Goal: Task Accomplishment & Management: Manage account settings

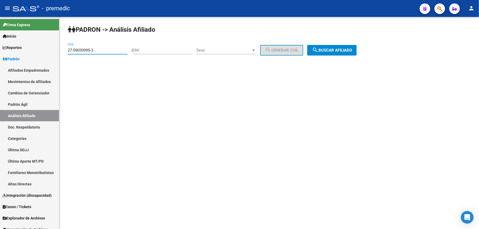
type input "27-59030995-3"
click at [316, 47] on button "search Buscar afiliado" at bounding box center [331, 50] width 49 height 11
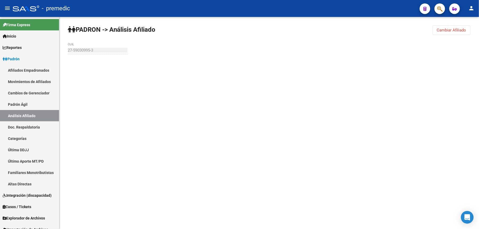
click at [326, 47] on div "PADRON -> Análisis Afiliado Cambiar Afiliado 27-59030995-3 CUIL" at bounding box center [268, 50] width 419 height 67
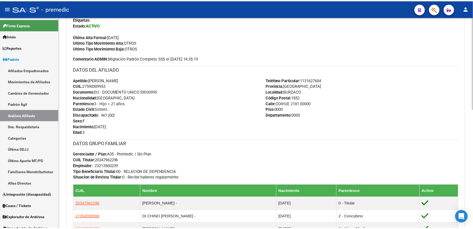
scroll to position [188, 0]
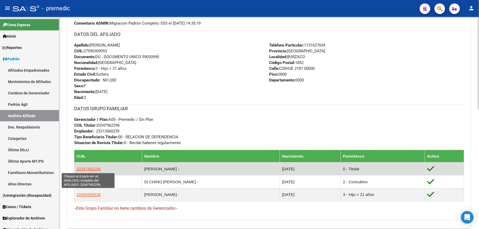
click at [98, 167] on span "20347962296" at bounding box center [88, 169] width 24 height 4
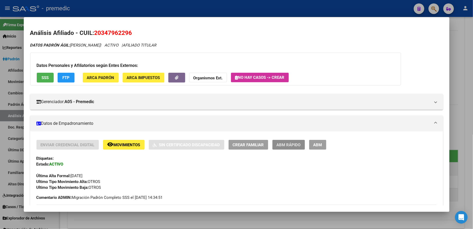
click at [288, 145] on span "ABM Rápido" at bounding box center [289, 145] width 24 height 5
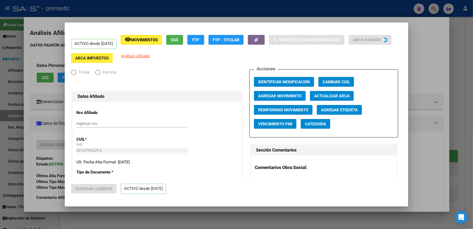
radio input "true"
type input "23-21356023-9"
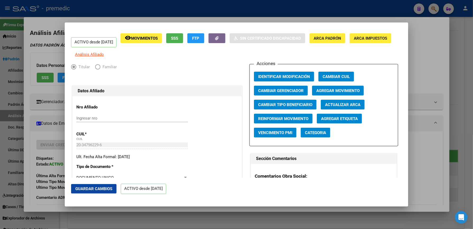
scroll to position [0, 0]
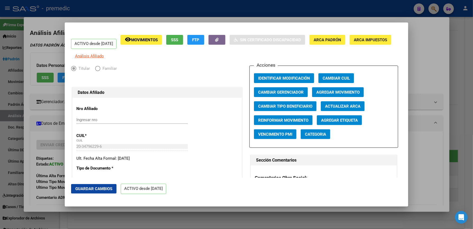
click at [150, 37] on span "remove_red_eye Movimientos" at bounding box center [141, 39] width 33 height 5
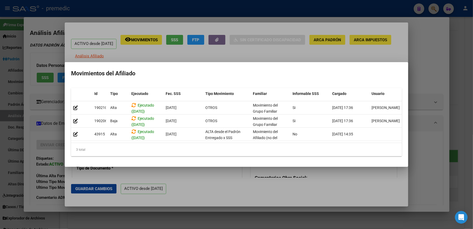
click at [174, 54] on div at bounding box center [236, 114] width 473 height 229
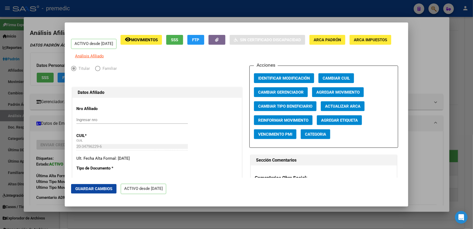
click at [200, 40] on span "FTP" at bounding box center [196, 40] width 7 height 5
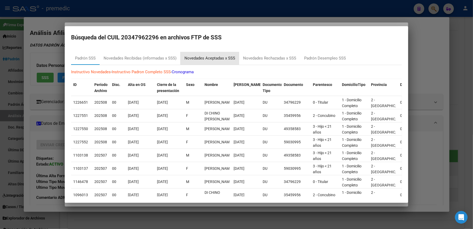
click at [196, 57] on div "Novedades Aceptadas x SSS" at bounding box center [210, 58] width 51 height 6
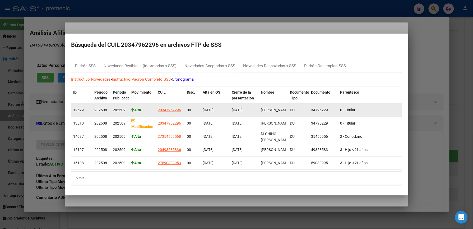
drag, startPoint x: 113, startPoint y: 108, endPoint x: 118, endPoint y: 109, distance: 5.3
click at [118, 109] on span "202509" at bounding box center [119, 110] width 13 height 4
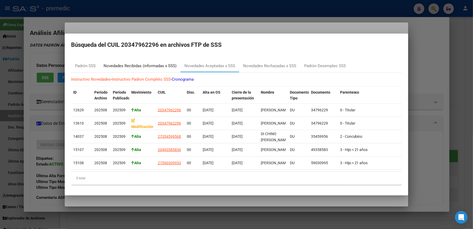
click at [156, 65] on div "Novedades Recibidas (informadas x SSS)" at bounding box center [140, 66] width 73 height 6
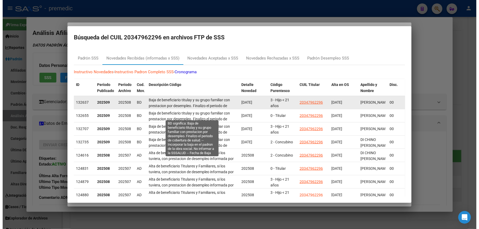
scroll to position [19, 0]
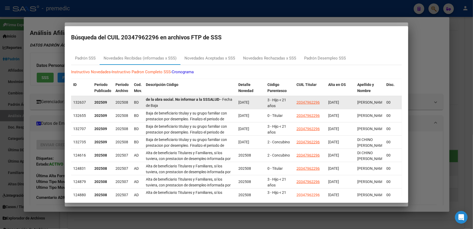
drag, startPoint x: 146, startPoint y: 100, endPoint x: 215, endPoint y: 105, distance: 69.0
click at [215, 105] on div "Baja de beneficiario titulay y su grupo familiar con prestacion por desempleo. …" at bounding box center [190, 102] width 88 height 11
click at [186, 107] on div "Baja de beneficiario titulay y su grupo familiar con prestacion por desempleo. …" at bounding box center [190, 102] width 88 height 11
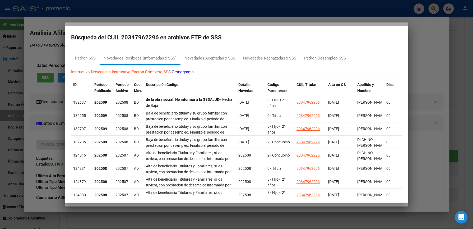
click at [52, 49] on div at bounding box center [236, 114] width 473 height 229
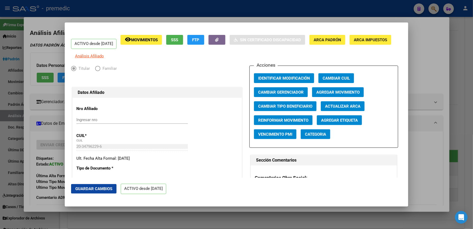
click at [438, 99] on div at bounding box center [236, 114] width 473 height 229
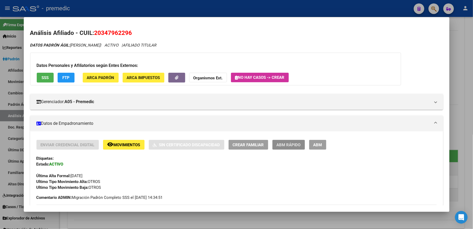
click at [286, 140] on button "ABM Rápido" at bounding box center [289, 145] width 33 height 10
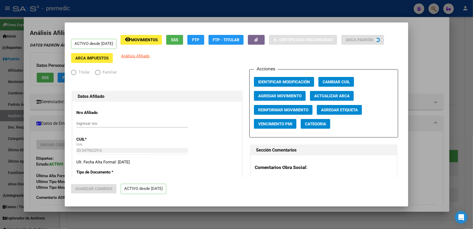
radio input "true"
type input "23-21356023-9"
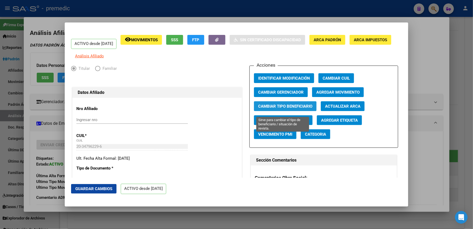
click at [295, 109] on span "Cambiar Tipo Beneficiario" at bounding box center [285, 106] width 54 height 5
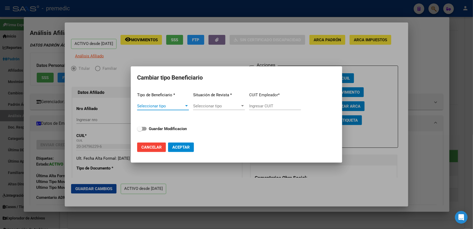
click at [158, 105] on span "Seleccionar tipo" at bounding box center [160, 106] width 47 height 5
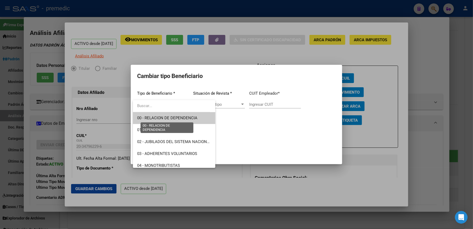
click at [179, 117] on span "00 - RELACION DE DEPENDENCIA" at bounding box center [167, 118] width 60 height 5
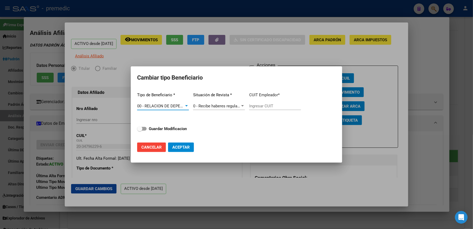
click at [266, 107] on input "Ingresar CUIT" at bounding box center [275, 106] width 52 height 5
type input "23-21356023-9"
click at [182, 126] on strong "Guardar Modificacion" at bounding box center [168, 128] width 38 height 5
click at [140, 131] on input "Guardar Modificacion" at bounding box center [140, 131] width 0 height 0
click at [188, 149] on span "Aceptar" at bounding box center [180, 147] width 17 height 5
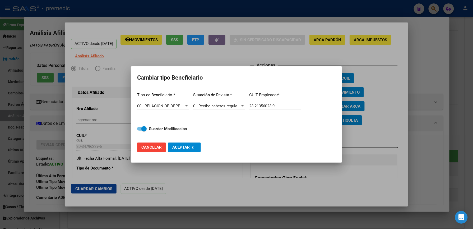
checkbox input "false"
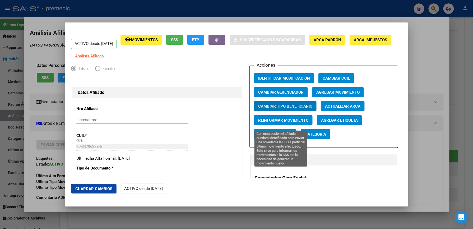
click at [277, 123] on span "Reinformar Movimiento" at bounding box center [283, 120] width 50 height 5
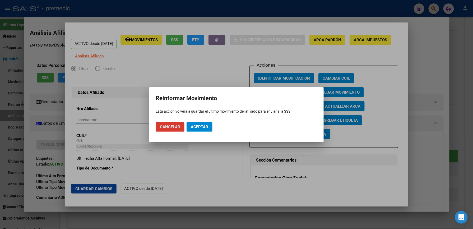
click at [213, 124] on mat-dialog-actions "Cancelar Aceptar" at bounding box center [237, 127] width 162 height 18
click at [207, 125] on span "Aceptar" at bounding box center [199, 127] width 17 height 5
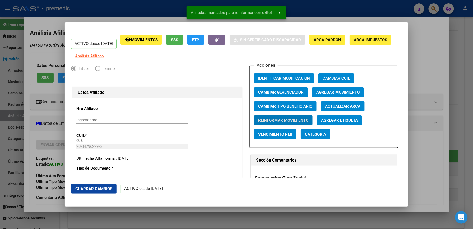
click at [441, 108] on div at bounding box center [236, 114] width 473 height 229
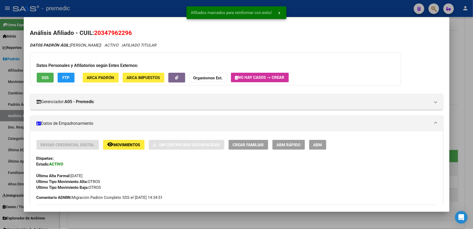
click at [468, 51] on div at bounding box center [236, 114] width 473 height 229
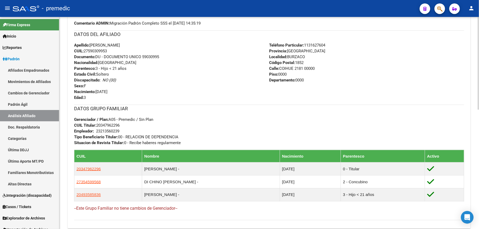
scroll to position [0, 0]
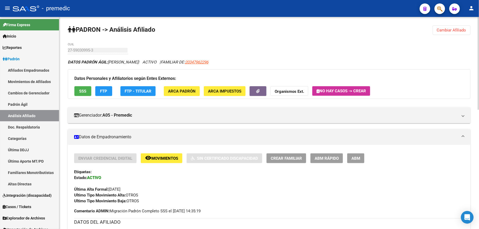
click at [453, 31] on span "Cambiar Afiliado" at bounding box center [451, 30] width 29 height 5
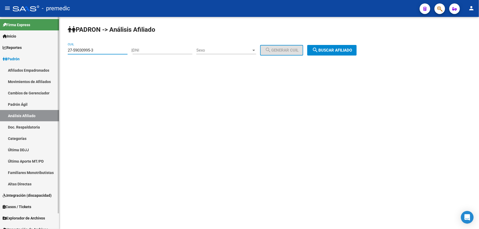
drag, startPoint x: 111, startPoint y: 50, endPoint x: 13, endPoint y: 53, distance: 97.9
click at [0, 50] on html "menu - premedic person Firma Express Inicio Calendario SSS Instructivos Contact…" at bounding box center [239, 114] width 479 height 229
paste input "0-47698846"
type input "20-47698846-3"
click at [341, 52] on button "search Buscar afiliado" at bounding box center [331, 50] width 49 height 11
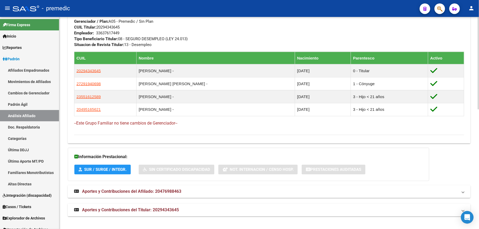
scroll to position [275, 0]
click at [119, 208] on span "Aportes y Contribuciones del Titular: 20294343645" at bounding box center [130, 209] width 97 height 5
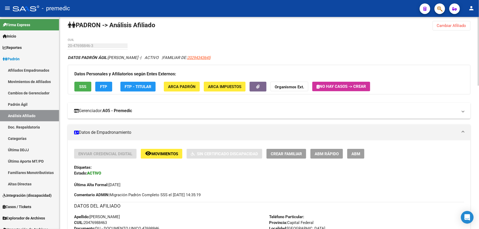
scroll to position [0, 0]
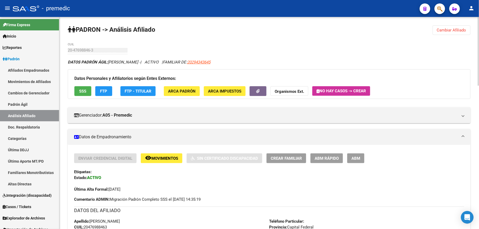
click at [320, 154] on button "ABM Rápido" at bounding box center [326, 158] width 33 height 10
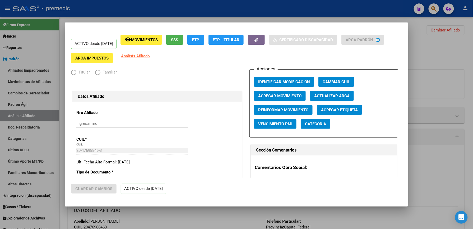
radio input "true"
type input "33-63761744-9"
click at [279, 97] on span "Agregar Movimiento" at bounding box center [279, 96] width 43 height 5
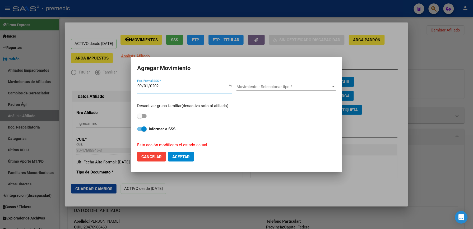
type input "[DATE]"
click at [277, 86] on span "Movimiento - Seleccionar tipo *" at bounding box center [284, 86] width 95 height 5
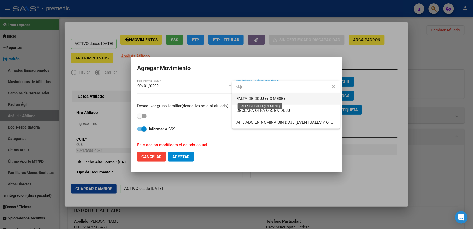
type input "ddj"
click at [268, 101] on span "FALTA DE DDJJ (+ 3 MESE)" at bounding box center [261, 98] width 48 height 5
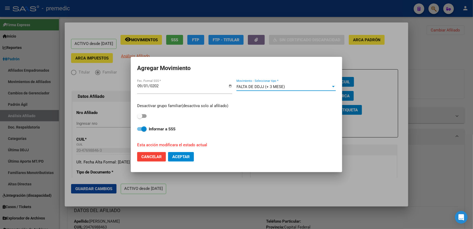
click at [151, 158] on span "Cancelar" at bounding box center [151, 156] width 20 height 5
checkbox input "false"
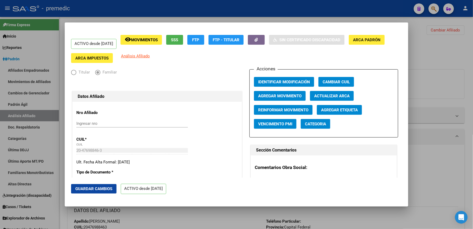
click at [436, 56] on div at bounding box center [236, 114] width 473 height 229
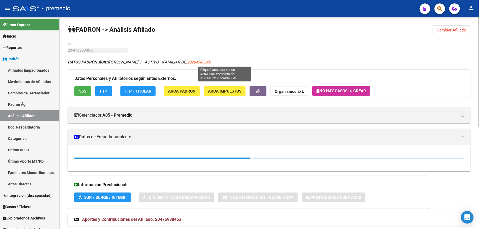
click at [210, 60] on span "20294343645" at bounding box center [198, 62] width 23 height 5
type textarea "20294343645"
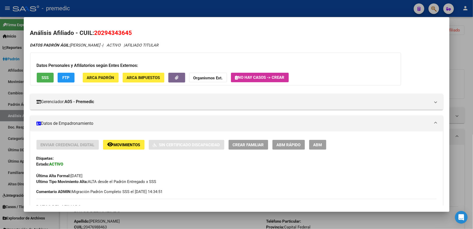
click at [288, 144] on span "ABM Rápido" at bounding box center [289, 145] width 24 height 5
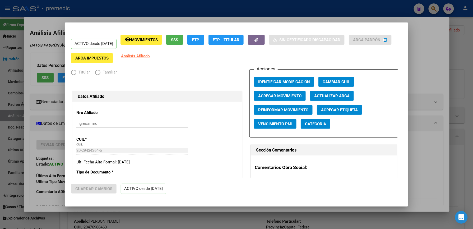
radio input "true"
type input "33-63761744-9"
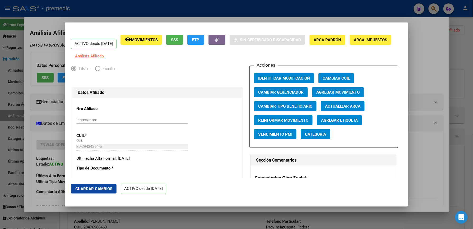
click at [330, 89] on div "Acciones Identificar Modificación Cambiar CUIL Cambiar Gerenciador Agregar Movi…" at bounding box center [324, 107] width 149 height 82
click at [328, 95] on span "Agregar Movimiento" at bounding box center [338, 92] width 43 height 5
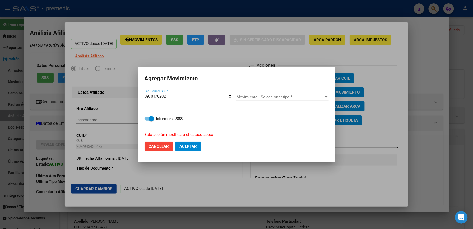
type input "[DATE]"
click at [291, 94] on div "Movimiento - Seleccionar tipo * Movimiento - Seleccionar tipo *" at bounding box center [283, 97] width 92 height 8
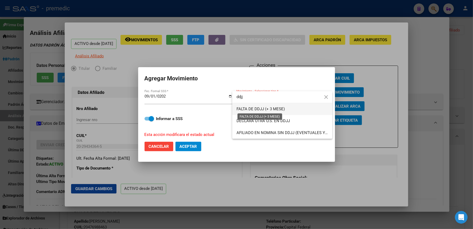
type input "ddjj"
click at [276, 108] on span "FALTA DE DDJJ (+ 3 MESE)" at bounding box center [261, 109] width 48 height 5
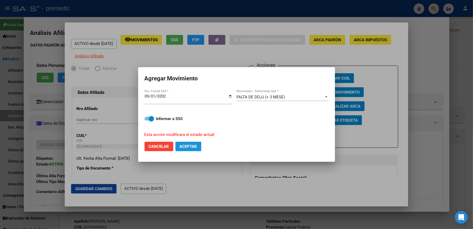
click at [193, 150] on button "Aceptar" at bounding box center [189, 147] width 26 height 10
checkbox input "false"
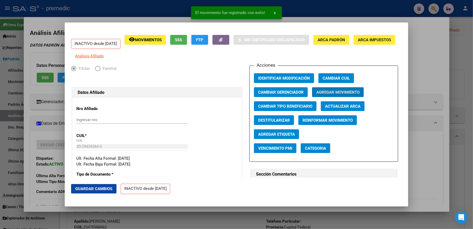
click at [421, 84] on div at bounding box center [236, 114] width 473 height 229
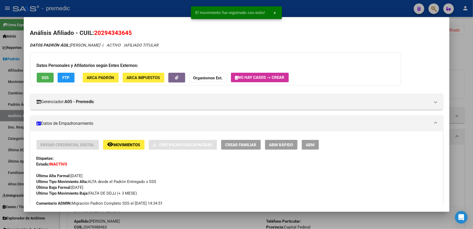
click at [471, 64] on div at bounding box center [236, 114] width 473 height 229
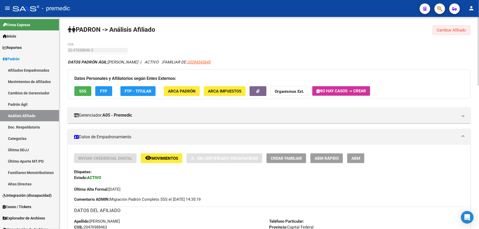
click at [457, 29] on span "Cambiar Afiliado" at bounding box center [451, 30] width 29 height 5
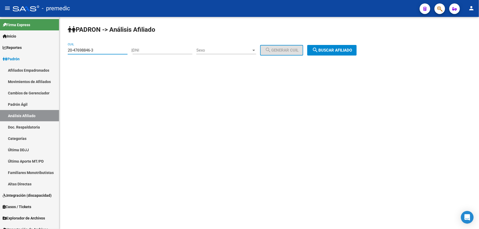
drag, startPoint x: 103, startPoint y: 49, endPoint x: -2, endPoint y: 50, distance: 104.2
click at [0, 50] on html "menu - premedic person Firma Express Inicio Calendario SSS Instructivos Contact…" at bounding box center [239, 114] width 479 height 229
paste input "35862405-8"
type input "20-35862405-8"
click at [314, 48] on button "search Buscar afiliado" at bounding box center [331, 50] width 49 height 11
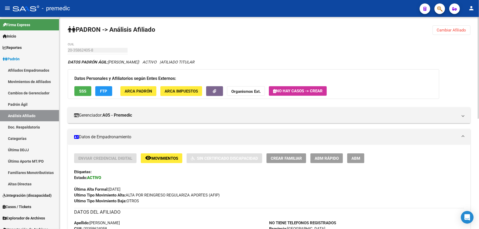
drag, startPoint x: 337, startPoint y: 160, endPoint x: 338, endPoint y: 186, distance: 25.4
click at [338, 186] on div "Enviar Credencial Digital remove_red_eye Movimientos Sin Certificado Discapacid…" at bounding box center [269, 178] width 390 height 51
click at [194, 63] on span "AFILIADO TITULAR" at bounding box center [178, 62] width 34 height 5
click at [326, 157] on span "ABM Rápido" at bounding box center [326, 158] width 24 height 5
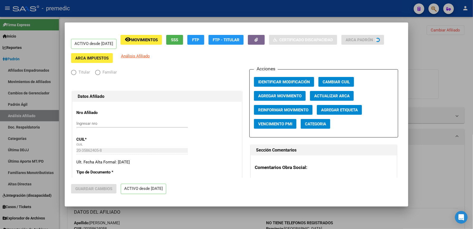
radio input "true"
type input "30-71249945-8"
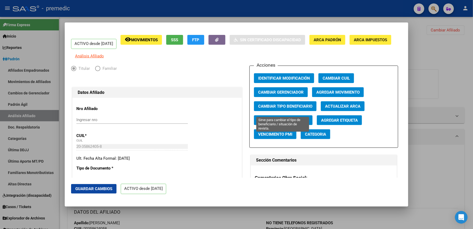
click at [289, 107] on span "Cambiar Tipo Beneficiario" at bounding box center [285, 106] width 54 height 5
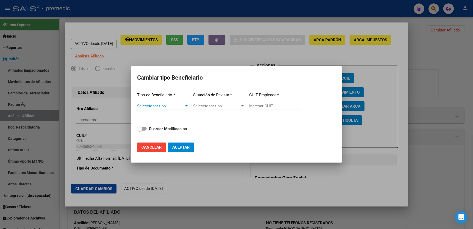
click at [169, 104] on span "Seleccionar tipo" at bounding box center [160, 106] width 47 height 5
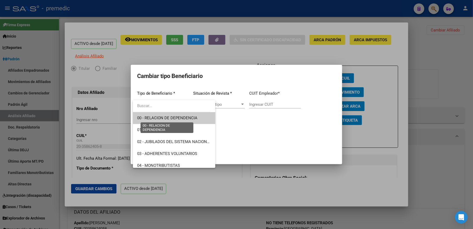
click at [163, 120] on span "00 - RELACION DE DEPENDENCIA" at bounding box center [167, 118] width 60 height 5
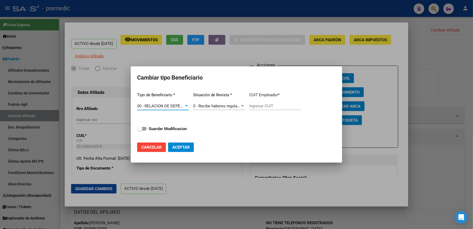
type input "30-71249945-8"
click at [181, 129] on strong "Guardar Modificacion" at bounding box center [168, 128] width 38 height 5
click at [140, 131] on input "Guardar Modificacion" at bounding box center [140, 131] width 0 height 0
click at [187, 148] on span "Aceptar" at bounding box center [180, 147] width 17 height 5
checkbox input "false"
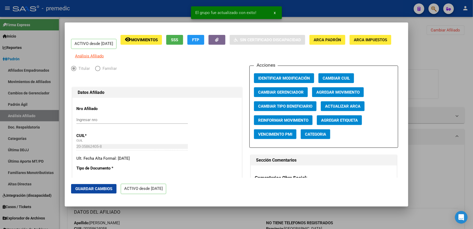
click at [439, 86] on div at bounding box center [236, 114] width 473 height 229
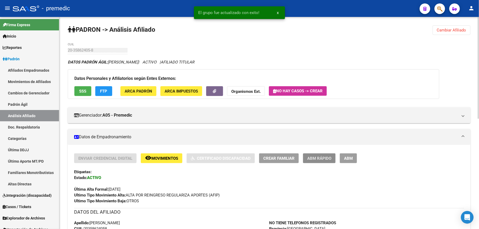
click at [323, 159] on span "ABM Rápido" at bounding box center [319, 158] width 24 height 5
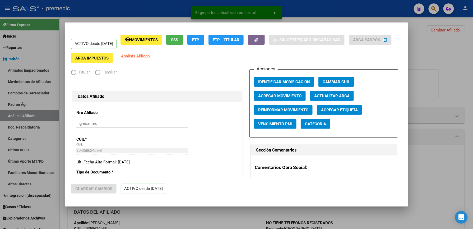
radio input "true"
type input "30-71249945-8"
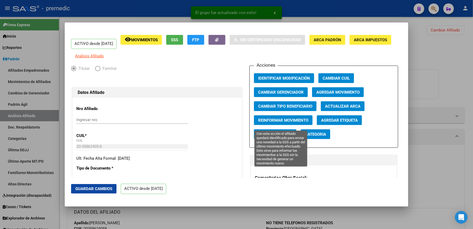
click at [274, 125] on button "Reinformar Movimiento" at bounding box center [283, 120] width 59 height 10
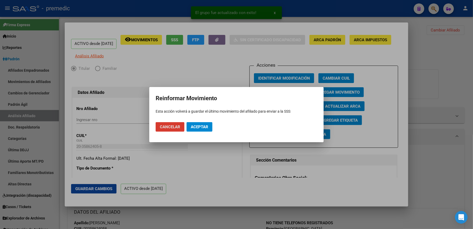
click at [197, 126] on span "Aceptar" at bounding box center [199, 127] width 17 height 5
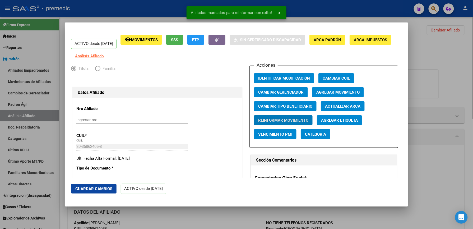
click at [458, 67] on div at bounding box center [236, 114] width 473 height 229
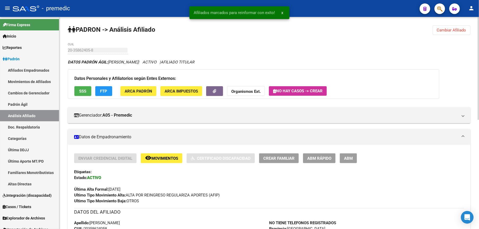
drag, startPoint x: 458, startPoint y: 21, endPoint x: 457, endPoint y: 36, distance: 15.1
drag, startPoint x: 456, startPoint y: 42, endPoint x: 456, endPoint y: 33, distance: 8.7
click at [455, 34] on button "Cambiar Afiliado" at bounding box center [451, 30] width 38 height 10
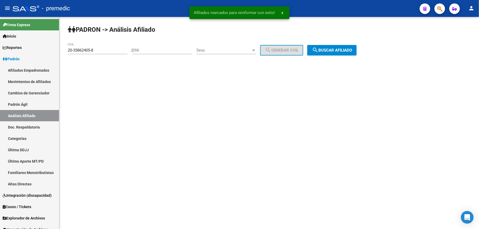
click at [352, 50] on span "search Buscar afiliado" at bounding box center [332, 50] width 40 height 5
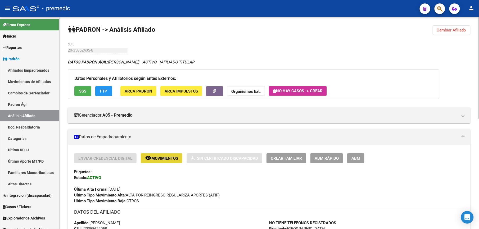
click at [168, 158] on span "Movimientos" at bounding box center [164, 158] width 27 height 5
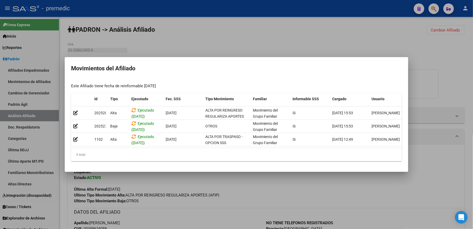
click at [220, 191] on div at bounding box center [236, 114] width 473 height 229
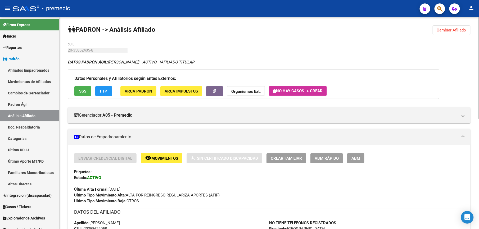
click at [453, 34] on button "Cambiar Afiliado" at bounding box center [451, 30] width 38 height 10
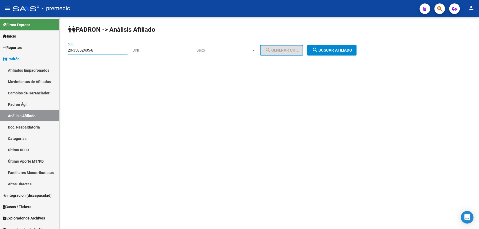
drag, startPoint x: 12, startPoint y: 38, endPoint x: 208, endPoint y: 44, distance: 195.8
click at [0, 31] on html "menu - premedic person Firma Express Inicio Calendario SSS Instructivos Contact…" at bounding box center [239, 114] width 479 height 229
paste input "7-27159690-7"
type input "27-27159690-7"
click at [344, 56] on div "PADRON -> Análisis Afiliado 27-27159690-7 CUIL | DNI Sexo Sexo search Generar C…" at bounding box center [268, 45] width 419 height 56
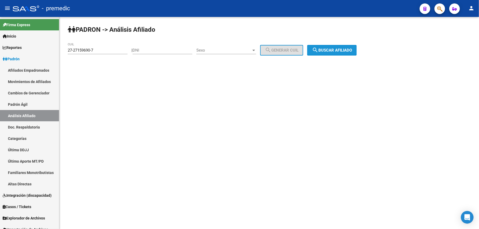
click at [346, 51] on span "search Buscar afiliado" at bounding box center [332, 50] width 40 height 5
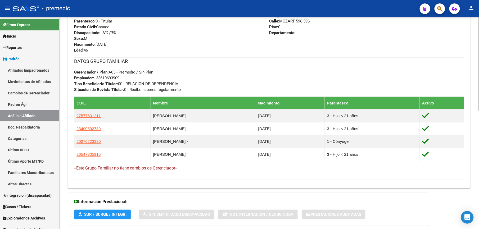
scroll to position [268, 0]
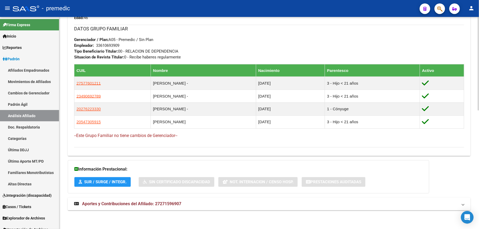
click at [95, 199] on mat-expansion-panel-header "Aportes y Contribuciones del Afiliado: 27271596907" at bounding box center [269, 204] width 402 height 13
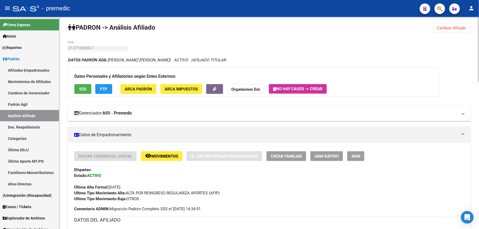
scroll to position [0, 0]
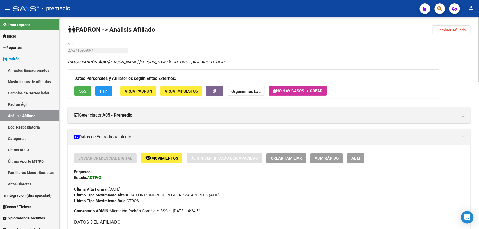
drag, startPoint x: 315, startPoint y: 140, endPoint x: 318, endPoint y: 149, distance: 9.7
click at [315, 141] on mat-expansion-panel-header "Datos de Empadronamiento" at bounding box center [269, 137] width 402 height 16
drag, startPoint x: 319, startPoint y: 154, endPoint x: 320, endPoint y: 161, distance: 7.0
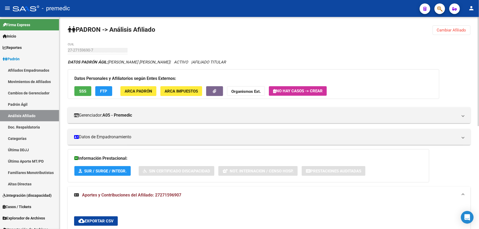
click at [320, 163] on div "Información Prestacional: SUR / SURGE / INTEGR. Sin Certificado Discapacidad No…" at bounding box center [248, 165] width 361 height 33
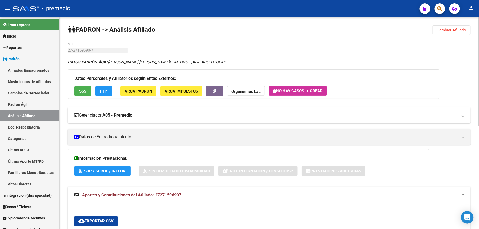
click at [305, 111] on mat-expansion-panel-header "Gerenciador: A05 - Premedic" at bounding box center [269, 115] width 402 height 16
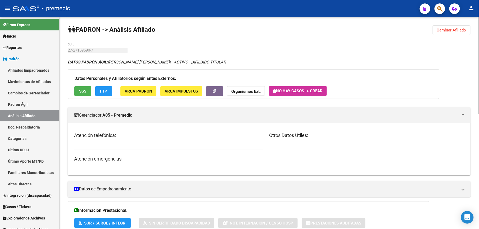
click at [303, 109] on mat-expansion-panel-header "Gerenciador: A05 - Premedic" at bounding box center [269, 115] width 402 height 16
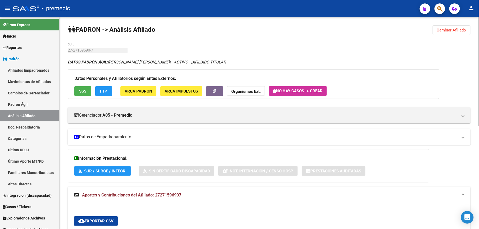
click at [289, 144] on mat-expansion-panel-header "Datos de Empadronamiento" at bounding box center [269, 137] width 402 height 16
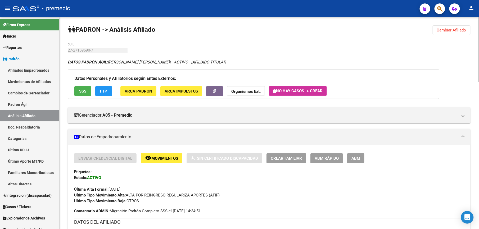
click at [317, 158] on span "ABM Rápido" at bounding box center [326, 158] width 24 height 5
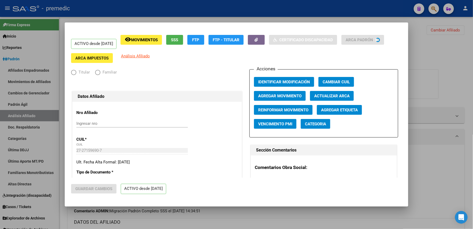
radio input "true"
type input "33-61069390-9"
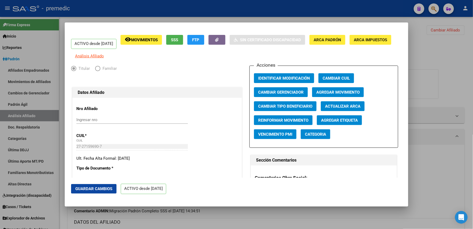
click at [332, 95] on span "Agregar Movimiento" at bounding box center [338, 92] width 43 height 5
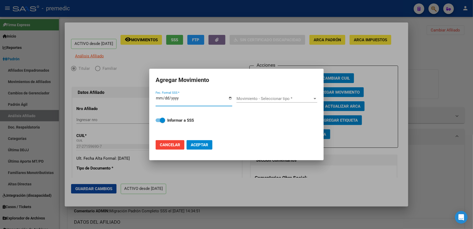
click at [162, 147] on span "Cancelar" at bounding box center [170, 145] width 20 height 5
checkbox input "false"
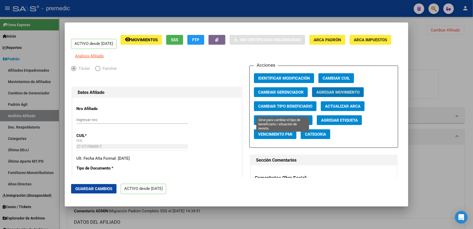
click at [268, 109] on span "Cambiar Tipo Beneficiario" at bounding box center [285, 106] width 54 height 5
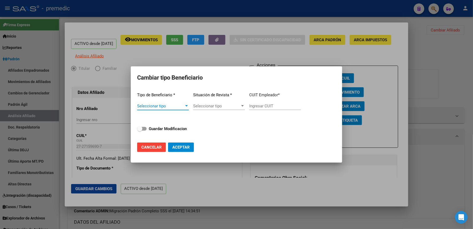
click at [182, 106] on span "Seleccionar tipo" at bounding box center [160, 106] width 47 height 5
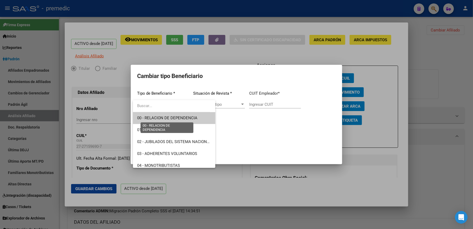
click at [162, 119] on span "00 - RELACION DE DEPENDENCIA" at bounding box center [167, 118] width 60 height 5
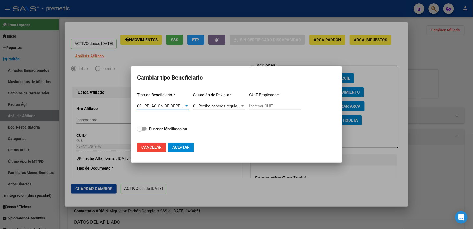
type input "33-61069390-9"
click at [175, 127] on strong "Guardar Modificacion" at bounding box center [168, 128] width 38 height 5
click at [140, 131] on input "Guardar Modificacion" at bounding box center [140, 131] width 0 height 0
click at [173, 149] on span "Aceptar" at bounding box center [180, 147] width 17 height 5
checkbox input "false"
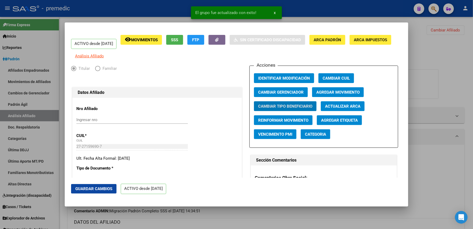
click at [284, 120] on button "Reinformar Movimiento" at bounding box center [283, 120] width 59 height 10
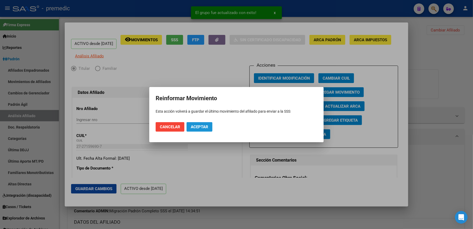
click at [204, 126] on span "Aceptar" at bounding box center [199, 127] width 17 height 5
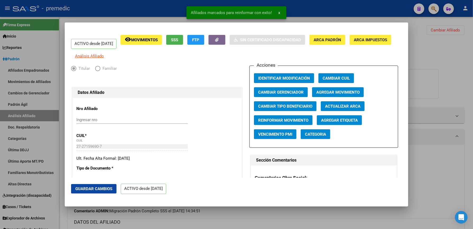
click at [443, 47] on div at bounding box center [236, 114] width 473 height 229
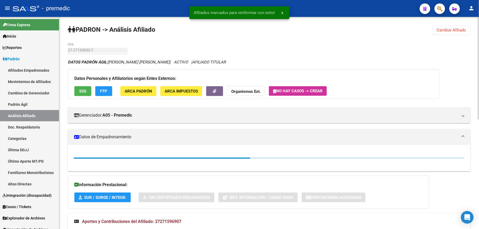
click at [449, 30] on span "Cambiar Afiliado" at bounding box center [451, 30] width 29 height 5
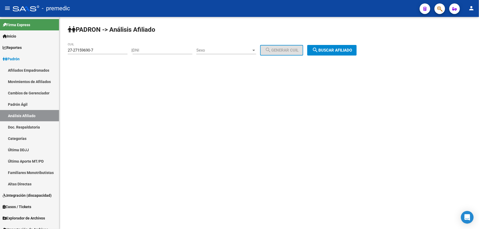
drag, startPoint x: 85, startPoint y: 30, endPoint x: 150, endPoint y: 28, distance: 65.1
click at [150, 28] on strong "PADRON -> Análisis Afiliado" at bounding box center [112, 29] width 88 height 7
drag, startPoint x: 150, startPoint y: 28, endPoint x: 148, endPoint y: 32, distance: 5.0
click at [148, 32] on strong "PADRON -> Análisis Afiliado" at bounding box center [112, 29] width 88 height 7
drag, startPoint x: 109, startPoint y: 31, endPoint x: 60, endPoint y: 29, distance: 49.2
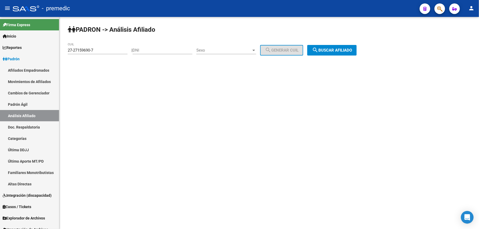
click at [60, 29] on div "PADRON -> Análisis Afiliado 27-27159690-7 CUIL | DNI Sexo Sexo search Generar C…" at bounding box center [268, 45] width 419 height 56
drag, startPoint x: 60, startPoint y: 29, endPoint x: 145, endPoint y: 33, distance: 85.0
click at [145, 33] on strong "PADRON -> Análisis Afiliado" at bounding box center [112, 29] width 88 height 7
drag, startPoint x: 146, startPoint y: 29, endPoint x: 84, endPoint y: 29, distance: 62.4
click at [84, 29] on strong "PADRON -> Análisis Afiliado" at bounding box center [112, 29] width 88 height 7
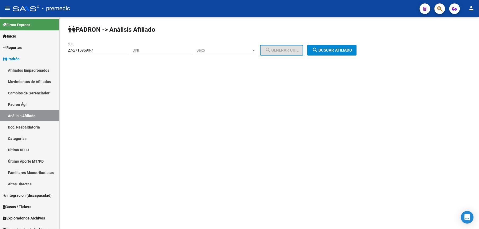
drag, startPoint x: 84, startPoint y: 29, endPoint x: 80, endPoint y: 29, distance: 4.0
click at [80, 29] on strong "PADRON -> Análisis Afiliado" at bounding box center [112, 29] width 88 height 7
drag, startPoint x: 107, startPoint y: 28, endPoint x: 144, endPoint y: 30, distance: 37.1
click at [144, 30] on strong "PADRON -> Análisis Afiliado" at bounding box center [112, 29] width 88 height 7
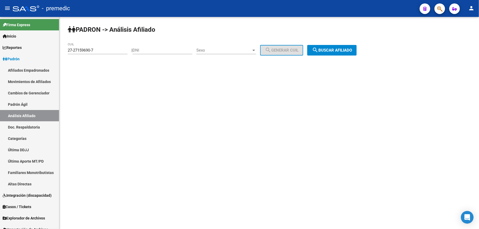
drag, startPoint x: 132, startPoint y: 31, endPoint x: 88, endPoint y: 31, distance: 43.9
click at [88, 31] on strong "PADRON -> Análisis Afiliado" at bounding box center [112, 29] width 88 height 7
drag, startPoint x: 92, startPoint y: 29, endPoint x: 145, endPoint y: 29, distance: 52.9
click at [145, 29] on strong "PADRON -> Análisis Afiliado" at bounding box center [112, 29] width 88 height 7
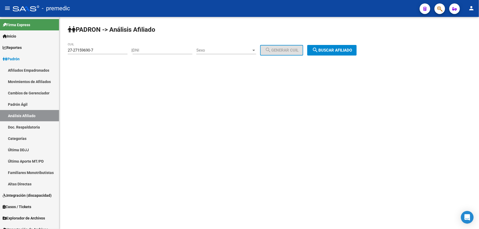
click at [145, 29] on strong "PADRON -> Análisis Afiliado" at bounding box center [112, 29] width 88 height 7
drag, startPoint x: 96, startPoint y: 50, endPoint x: 0, endPoint y: 51, distance: 96.3
click at [0, 51] on html "menu - premedic person Firma Express Inicio Calendario SSS Instructivos Contact…" at bounding box center [239, 114] width 479 height 229
paste input
type input "27-27159690-7"
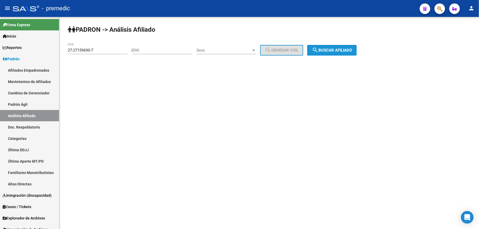
click at [322, 54] on button "search Buscar afiliado" at bounding box center [331, 50] width 49 height 11
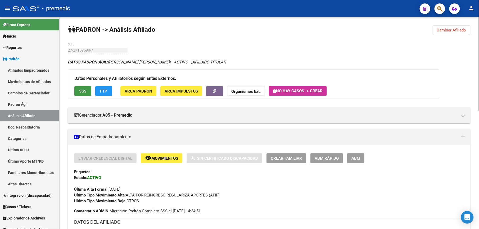
click at [446, 28] on span "Cambiar Afiliado" at bounding box center [451, 30] width 29 height 5
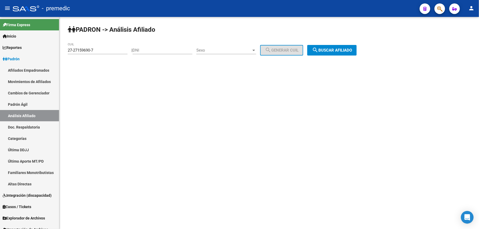
drag, startPoint x: 120, startPoint y: 53, endPoint x: 111, endPoint y: 56, distance: 9.5
click at [111, 56] on div "27-27159690-7 CUIL" at bounding box center [98, 51] width 60 height 16
click at [111, 53] on div "27-27159690-7 CUIL" at bounding box center [98, 48] width 60 height 11
click at [112, 50] on input "27-27159690-7" at bounding box center [98, 50] width 60 height 5
click at [113, 49] on input "27-27159690-7" at bounding box center [98, 50] width 60 height 5
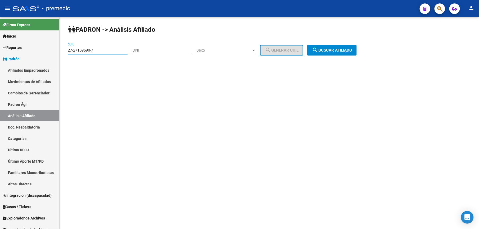
click at [113, 49] on input "27-27159690-7" at bounding box center [98, 50] width 60 height 5
paste input "0-34796229-6"
type input "20-34796229-6"
drag, startPoint x: 315, startPoint y: 52, endPoint x: 323, endPoint y: 50, distance: 8.5
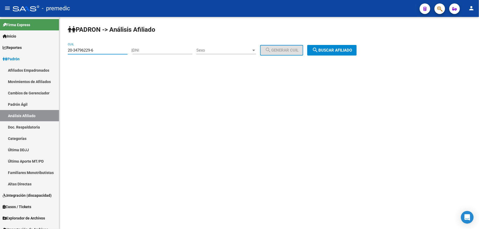
click at [321, 50] on button "search Buscar afiliado" at bounding box center [331, 50] width 49 height 11
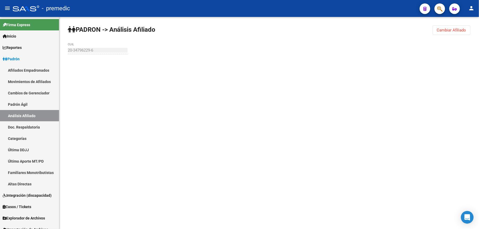
click at [331, 48] on div "PADRON -> Análisis Afiliado Cambiar Afiliado 20-34796229-6 CUIL" at bounding box center [268, 50] width 419 height 67
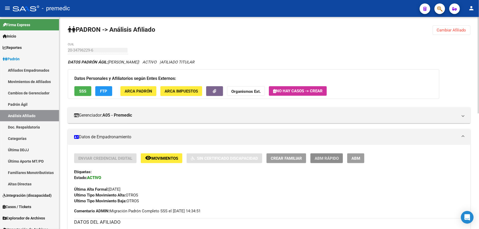
click at [323, 158] on span "ABM Rápido" at bounding box center [326, 158] width 24 height 5
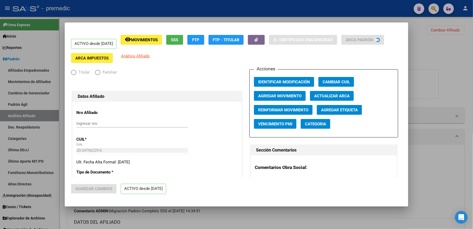
radio input "true"
type input "23-21356023-9"
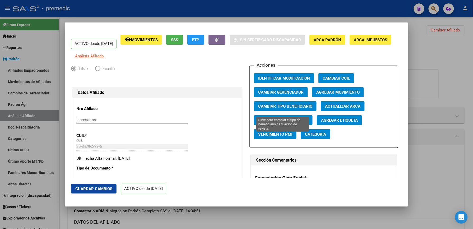
click at [298, 109] on span "Cambiar Tipo Beneficiario" at bounding box center [285, 106] width 54 height 5
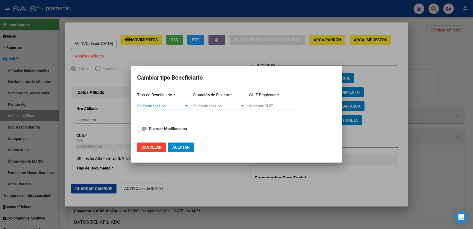
click at [155, 104] on span "Seleccionar tipo" at bounding box center [160, 106] width 47 height 5
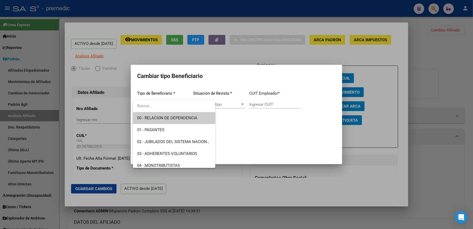
click at [161, 118] on span "00 - RELACION DE DEPENDENCIA" at bounding box center [167, 118] width 60 height 5
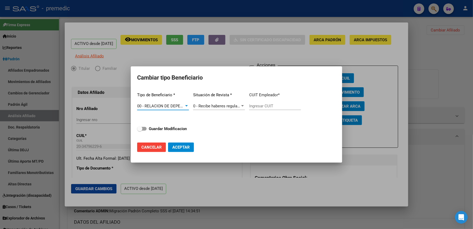
type input "23-21356023-9"
click at [169, 134] on div "Tipo de Beneficiario * 00 - RELACION DE DEPENDENCIA Seleccionar tipo Situación …" at bounding box center [236, 113] width 199 height 50
click at [173, 127] on strong "Guardar Modificacion" at bounding box center [168, 128] width 38 height 5
click at [140, 131] on input "Guardar Modificacion" at bounding box center [140, 131] width 0 height 0
click at [186, 146] on span "Aceptar" at bounding box center [180, 147] width 17 height 5
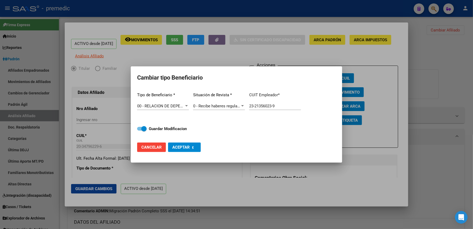
checkbox input "false"
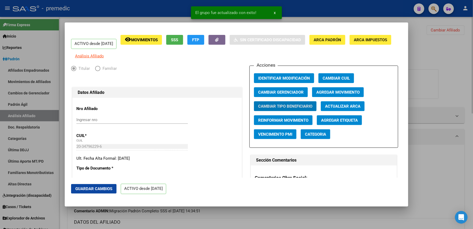
click at [436, 82] on div at bounding box center [236, 114] width 473 height 229
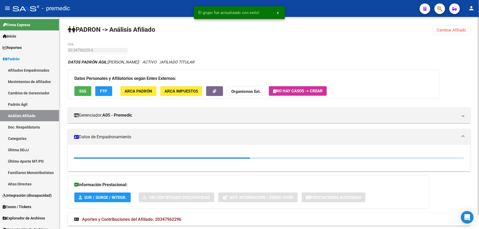
click at [446, 36] on div "PADRON -> Análisis Afiliado Cambiar Afiliado 20-34796229-6 CUIL DATOS PADRÓN ÁG…" at bounding box center [268, 130] width 419 height 227
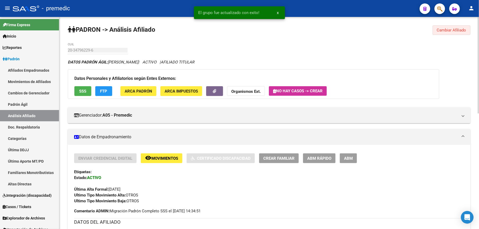
click at [446, 29] on span "Cambiar Afiliado" at bounding box center [451, 30] width 29 height 5
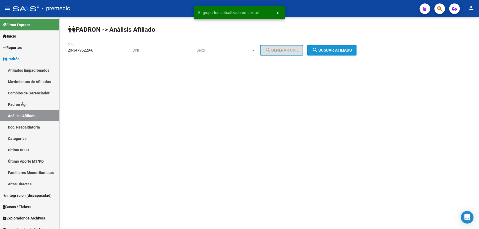
click at [332, 46] on button "search Buscar afiliado" at bounding box center [331, 50] width 49 height 11
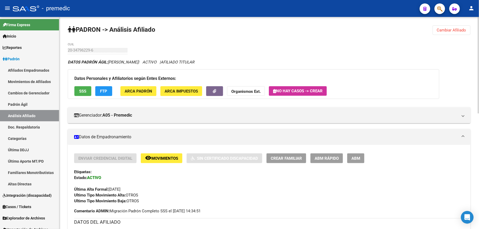
click at [329, 159] on span "ABM Rápido" at bounding box center [326, 158] width 24 height 5
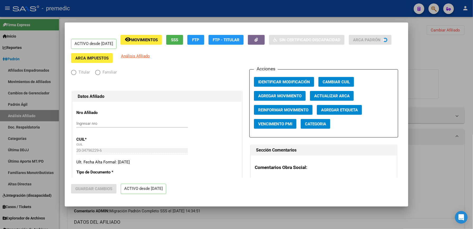
radio input "true"
type input "23-21356023-9"
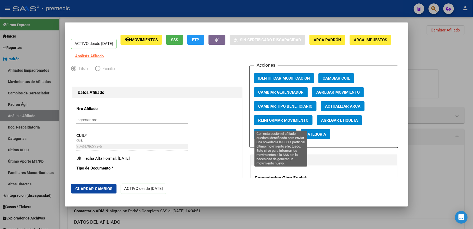
click at [290, 123] on span "Reinformar Movimiento" at bounding box center [283, 120] width 50 height 5
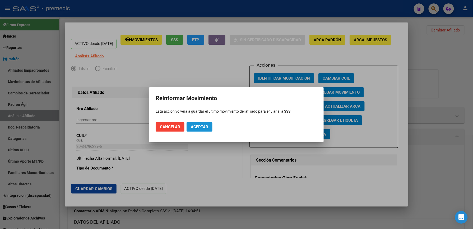
click at [201, 130] on button "Aceptar" at bounding box center [200, 127] width 26 height 10
click at [450, 43] on div at bounding box center [236, 114] width 473 height 229
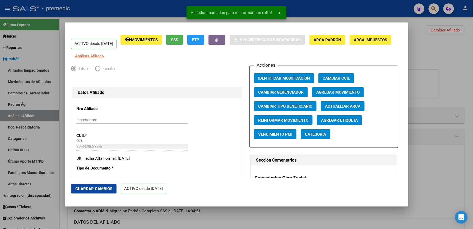
click at [450, 29] on div at bounding box center [236, 114] width 473 height 229
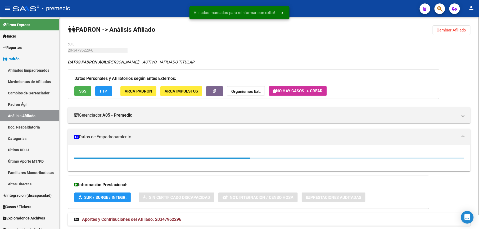
click at [446, 26] on button "Cambiar Afiliado" at bounding box center [451, 30] width 38 height 10
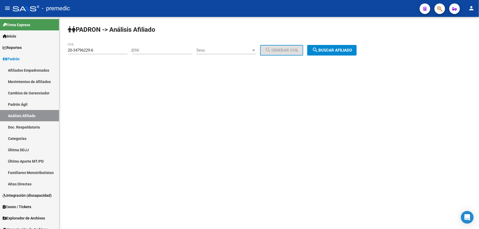
click at [94, 47] on div "20-34796229-6 CUIL" at bounding box center [98, 48] width 60 height 11
click at [95, 48] on div "20-34796229-6 CUIL" at bounding box center [98, 48] width 60 height 11
click at [95, 48] on input "20-34796229-6" at bounding box center [98, 50] width 60 height 5
paste input "2"
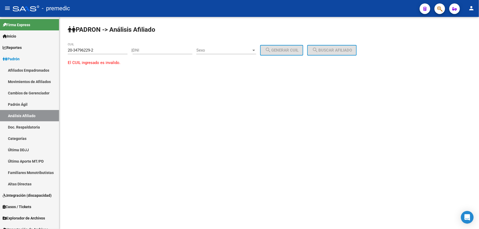
drag, startPoint x: 94, startPoint y: 53, endPoint x: 64, endPoint y: 46, distance: 30.7
click at [64, 46] on div "PADRON -> Análisis Afiliado 20-34796229-2 CUIL | DNI Sexo Sexo search Generar C…" at bounding box center [268, 50] width 419 height 67
drag, startPoint x: 64, startPoint y: 46, endPoint x: 110, endPoint y: 53, distance: 46.9
click at [110, 53] on div "20-34796229-2 CUIL" at bounding box center [98, 48] width 60 height 11
click at [112, 50] on input "20-34796229-2" at bounding box center [98, 50] width 60 height 5
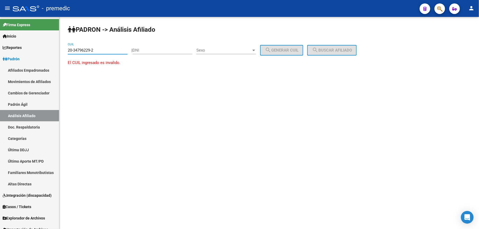
click at [112, 50] on input "20-34796229-2" at bounding box center [98, 50] width 60 height 5
paste input "29674161-3"
click at [112, 50] on input "20-29674161-3" at bounding box center [98, 50] width 60 height 5
type input "20-29674161-3"
click at [348, 58] on div "PADRON -> Análisis Afiliado 20-29674161-3 CUIL | DNI Sexo Sexo search Generar C…" at bounding box center [268, 45] width 419 height 56
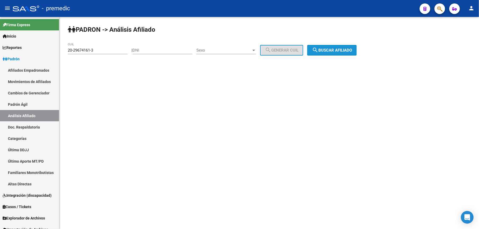
click at [348, 47] on button "search Buscar afiliado" at bounding box center [331, 50] width 49 height 11
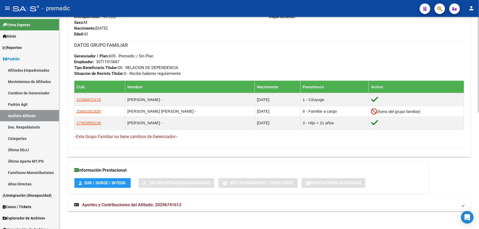
scroll to position [258, 0]
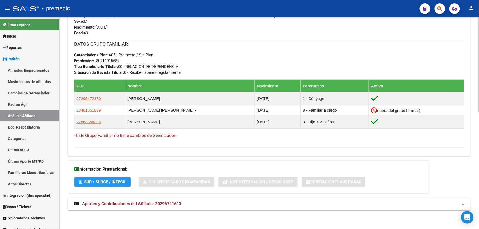
click at [126, 204] on span "Aportes y Contribuciones del Afiliado: 20296741613" at bounding box center [131, 204] width 99 height 5
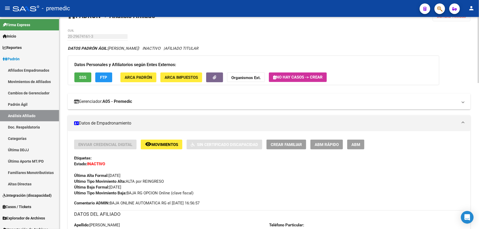
scroll to position [0, 0]
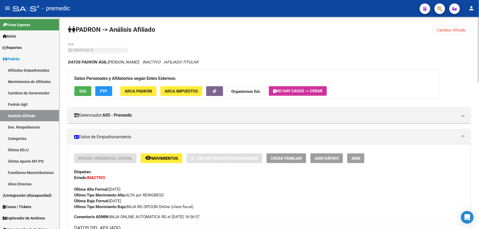
click at [330, 158] on span "ABM Rápido" at bounding box center [326, 158] width 24 height 5
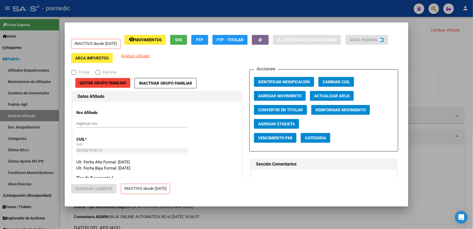
radio input "true"
type input "30-71191568-7"
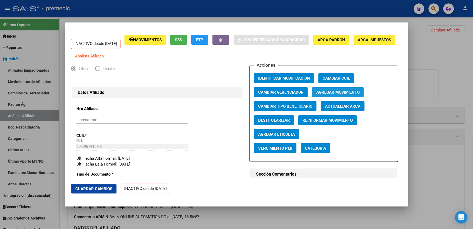
click at [328, 95] on span "Agregar Movimiento" at bounding box center [338, 92] width 43 height 5
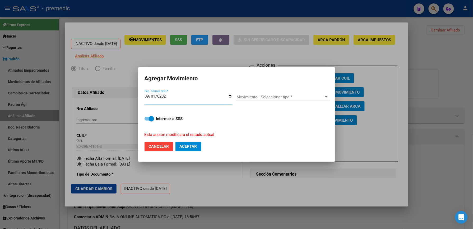
type input "[DATE]"
click at [254, 95] on span "Movimiento - Seleccionar tipo *" at bounding box center [281, 97] width 88 height 5
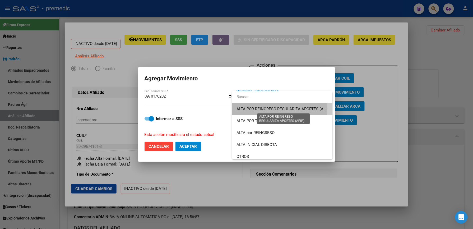
click at [252, 108] on span "ALTA POR REINGRESO REGULARIZA APORTES (AFIP)" at bounding box center [284, 109] width 94 height 5
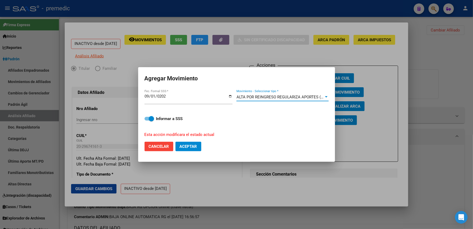
click at [181, 148] on span "Aceptar" at bounding box center [188, 146] width 17 height 5
checkbox input "false"
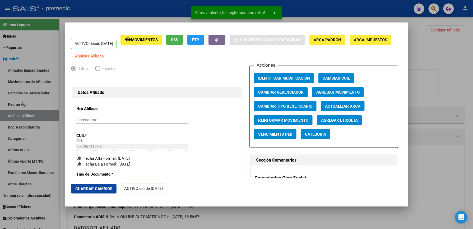
click at [330, 181] on mat-dialog-actions "Guardar Cambios ACTIVO desde 01/09/2025" at bounding box center [236, 189] width 331 height 22
click at [429, 60] on div at bounding box center [236, 114] width 473 height 229
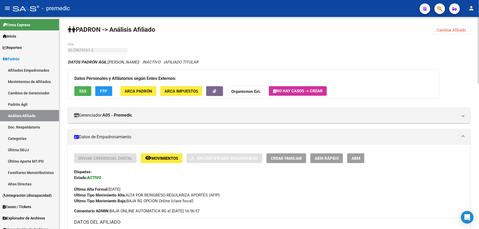
click at [447, 28] on span "Cambiar Afiliado" at bounding box center [451, 30] width 29 height 5
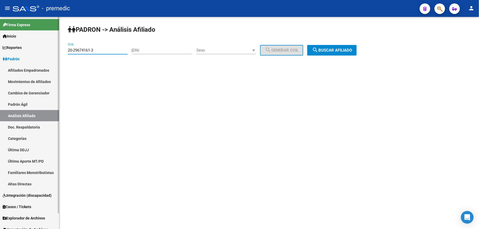
drag, startPoint x: 113, startPoint y: 49, endPoint x: 17, endPoint y: 43, distance: 95.9
click at [17, 43] on mat-sidenav-container "Firma Express Inicio Calendario SSS Instructivos Contacto OS Reportes Padrón Tr…" at bounding box center [239, 123] width 479 height 212
paste input
click at [356, 53] on button "search Buscar afiliado" at bounding box center [331, 50] width 49 height 11
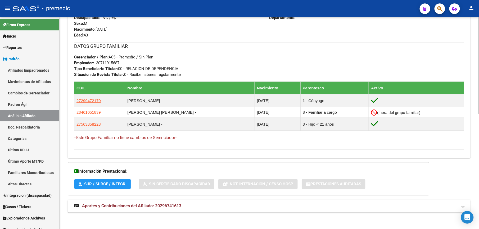
scroll to position [253, 0]
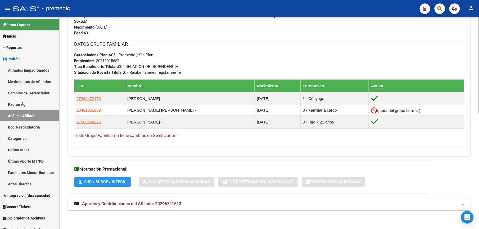
click at [163, 203] on span "Aportes y Contribuciones del Afiliado: 20296741613" at bounding box center [131, 204] width 99 height 5
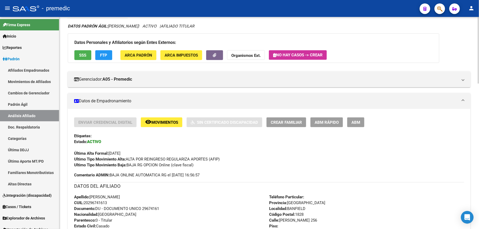
scroll to position [0, 0]
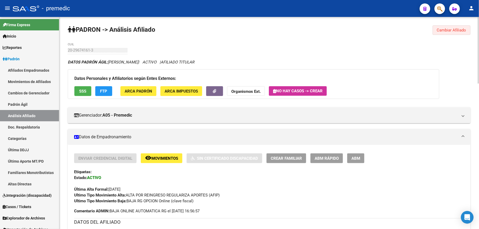
click at [469, 25] on button "Cambiar Afiliado" at bounding box center [451, 30] width 38 height 10
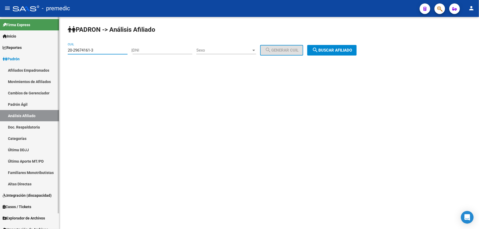
drag, startPoint x: 107, startPoint y: 50, endPoint x: 43, endPoint y: 39, distance: 64.4
click at [4, 36] on mat-sidenav-container "Firma Express Inicio Calendario SSS Instructivos Contacto OS Reportes Padrón Tr…" at bounding box center [239, 123] width 479 height 212
paste input
click at [335, 54] on button "search Buscar afiliado" at bounding box center [331, 50] width 49 height 11
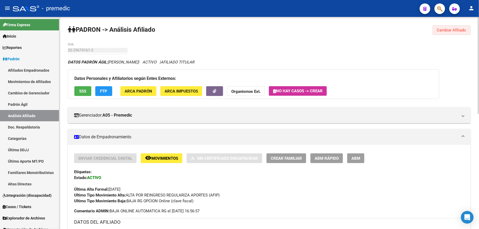
click at [434, 32] on button "Cambiar Afiliado" at bounding box center [451, 30] width 38 height 10
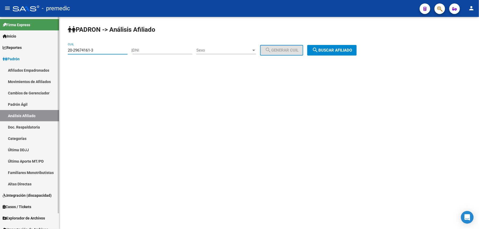
drag, startPoint x: 66, startPoint y: 50, endPoint x: 12, endPoint y: 41, distance: 54.6
click at [1, 41] on mat-sidenav-container "Firma Express Inicio Calendario SSS Instructivos Contacto OS Reportes Padrón Tr…" at bounding box center [239, 123] width 479 height 212
paste input "47182922-7"
type input "20-47182922-7"
click at [320, 54] on button "search Buscar afiliado" at bounding box center [331, 50] width 49 height 11
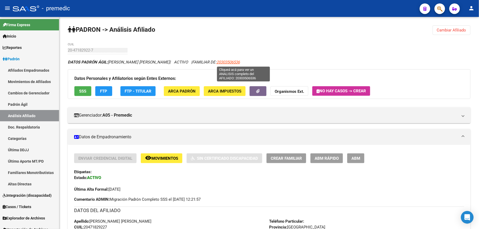
click at [240, 61] on span "20303506536" at bounding box center [227, 62] width 23 height 5
type textarea "20303506536"
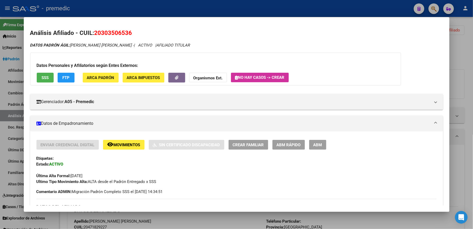
click at [106, 31] on span "20303506536" at bounding box center [113, 32] width 38 height 7
copy span "20303506536"
click at [281, 147] on span "ABM Rápido" at bounding box center [289, 145] width 24 height 5
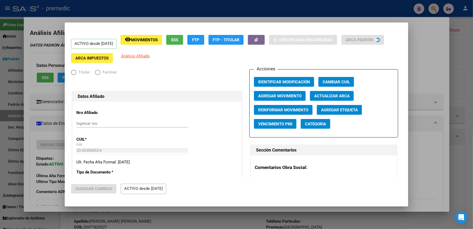
radio input "true"
type input "33-63761744-9"
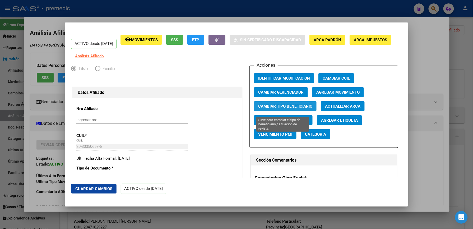
click at [290, 109] on span "Cambiar Tipo Beneficiario" at bounding box center [285, 106] width 54 height 5
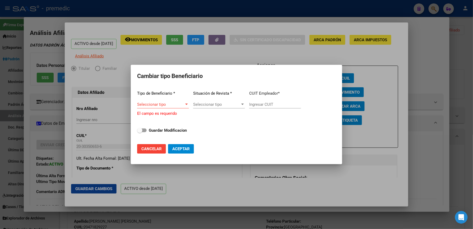
click at [142, 102] on app-drop-down-list "Tipo de Beneficiario * Seleccionar tipo Seleccionar tipo El campo es requerido" at bounding box center [163, 101] width 52 height 30
drag, startPoint x: 142, startPoint y: 102, endPoint x: 162, endPoint y: 104, distance: 20.2
click at [162, 104] on span "Seleccionar tipo" at bounding box center [160, 104] width 47 height 5
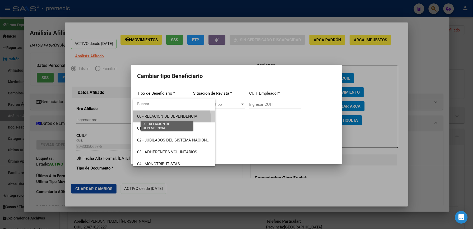
click at [168, 118] on span "00 - RELACION DE DEPENDENCIA" at bounding box center [167, 116] width 60 height 5
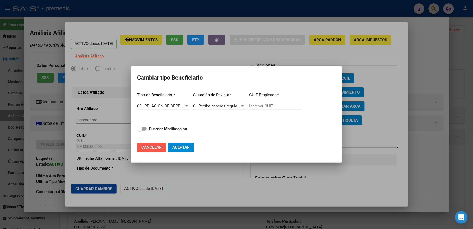
click at [165, 143] on button "Cancelar" at bounding box center [151, 148] width 29 height 10
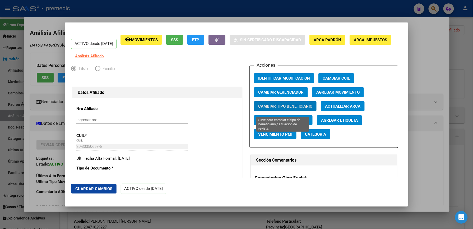
click at [304, 109] on span "Cambiar Tipo Beneficiario" at bounding box center [285, 106] width 54 height 5
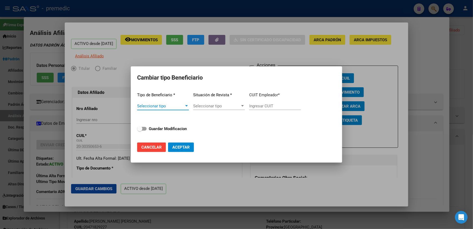
click at [148, 106] on span "Seleccionar tipo" at bounding box center [160, 106] width 47 height 5
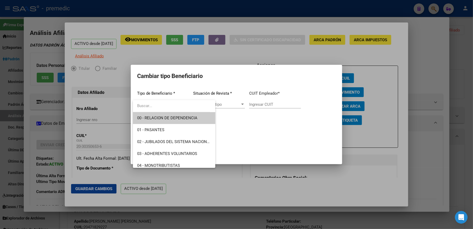
drag, startPoint x: 158, startPoint y: 112, endPoint x: 159, endPoint y: 115, distance: 3.1
click at [159, 113] on span "00 - RELACION DE DEPENDENCIA" at bounding box center [174, 118] width 74 height 12
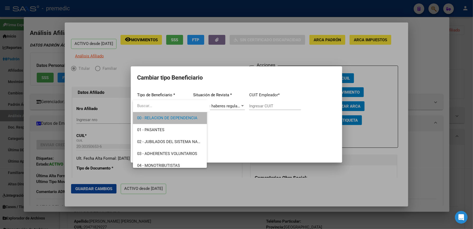
type input "27-92603901-1"
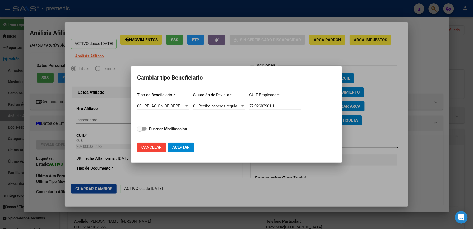
click at [164, 135] on div "Tipo de Beneficiario * 00 - RELACION DE DEPENDENCIA Seleccionar tipo Situación …" at bounding box center [236, 113] width 199 height 50
click at [169, 129] on strong "Guardar Modificacion" at bounding box center [168, 128] width 38 height 5
click at [140, 131] on input "Guardar Modificacion" at bounding box center [140, 131] width 0 height 0
checkbox input "true"
click at [188, 145] on span "Aceptar" at bounding box center [180, 147] width 17 height 5
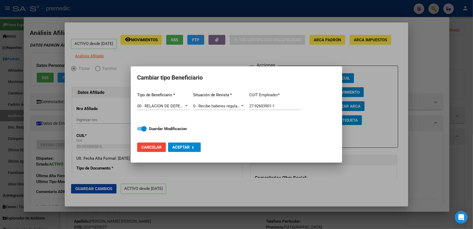
type input "27-92603901-1"
checkbox input "false"
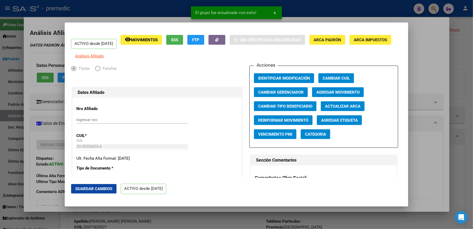
click at [446, 80] on div at bounding box center [236, 114] width 473 height 229
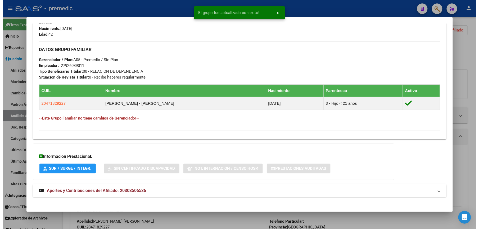
scroll to position [239, 0]
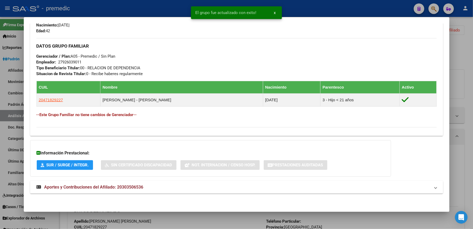
click at [472, 72] on div at bounding box center [236, 114] width 473 height 229
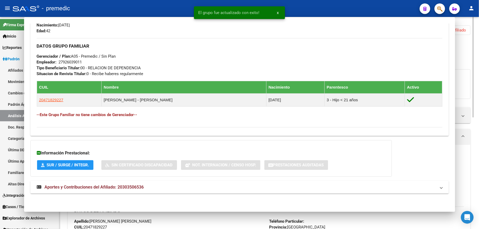
click at [468, 71] on div "Datos Personales y Afiliatorios según Entes Externos: SSS FTP FTP - Titular ARC…" at bounding box center [269, 84] width 402 height 30
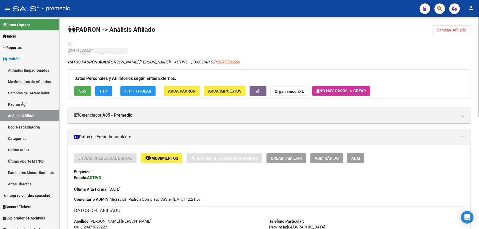
drag, startPoint x: 462, startPoint y: 21, endPoint x: 458, endPoint y: 30, distance: 9.9
click at [458, 30] on span "Cambiar Afiliado" at bounding box center [451, 30] width 29 height 5
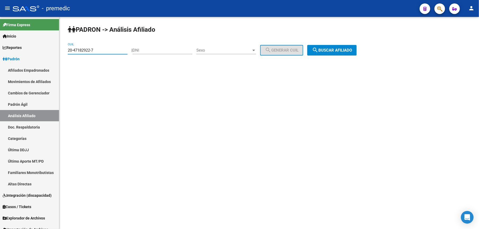
drag, startPoint x: 112, startPoint y: 49, endPoint x: 139, endPoint y: 53, distance: 27.9
click at [0, 35] on html "menu - premedic person Firma Express Inicio Calendario SSS Instructivos Contact…" at bounding box center [239, 114] width 479 height 229
paste input "9758991"
type input "20-49758991-7"
click at [343, 48] on span "search Buscar afiliado" at bounding box center [332, 50] width 40 height 5
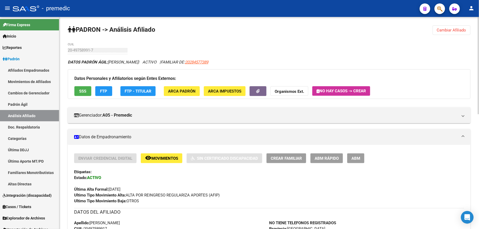
click at [208, 61] on span "20284577389" at bounding box center [196, 62] width 23 height 5
type textarea "20284577389"
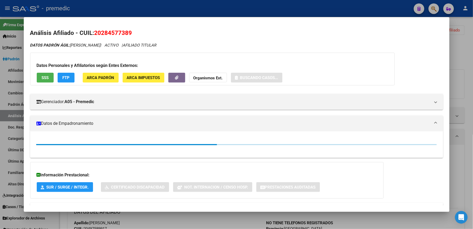
click at [125, 31] on span "20284577389" at bounding box center [113, 32] width 38 height 7
copy span "20284577389"
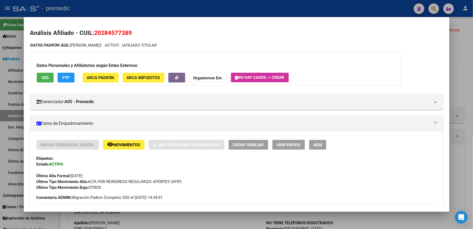
click at [295, 148] on button "ABM Rápido" at bounding box center [289, 145] width 33 height 10
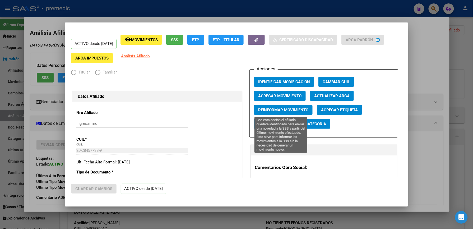
radio input "true"
type input "30-71903205-9"
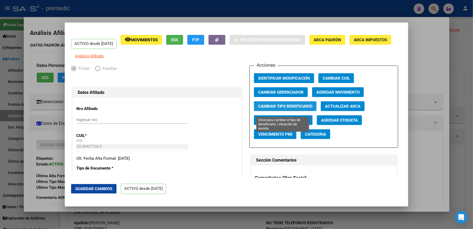
click at [285, 109] on span "Cambiar Tipo Beneficiario" at bounding box center [285, 106] width 54 height 5
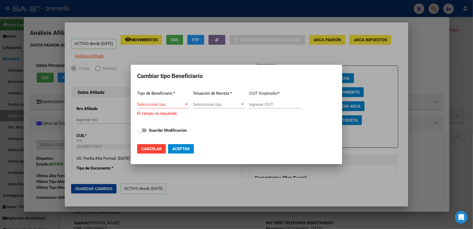
drag, startPoint x: 137, startPoint y: 105, endPoint x: 141, endPoint y: 108, distance: 5.7
click at [137, 106] on mat-dialog-content "Tipo de Beneficiario * Seleccionar tipo Seleccionar tipo El campo es requerido …" at bounding box center [237, 112] width 212 height 53
click at [167, 102] on div "Seleccionar tipo Seleccionar tipo" at bounding box center [163, 104] width 52 height 8
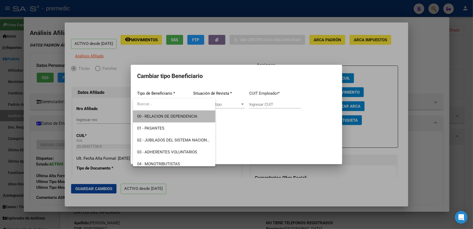
click at [177, 113] on span "00 - RELACION DE DEPENDENCIA" at bounding box center [174, 117] width 74 height 12
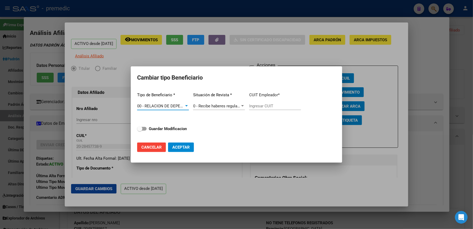
click at [166, 131] on strong "Guardar Modificacion" at bounding box center [168, 128] width 38 height 5
click at [140, 131] on input "Guardar Modificacion" at bounding box center [140, 131] width 0 height 0
checkbox input "true"
type input "30-71903205-9"
click at [201, 142] on mat-dialog-actions "Cancelar Aceptar" at bounding box center [236, 147] width 199 height 18
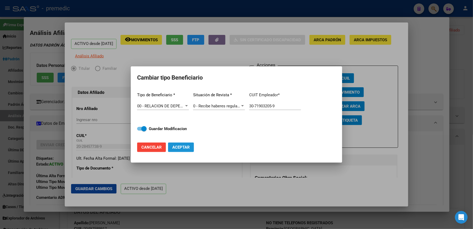
click at [187, 148] on span "Aceptar" at bounding box center [180, 147] width 17 height 5
checkbox input "false"
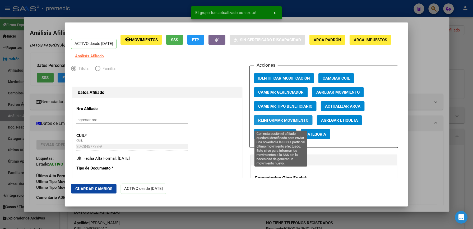
click at [281, 123] on span "Reinformar Movimiento" at bounding box center [283, 120] width 50 height 5
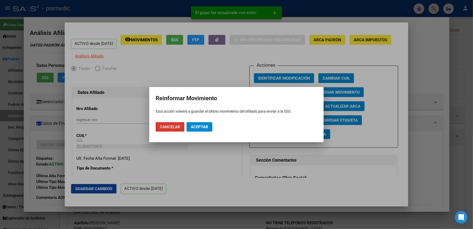
click at [189, 125] on button "Aceptar" at bounding box center [200, 127] width 26 height 10
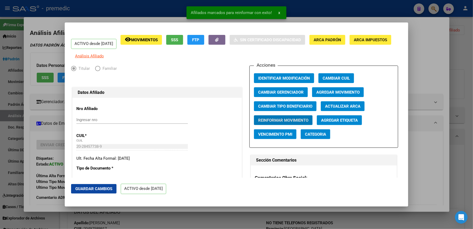
click at [442, 97] on div at bounding box center [236, 114] width 473 height 229
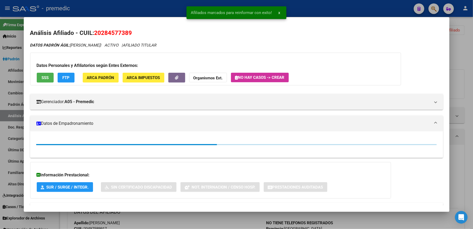
click at [442, 97] on mat-dialog-content "Análisis Afiliado - CUIL: 20284577389 DATOS PADRÓN ÁGIL: SORIA MARIANO FERNANDO…" at bounding box center [237, 115] width 426 height 182
click at [469, 73] on div at bounding box center [236, 114] width 473 height 229
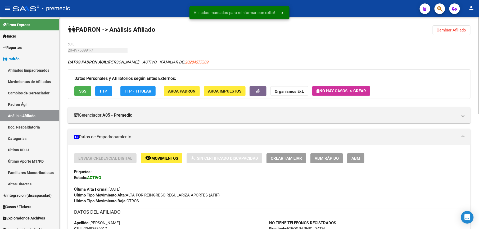
drag, startPoint x: 457, startPoint y: 62, endPoint x: 457, endPoint y: 41, distance: 21.7
click at [457, 61] on div "DATOS PADRÓN ÁGIL: SORIA MARIANO MARTIN | ACTIVO | FAMILIAR DE: 20284577389" at bounding box center [269, 62] width 402 height 6
drag, startPoint x: 457, startPoint y: 39, endPoint x: 457, endPoint y: 35, distance: 3.2
click at [458, 30] on span "Cambiar Afiliado" at bounding box center [451, 30] width 29 height 5
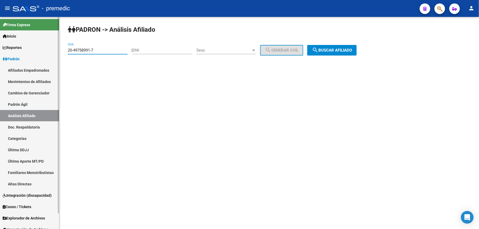
drag, startPoint x: 106, startPoint y: 51, endPoint x: 117, endPoint y: 66, distance: 18.8
click at [4, 39] on mat-sidenav-container "Firma Express Inicio Calendario SSS Instructivos Contacto OS Reportes Padrón Tr…" at bounding box center [239, 123] width 479 height 212
paste input "7-58252972-3"
type input "27-58252972-3"
click at [342, 57] on div "PADRON -> Análisis Afiliado 27-58252972-3 CUIL | DNI Sexo Sexo search Generar C…" at bounding box center [268, 45] width 419 height 56
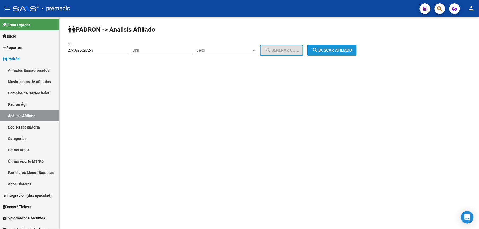
click at [344, 46] on button "search Buscar afiliado" at bounding box center [331, 50] width 49 height 11
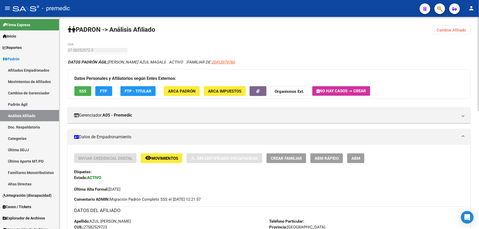
drag, startPoint x: 232, startPoint y: 52, endPoint x: 233, endPoint y: 60, distance: 7.2
click at [233, 64] on span "20413979766" at bounding box center [222, 62] width 23 height 5
type textarea "20413979766"
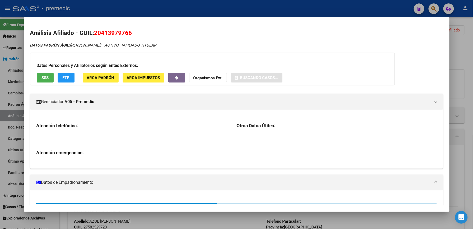
click at [124, 40] on div "Análisis Afiliado - CUIL: 20413979766 DATOS PADRÓN ÁGIL: ROMERO MARIANO JORGE |…" at bounding box center [236, 210] width 413 height 363
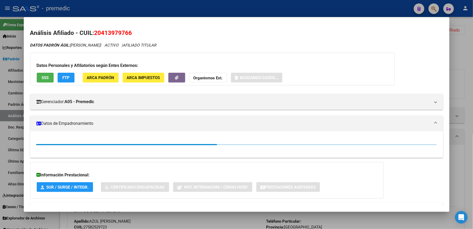
click at [116, 31] on span "20413979766" at bounding box center [113, 32] width 38 height 7
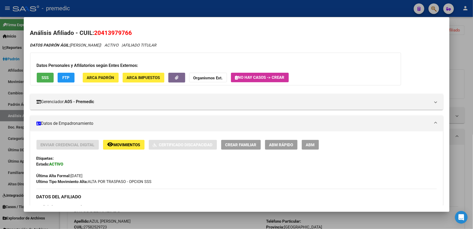
copy span "20413979766"
click at [290, 146] on span "ABM Rápido" at bounding box center [289, 145] width 24 height 5
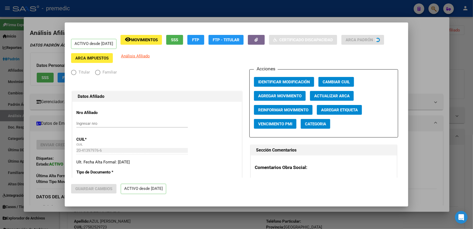
radio input "true"
type input "33-63761744-9"
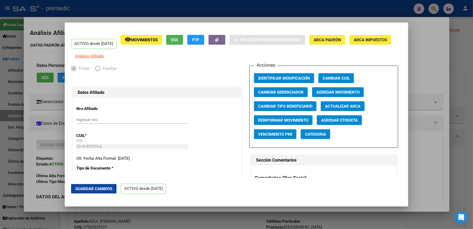
click at [327, 94] on span "Agregar Movimiento" at bounding box center [338, 92] width 43 height 5
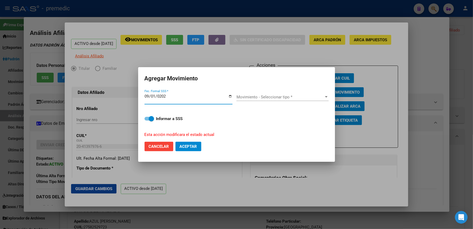
type input "[DATE]"
click at [290, 102] on div "Movimiento - Seleccionar tipo * Movimiento - Seleccionar tipo *" at bounding box center [283, 99] width 92 height 13
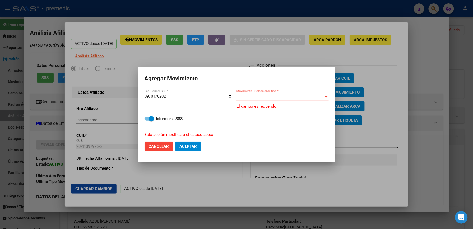
click at [291, 99] on span "Movimiento - Seleccionar tipo *" at bounding box center [281, 97] width 88 height 5
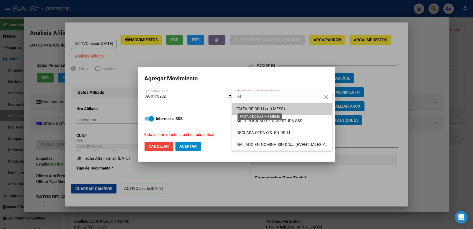
type input "dd"
click at [277, 111] on span "FALTA DE DDJJ (+ 3 MESE)" at bounding box center [261, 109] width 48 height 5
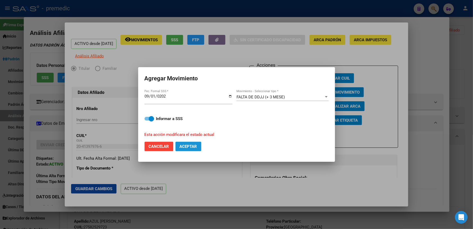
click at [194, 145] on span "Aceptar" at bounding box center [188, 146] width 17 height 5
checkbox input "false"
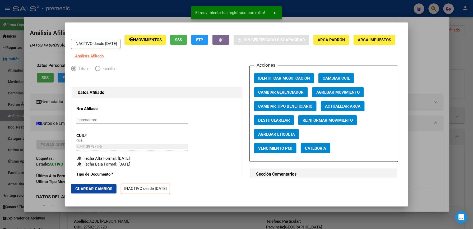
click at [442, 80] on div at bounding box center [236, 114] width 473 height 229
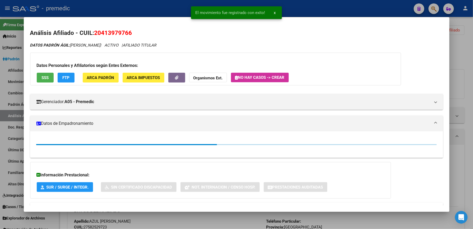
click at [463, 67] on div at bounding box center [236, 114] width 473 height 229
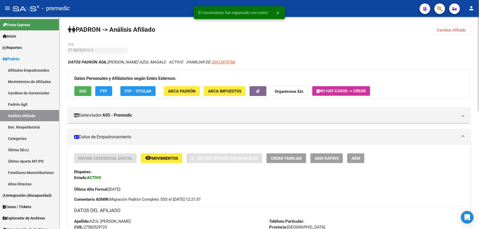
click at [453, 32] on button "Cambiar Afiliado" at bounding box center [451, 30] width 38 height 10
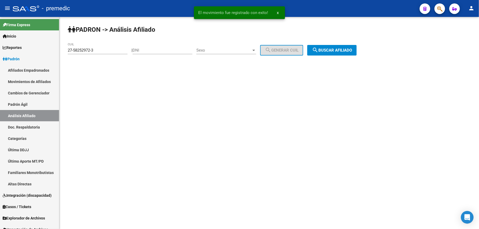
click at [323, 62] on div "PADRON -> Análisis Afiliado 27-58252972-3 CUIL | DNI Sexo Sexo search Generar C…" at bounding box center [268, 45] width 419 height 56
click at [331, 49] on span "search Buscar afiliado" at bounding box center [332, 50] width 40 height 5
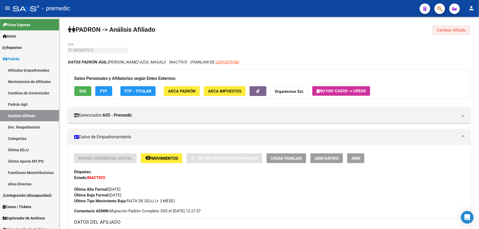
click at [463, 30] on span "Cambiar Afiliado" at bounding box center [451, 30] width 29 height 5
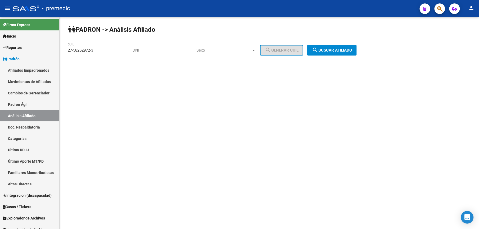
drag, startPoint x: 99, startPoint y: 54, endPoint x: 94, endPoint y: 49, distance: 6.9
click at [93, 54] on div "27-58252972-3 CUIL" at bounding box center [98, 51] width 60 height 16
click at [95, 49] on input "27-58252972-3" at bounding box center [98, 50] width 60 height 5
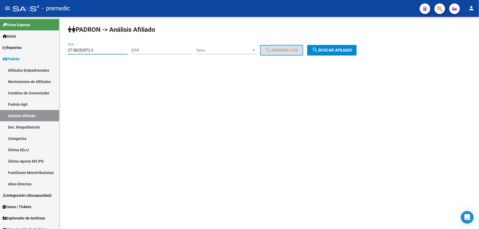
paste input "0-34796229-6"
click at [332, 55] on div "PADRON -> Análisis Afiliado 20-34796229-6 CUIL | DNI Sexo Sexo search Generar C…" at bounding box center [268, 45] width 419 height 56
click at [333, 50] on span "search Buscar afiliado" at bounding box center [332, 50] width 40 height 5
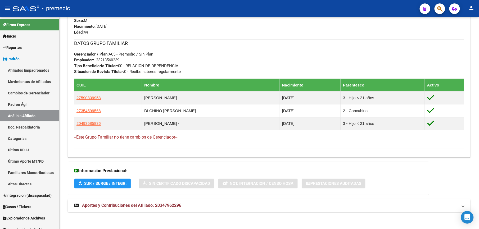
scroll to position [255, 0]
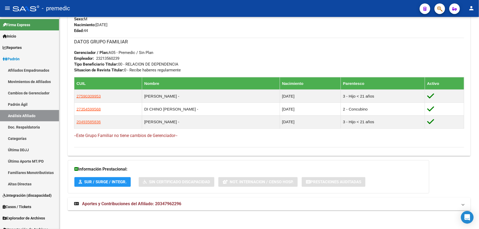
click at [155, 207] on strong "Aportes y Contribuciones del Afiliado: 20347962296" at bounding box center [127, 204] width 107 height 6
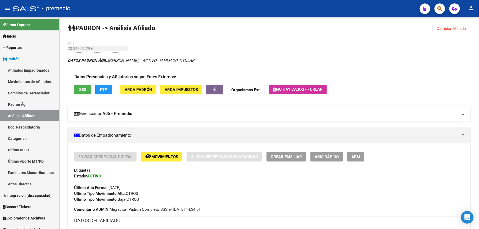
scroll to position [0, 0]
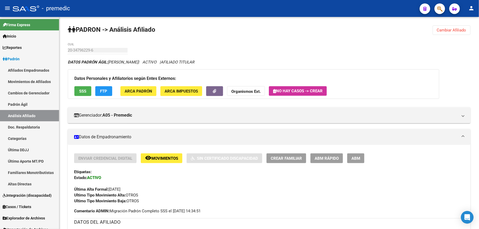
click at [438, 28] on span "Cambiar Afiliado" at bounding box center [451, 30] width 29 height 5
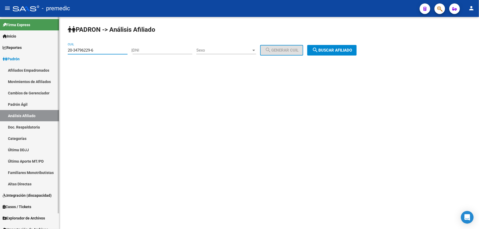
drag, startPoint x: 108, startPoint y: 48, endPoint x: 19, endPoint y: 48, distance: 88.9
click at [18, 48] on mat-sidenav-container "Firma Express Inicio Calendario SSS Instructivos Contacto OS Reportes Padrón Tr…" at bounding box center [239, 123] width 479 height 212
paste input "7-39597359-8"
type input "27-39597359-8"
drag, startPoint x: 318, startPoint y: 42, endPoint x: 322, endPoint y: 44, distance: 4.5
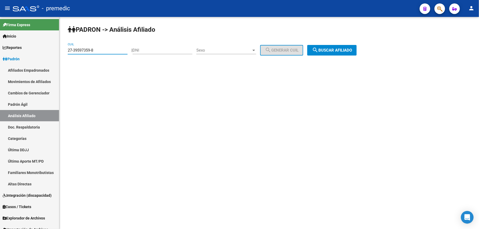
click at [322, 44] on div "PADRON -> Análisis Afiliado 27-39597359-8 CUIL | DNI Sexo Sexo search Generar C…" at bounding box center [268, 45] width 419 height 56
drag, startPoint x: 322, startPoint y: 44, endPoint x: 337, endPoint y: 51, distance: 16.5
click at [337, 51] on span "search Buscar afiliado" at bounding box center [332, 50] width 40 height 5
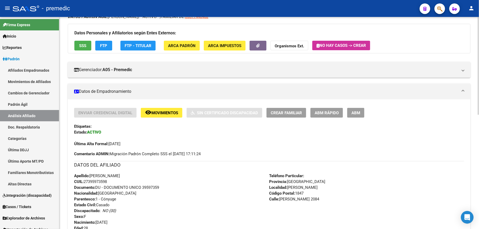
scroll to position [47, 0]
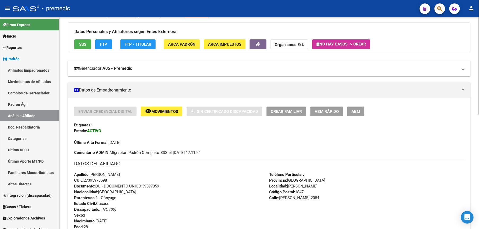
click at [290, 70] on mat-panel-title "Gerenciador: A05 - Premedic" at bounding box center [265, 69] width 383 height 6
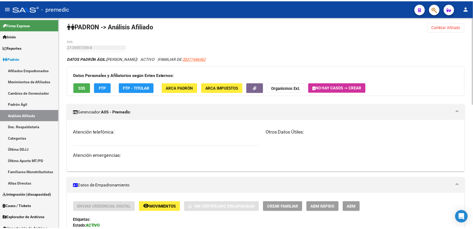
scroll to position [0, 0]
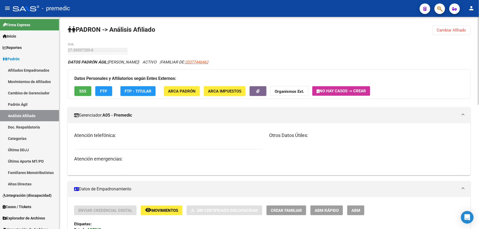
click at [232, 62] on div "DATOS PADRÓN ÁGIL: MANGADO MICAELA | ACTIVO | FAMILIAR DE: 20377446462" at bounding box center [269, 62] width 402 height 6
click at [207, 62] on span "20377446462" at bounding box center [196, 62] width 23 height 5
type textarea "20377446462"
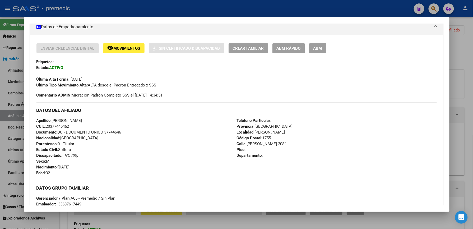
scroll to position [94, 0]
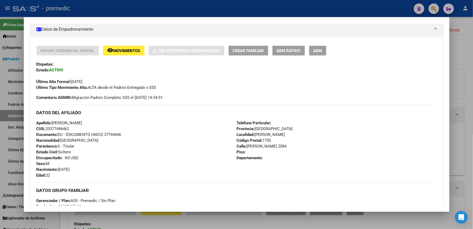
click at [285, 48] on span "ABM Rápido" at bounding box center [289, 50] width 24 height 5
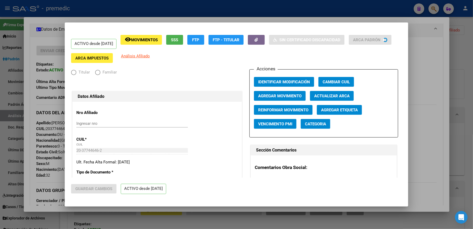
radio input "true"
type input "33-63761744-9"
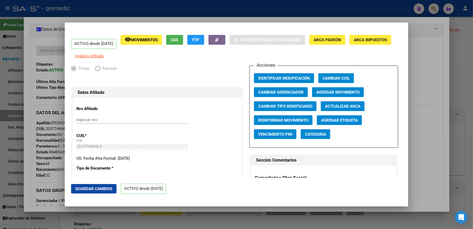
click at [327, 94] on span "Agregar Movimiento" at bounding box center [338, 92] width 43 height 5
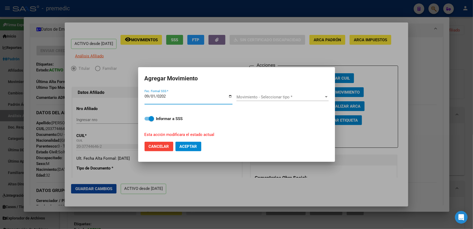
type input "[DATE]"
click at [302, 96] on span "Movimiento - Seleccionar tipo *" at bounding box center [281, 97] width 88 height 5
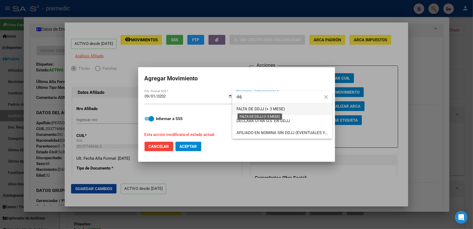
type input "ddj"
click at [273, 109] on span "FALTA DE DDJJ (+ 3 MESE)" at bounding box center [261, 109] width 48 height 5
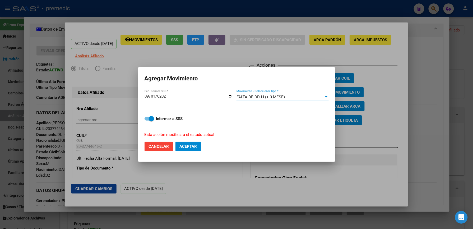
click at [194, 150] on button "Aceptar" at bounding box center [189, 147] width 26 height 10
checkbox input "false"
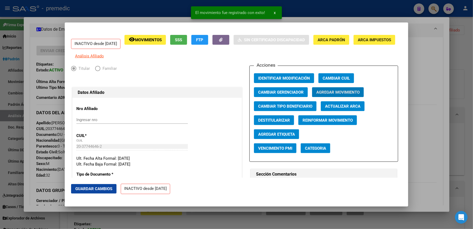
click at [432, 63] on div at bounding box center [236, 114] width 473 height 229
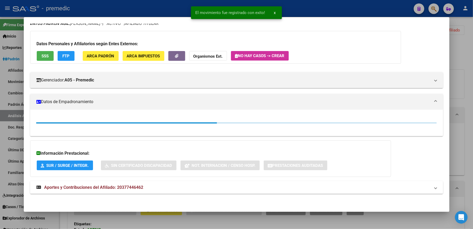
click at [453, 40] on div at bounding box center [236, 114] width 473 height 229
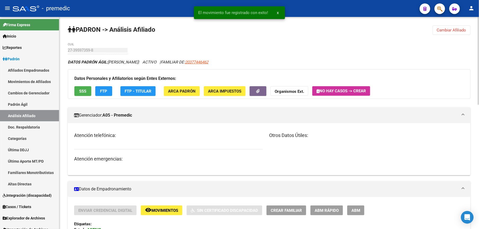
click at [460, 28] on span "Cambiar Afiliado" at bounding box center [451, 30] width 29 height 5
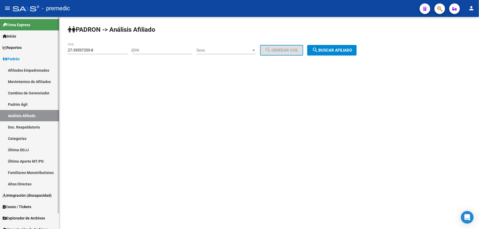
drag, startPoint x: 112, startPoint y: 53, endPoint x: 58, endPoint y: 53, distance: 53.9
click at [58, 53] on mat-sidenav-container "Firma Express Inicio Calendario SSS Instructivos Contacto OS Reportes Padrón Tr…" at bounding box center [239, 123] width 479 height 212
drag, startPoint x: 58, startPoint y: 53, endPoint x: 109, endPoint y: 51, distance: 50.8
click at [109, 50] on input "27-39597359-8" at bounding box center [98, 50] width 60 height 5
click at [109, 51] on input "27-39597359-8" at bounding box center [98, 50] width 60 height 5
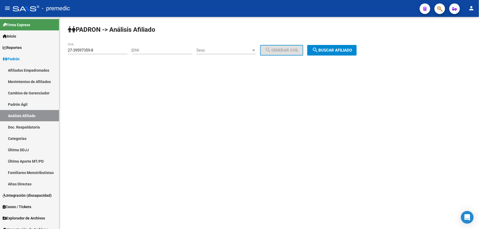
click at [105, 53] on div "27-39597359-8 CUIL" at bounding box center [98, 48] width 60 height 11
click at [104, 53] on div "27-39597359-8 CUIL" at bounding box center [98, 48] width 60 height 11
click at [106, 48] on input "27-39597359-8" at bounding box center [98, 50] width 60 height 5
click at [106, 47] on div "27-39597359-8 CUIL" at bounding box center [98, 48] width 60 height 11
click at [102, 53] on div "27-39597359-8 CUIL" at bounding box center [98, 48] width 60 height 11
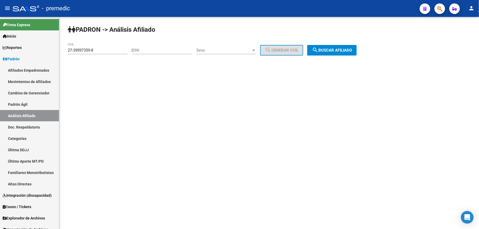
click at [102, 53] on div "27-39597359-8 CUIL" at bounding box center [98, 48] width 60 height 11
click at [104, 50] on input "27-39597359-8" at bounding box center [98, 50] width 60 height 5
paste input "0-51166311-4"
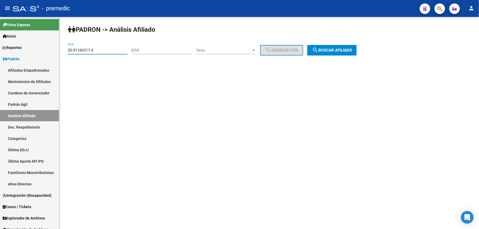
type input "20-51166311-4"
click at [327, 43] on div "PADRON -> Análisis Afiliado 20-51166311-4 CUIL | DNI Sexo Sexo search Generar C…" at bounding box center [268, 45] width 419 height 56
drag, startPoint x: 327, startPoint y: 43, endPoint x: 328, endPoint y: 48, distance: 5.5
click at [328, 48] on span "search Buscar afiliado" at bounding box center [332, 50] width 40 height 5
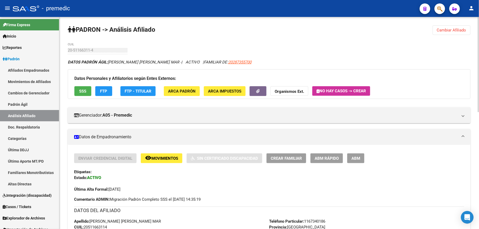
click at [231, 63] on span "20287355700" at bounding box center [239, 62] width 23 height 5
type textarea "20287355700"
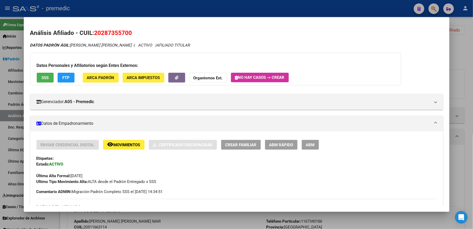
drag, startPoint x: 143, startPoint y: 31, endPoint x: 95, endPoint y: 32, distance: 47.9
click at [95, 32] on h2 "Análisis Afiliado - CUIL: 20287355700" at bounding box center [236, 33] width 413 height 9
click at [95, 32] on span "20287355700" at bounding box center [113, 32] width 38 height 7
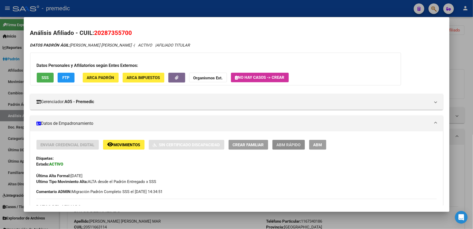
click at [292, 145] on span "ABM Rápido" at bounding box center [289, 145] width 24 height 5
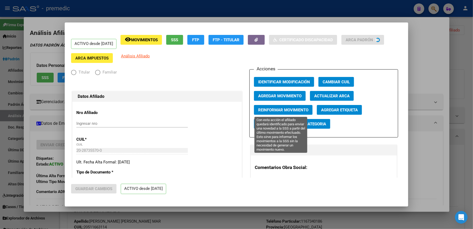
radio input "true"
type input "33-63761744-9"
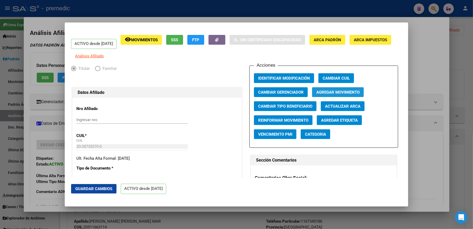
click at [329, 95] on span "Agregar Movimiento" at bounding box center [338, 92] width 43 height 5
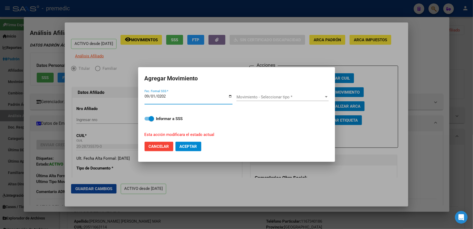
type input "[DATE]"
click at [252, 99] on span "Movimiento - Seleccionar tipo *" at bounding box center [281, 97] width 88 height 5
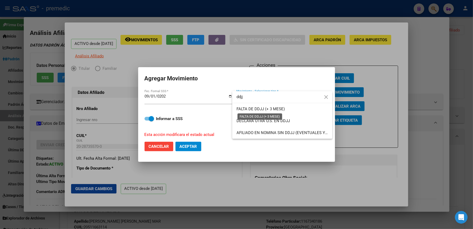
type input "ddjj"
click at [256, 107] on span "FALTA DE DDJJ (+ 3 MESE)" at bounding box center [261, 109] width 48 height 5
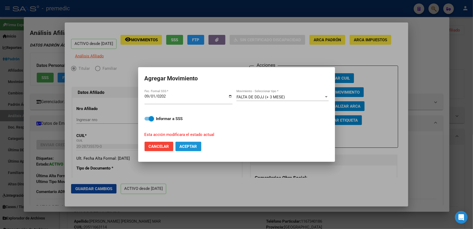
click at [182, 148] on span "Aceptar" at bounding box center [188, 146] width 17 height 5
checkbox input "false"
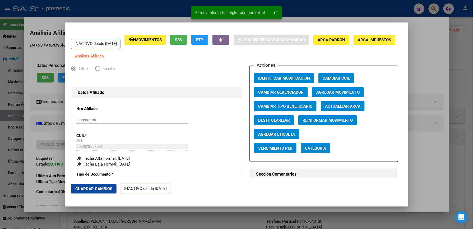
click at [447, 78] on div at bounding box center [236, 114] width 473 height 229
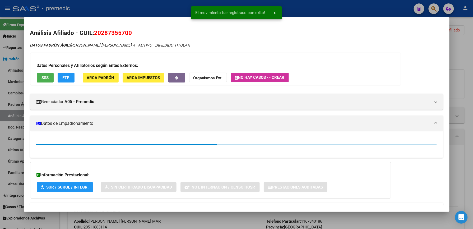
click at [461, 54] on div at bounding box center [236, 114] width 473 height 229
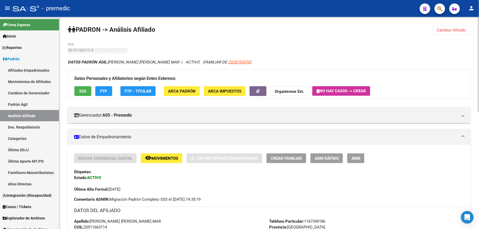
click at [445, 26] on button "Cambiar Afiliado" at bounding box center [451, 30] width 38 height 10
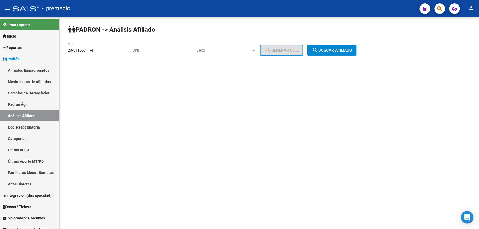
drag, startPoint x: 103, startPoint y: 48, endPoint x: 62, endPoint y: 45, distance: 40.8
click at [50, 40] on mat-sidenav-container "Firma Express Inicio Calendario SSS Instructivos Contacto OS Reportes Padrón Tr…" at bounding box center [239, 123] width 479 height 212
click at [117, 54] on div "20-51166311-4 CUIL" at bounding box center [98, 51] width 60 height 16
click at [117, 53] on div "20-51166311-4 CUIL" at bounding box center [98, 48] width 60 height 11
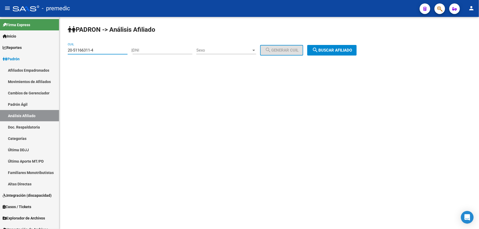
click at [117, 50] on input "20-51166311-4" at bounding box center [98, 50] width 60 height 5
click at [116, 49] on input "20-51166311-4" at bounding box center [98, 50] width 60 height 5
paste input "7-36065725-1"
type input "27-36065725-1"
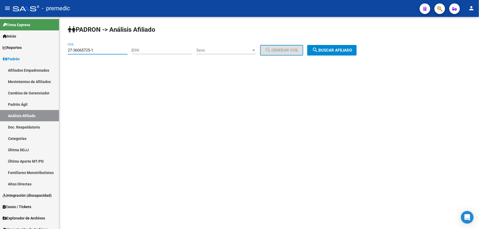
click at [345, 48] on span "search Buscar afiliado" at bounding box center [332, 50] width 40 height 5
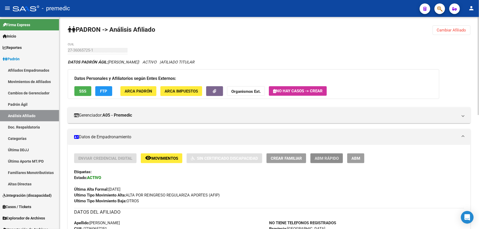
click at [326, 158] on span "ABM Rápido" at bounding box center [326, 158] width 24 height 5
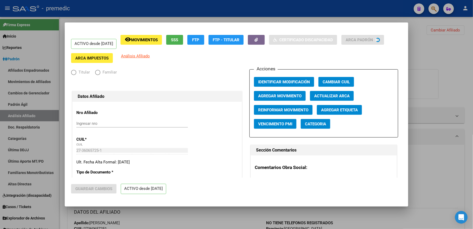
radio input "true"
type input "30-71074772-1"
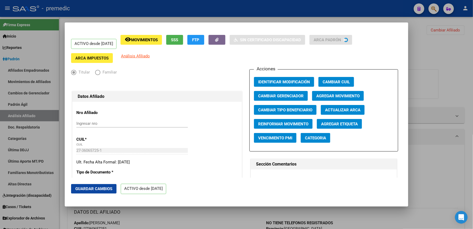
click at [435, 132] on div at bounding box center [236, 114] width 473 height 229
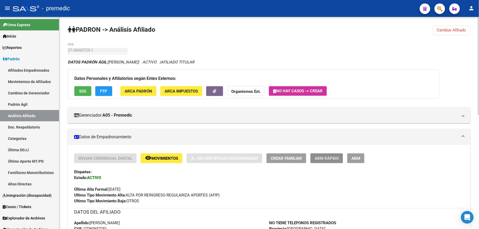
click at [334, 158] on span "ABM Rápido" at bounding box center [326, 158] width 24 height 5
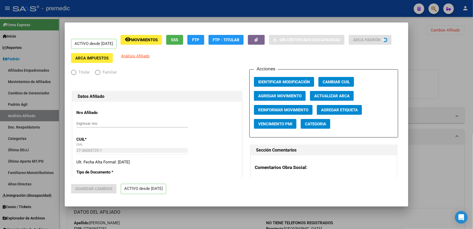
radio input "true"
type input "30-71074772-1"
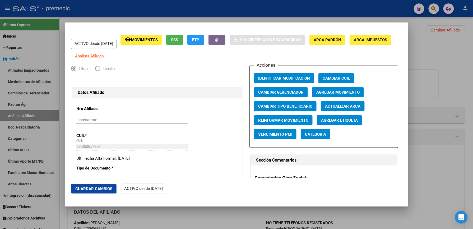
click at [325, 90] on div "Acciones Identificar Modificación Cambiar CUIL Cambiar Gerenciador Agregar Movi…" at bounding box center [324, 107] width 149 height 82
click at [307, 109] on span "Cambiar Tipo Beneficiario" at bounding box center [285, 106] width 54 height 5
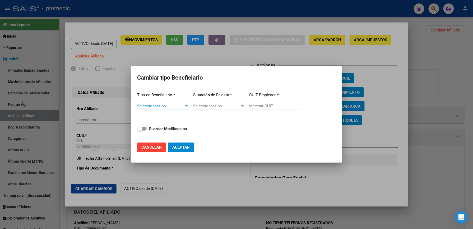
click at [181, 112] on div "Tipo de Beneficiario * Seleccionar tipo Seleccionar tipo Situación de Revista *…" at bounding box center [236, 113] width 199 height 50
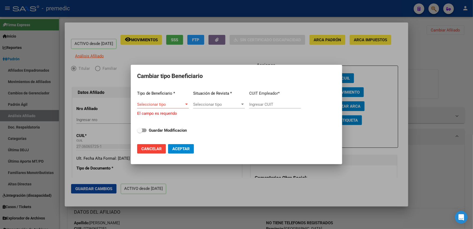
drag, startPoint x: 181, startPoint y: 112, endPoint x: 179, endPoint y: 110, distance: 2.8
click at [179, 113] on div "Seleccionar tipo Seleccionar tipo" at bounding box center [163, 106] width 52 height 13
click at [173, 103] on span "Seleccionar tipo" at bounding box center [160, 104] width 47 height 5
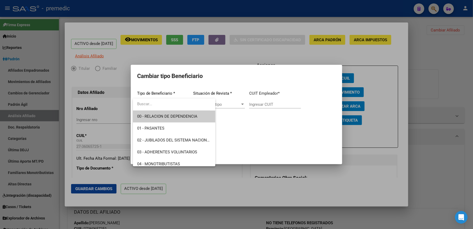
click at [384, 205] on div at bounding box center [236, 114] width 473 height 229
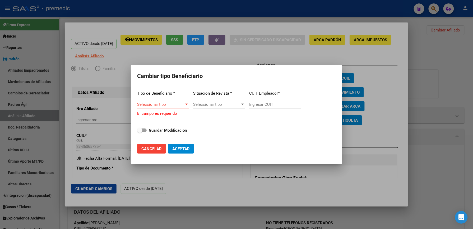
click at [161, 105] on span "Seleccionar tipo" at bounding box center [160, 104] width 47 height 5
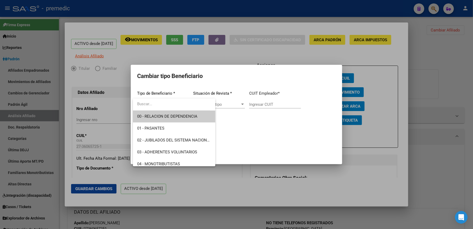
click at [183, 118] on span "00 - RELACION DE DEPENDENCIA" at bounding box center [167, 116] width 60 height 5
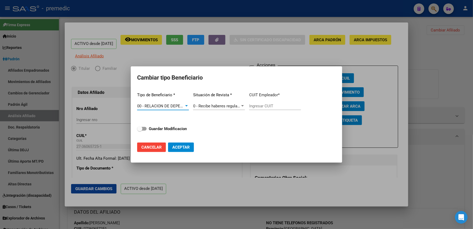
type input "30-71074772-1"
click at [272, 105] on input "30-71074772-1" at bounding box center [275, 106] width 52 height 5
click at [155, 132] on div "Tipo de Beneficiario * 00 - RELACION DE DEPENDENCIA Seleccionar tipo Situación …" at bounding box center [236, 113] width 199 height 50
click at [161, 130] on strong "Guardar Modificacion" at bounding box center [168, 128] width 38 height 5
click at [140, 131] on input "Guardar Modificacion" at bounding box center [140, 131] width 0 height 0
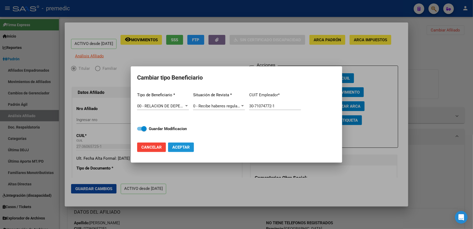
click at [189, 146] on span "Aceptar" at bounding box center [180, 147] width 17 height 5
checkbox input "false"
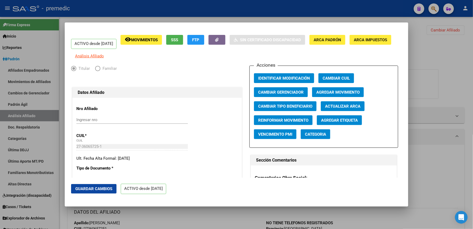
click at [395, 189] on mat-dialog-actions "Guardar Cambios ACTIVO desde [DATE]" at bounding box center [236, 189] width 331 height 22
click at [122, 218] on div at bounding box center [236, 114] width 473 height 229
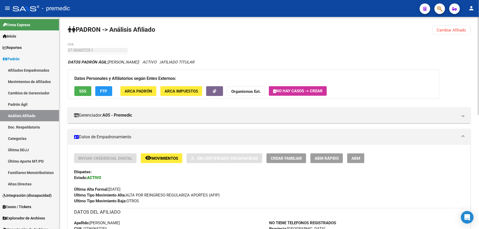
drag, startPoint x: 433, startPoint y: 24, endPoint x: 447, endPoint y: 32, distance: 15.9
click at [457, 28] on span "Cambiar Afiliado" at bounding box center [451, 30] width 29 height 5
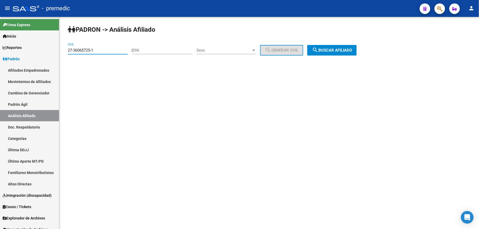
drag, startPoint x: 100, startPoint y: 52, endPoint x: 190, endPoint y: 62, distance: 90.9
click at [0, 37] on html "menu - premedic person Firma Express Inicio Calendario SSS Instructivos Contact…" at bounding box center [239, 114] width 479 height 229
paste input "0-36078419-4"
click at [356, 51] on button "search Buscar afiliado" at bounding box center [331, 50] width 49 height 11
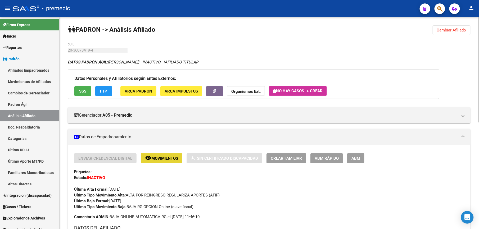
click at [168, 154] on button "remove_red_eye Movimientos" at bounding box center [162, 158] width 42 height 10
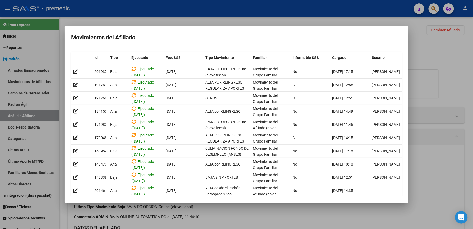
click at [434, 35] on div at bounding box center [236, 114] width 473 height 229
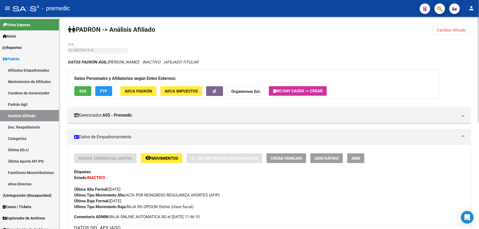
click at [456, 31] on span "Cambiar Afiliado" at bounding box center [451, 30] width 29 height 5
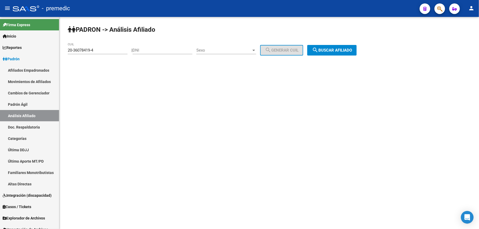
click at [103, 51] on input "20-36078419-4" at bounding box center [98, 50] width 60 height 5
paste input "7-29194069-8"
click at [335, 52] on button "search Buscar afiliado" at bounding box center [331, 50] width 49 height 11
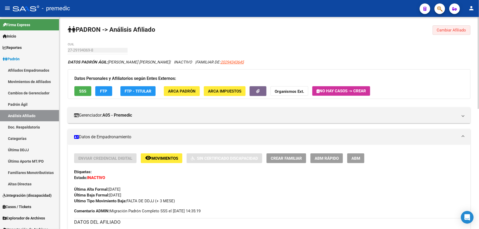
click at [446, 29] on span "Cambiar Afiliado" at bounding box center [451, 30] width 29 height 5
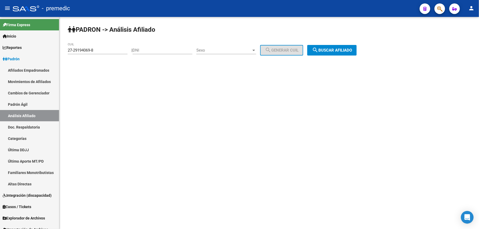
click at [88, 48] on div "27-29194069-8 CUIL" at bounding box center [98, 48] width 60 height 11
click at [106, 54] on div "27-29194069-8 CUIL" at bounding box center [98, 51] width 60 height 16
click at [106, 49] on input "27-29194069-8" at bounding box center [98, 50] width 60 height 5
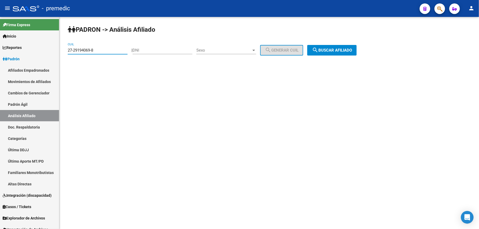
paste input "0-47553370-5"
drag, startPoint x: 332, startPoint y: 40, endPoint x: 332, endPoint y: 46, distance: 5.8
click at [332, 46] on div "PADRON -> Análisis Afiliado 20-47553370-5 CUIL | DNI Sexo Sexo search Generar C…" at bounding box center [268, 45] width 419 height 56
drag, startPoint x: 332, startPoint y: 46, endPoint x: 332, endPoint y: 50, distance: 3.7
click at [332, 50] on span "search Buscar afiliado" at bounding box center [332, 50] width 40 height 5
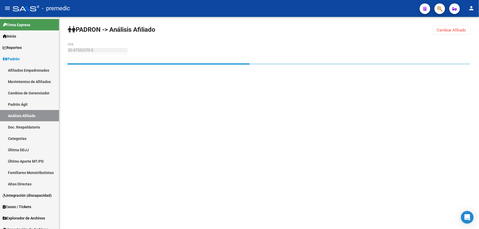
click at [239, 24] on div "PADRON -> Análisis Afiliado Cambiar Afiliado 20-47553370-5 CUIL" at bounding box center [268, 55] width 419 height 76
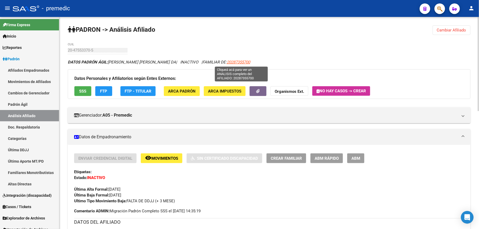
click at [240, 61] on span "20287355700" at bounding box center [238, 62] width 23 height 5
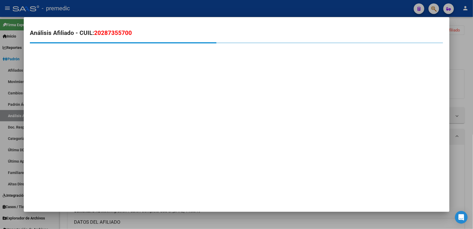
click at [123, 33] on span "20287355700" at bounding box center [113, 32] width 38 height 7
copy span "20287355700"
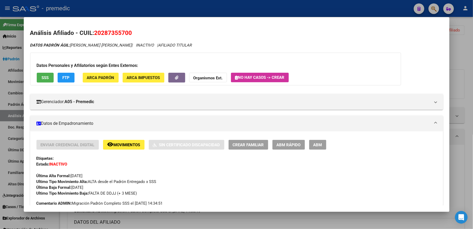
click at [182, 219] on div at bounding box center [236, 114] width 473 height 229
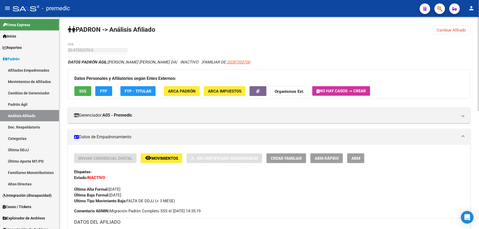
click at [454, 26] on button "Cambiar Afiliado" at bounding box center [451, 30] width 38 height 10
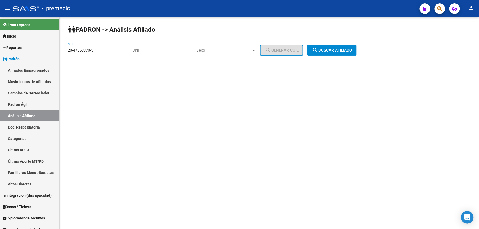
drag, startPoint x: 106, startPoint y: 52, endPoint x: -2, endPoint y: 44, distance: 108.2
click at [0, 44] on html "menu - premedic person Firma Express Inicio Calendario SSS Instructivos Contact…" at bounding box center [239, 114] width 479 height 229
paste input "29658585-9"
drag, startPoint x: 338, startPoint y: 62, endPoint x: 340, endPoint y: 48, distance: 14.1
click at [339, 58] on div "PADRON -> Análisis Afiliado 20-29658585-9 CUIL | DNI Sexo Sexo search Generar C…" at bounding box center [268, 45] width 419 height 56
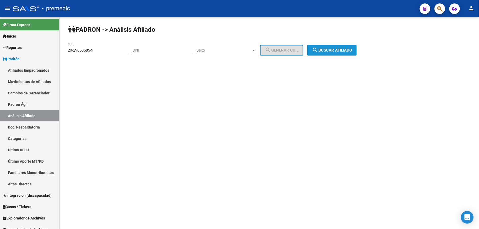
click at [340, 48] on span "search Buscar afiliado" at bounding box center [332, 50] width 40 height 5
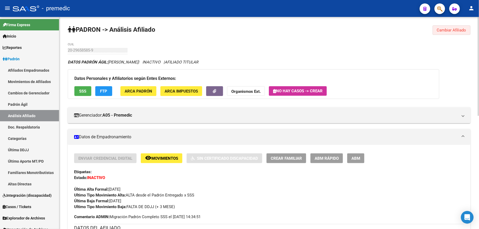
click at [456, 27] on button "Cambiar Afiliado" at bounding box center [451, 30] width 38 height 10
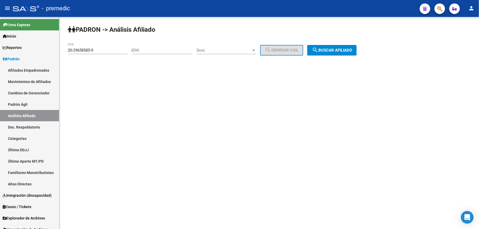
drag, startPoint x: 113, startPoint y: 44, endPoint x: 107, endPoint y: 52, distance: 9.6
click at [111, 49] on div "20-29658585-9 CUIL" at bounding box center [98, 48] width 60 height 11
click at [107, 52] on input "20-29658585-9" at bounding box center [98, 50] width 60 height 5
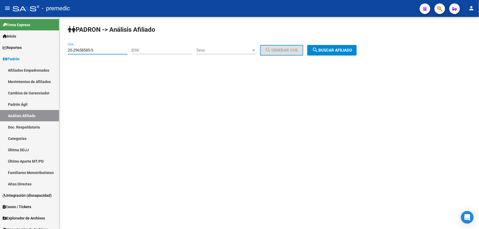
paste input "4235140-2"
type input "20-24235140-2"
drag, startPoint x: 335, startPoint y: 51, endPoint x: 334, endPoint y: 54, distance: 3.6
click at [335, 51] on span "search Buscar afiliado" at bounding box center [332, 50] width 40 height 5
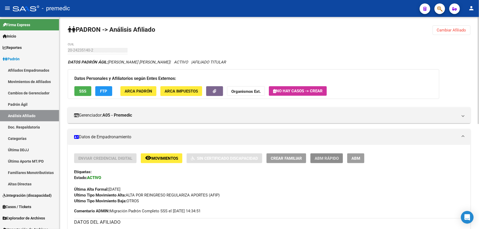
click at [323, 157] on span "ABM Rápido" at bounding box center [326, 158] width 24 height 5
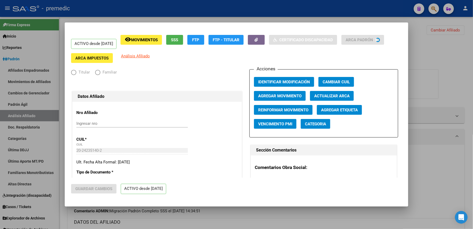
radio input "true"
type input "30-71038301-0"
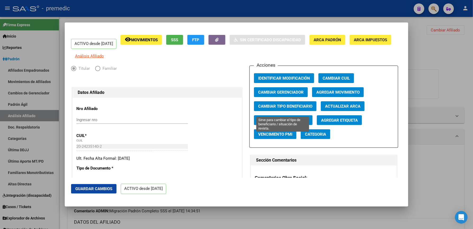
click at [305, 109] on span "Cambiar Tipo Beneficiario" at bounding box center [285, 106] width 54 height 5
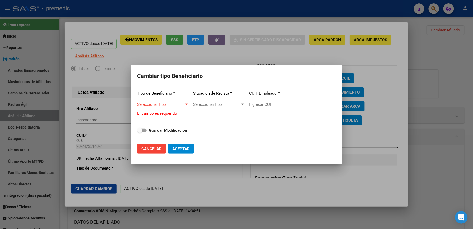
click at [173, 103] on div "Seleccionar tipo Seleccionar tipo" at bounding box center [163, 104] width 52 height 8
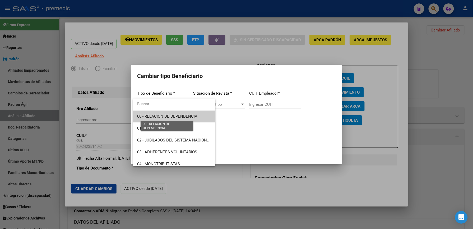
click at [170, 117] on span "00 - RELACION DE DEPENDENCIA" at bounding box center [167, 116] width 60 height 5
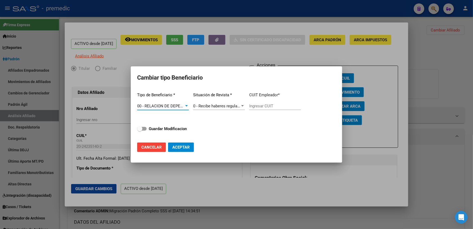
click at [166, 130] on strong "Guardar Modificacion" at bounding box center [168, 128] width 38 height 5
click at [140, 131] on input "Guardar Modificacion" at bounding box center [140, 131] width 0 height 0
checkbox input "true"
type input "30-71038301-0"
click at [180, 144] on button "Aceptar" at bounding box center [181, 148] width 26 height 10
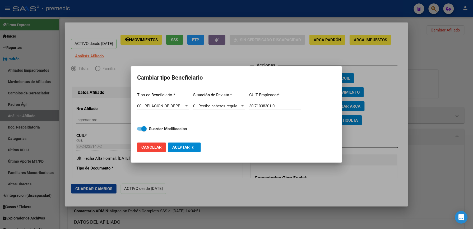
checkbox input "false"
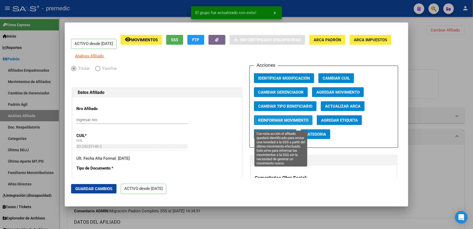
click at [264, 123] on span "Reinformar Movimiento" at bounding box center [283, 120] width 50 height 5
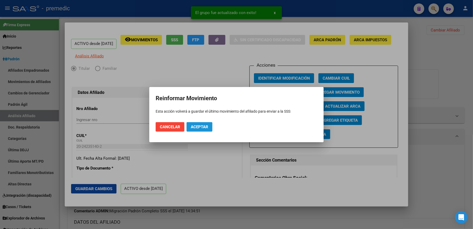
click at [203, 125] on span "Aceptar" at bounding box center [199, 127] width 17 height 5
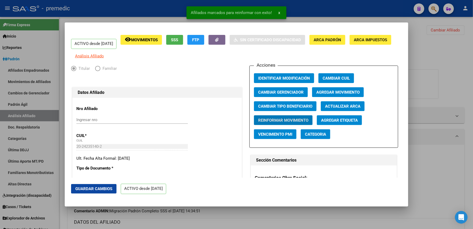
click at [438, 32] on div at bounding box center [236, 114] width 473 height 229
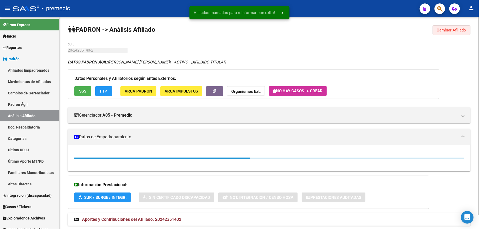
click at [444, 27] on button "Cambiar Afiliado" at bounding box center [451, 30] width 38 height 10
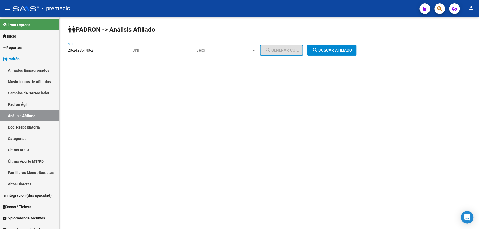
drag, startPoint x: 116, startPoint y: 51, endPoint x: 0, endPoint y: 43, distance: 115.8
click at [0, 43] on html "menu - premedic person Firma Express Inicio Calendario SSS Instructivos Contact…" at bounding box center [239, 114] width 479 height 229
paste input "7-57309114-6"
type input "27-57309114-6"
drag, startPoint x: 310, startPoint y: 51, endPoint x: 333, endPoint y: 54, distance: 23.2
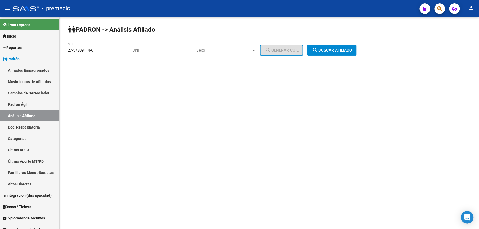
click at [307, 52] on div "| DNI Sexo Sexo search Generar CUIL" at bounding box center [219, 50] width 176 height 5
click at [333, 54] on button "search Buscar afiliado" at bounding box center [331, 50] width 49 height 11
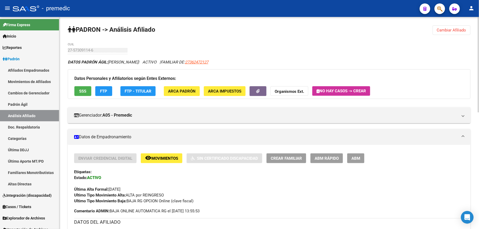
drag, startPoint x: 199, startPoint y: 58, endPoint x: 197, endPoint y: 61, distance: 2.9
click at [197, 62] on span "27362472127" at bounding box center [196, 62] width 23 height 5
copy app-analisis-afiliado "DATOS PADRÓN ÁGIL: LOPEZ EVA | ACTIVO | FAMILIAR DE: 2736247"
type textarea "27362472127"
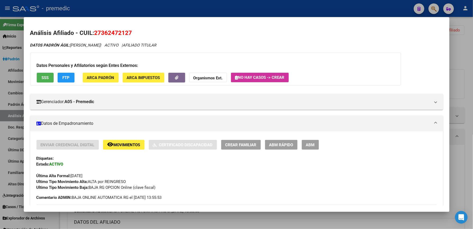
click at [108, 29] on span "27362472127" at bounding box center [113, 32] width 38 height 7
copy span "27362472127"
click at [462, 67] on div at bounding box center [236, 114] width 473 height 229
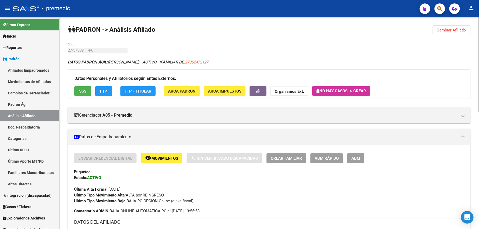
drag, startPoint x: 452, startPoint y: 18, endPoint x: 454, endPoint y: 29, distance: 11.4
click at [455, 32] on button "Cambiar Afiliado" at bounding box center [451, 30] width 38 height 10
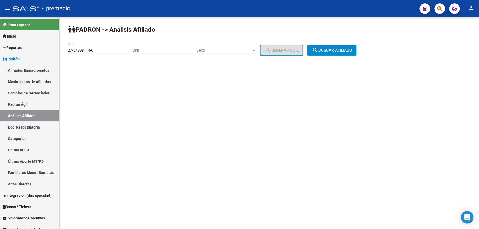
drag, startPoint x: 317, startPoint y: 44, endPoint x: 323, endPoint y: 49, distance: 8.3
click at [317, 44] on div "PADRON -> Análisis Afiliado 27-57309114-6 CUIL | DNI Sexo Sexo search Generar C…" at bounding box center [268, 45] width 419 height 56
click at [324, 50] on span "search Buscar afiliado" at bounding box center [332, 50] width 40 height 5
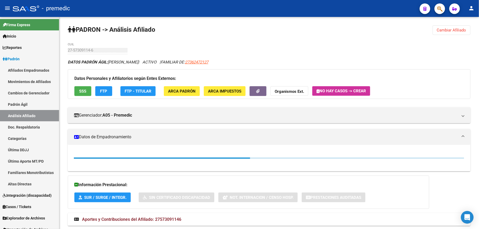
click at [191, 66] on div "DATOS PADRÓN ÁGIL: LOPEZ EVA | ACTIVO | FAMILIAR DE: 27362472127 Datos Personal…" at bounding box center [269, 151] width 402 height 185
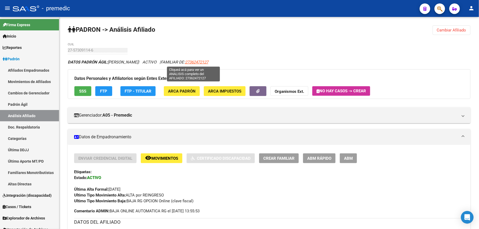
click at [192, 62] on span "27362472127" at bounding box center [196, 62] width 23 height 5
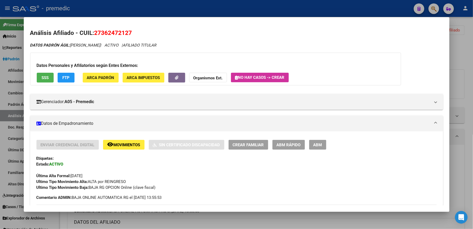
drag, startPoint x: 285, startPoint y: 152, endPoint x: 285, endPoint y: 147, distance: 5.0
click at [285, 152] on div "Enviar Credencial Digital remove_red_eye Movimientos Sin Certificado Discapacid…" at bounding box center [236, 165] width 401 height 51
click at [285, 144] on span "ABM Rápido" at bounding box center [289, 145] width 24 height 5
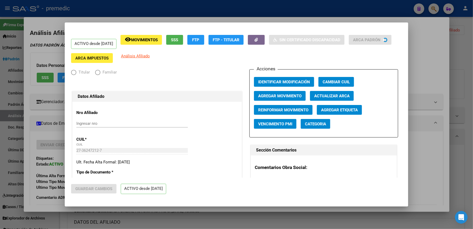
radio input "true"
type input "33-63761744-9"
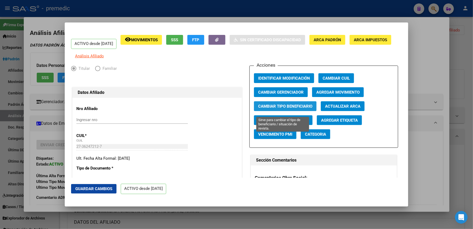
click at [294, 109] on span "Cambiar Tipo Beneficiario" at bounding box center [285, 106] width 54 height 5
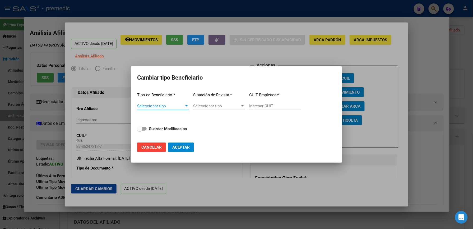
click at [148, 105] on span "Seleccionar tipo" at bounding box center [160, 106] width 47 height 5
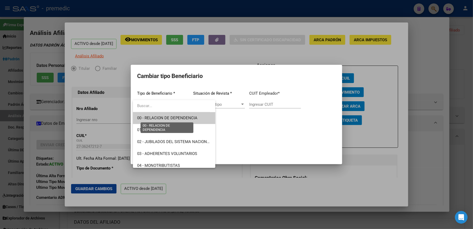
click at [168, 118] on span "00 - RELACION DE DEPENDENCIA" at bounding box center [167, 118] width 60 height 5
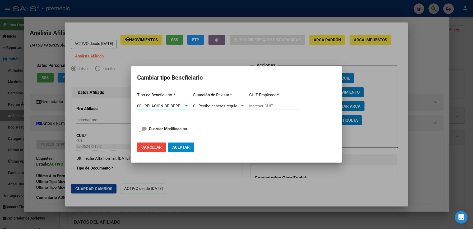
type input "30-68728814-5"
click at [168, 130] on strong "Guardar Modificacion" at bounding box center [168, 128] width 38 height 5
click at [140, 131] on input "Guardar Modificacion" at bounding box center [140, 131] width 0 height 0
checkbox input "true"
click at [190, 145] on span "Aceptar" at bounding box center [180, 147] width 17 height 5
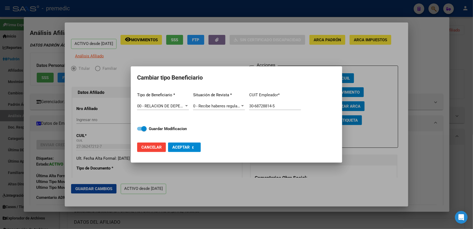
type input "30-68728814-5"
checkbox input "false"
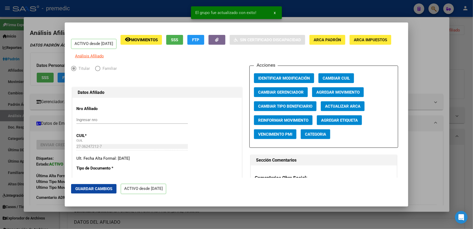
click at [447, 84] on div at bounding box center [236, 114] width 473 height 229
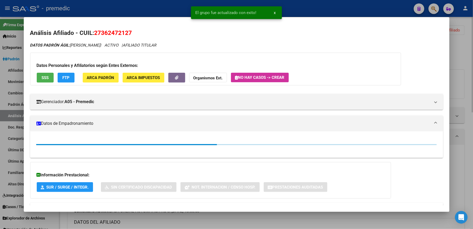
click at [464, 55] on div at bounding box center [236, 114] width 473 height 229
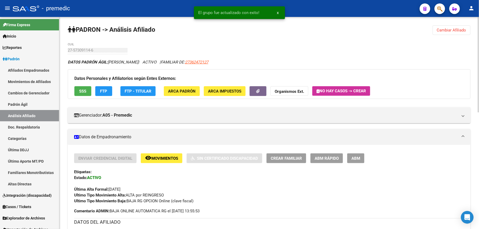
click at [468, 31] on button "Cambiar Afiliado" at bounding box center [451, 30] width 38 height 10
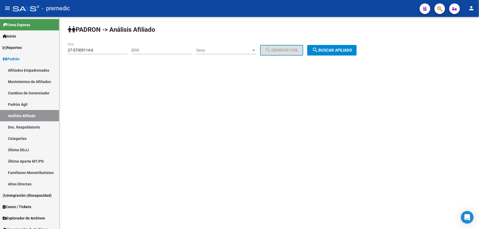
click at [129, 52] on div "27-57309114-6 CUIL" at bounding box center [100, 50] width 64 height 5
click at [93, 51] on input "27-57309114-6" at bounding box center [98, 50] width 60 height 5
paste input "5322982"
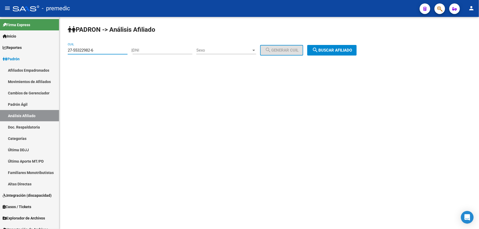
type input "27-55322982-6"
click at [346, 55] on button "search Buscar afiliado" at bounding box center [331, 50] width 49 height 11
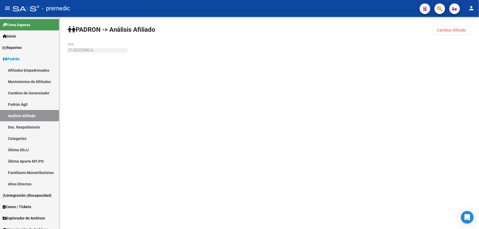
drag, startPoint x: 343, startPoint y: 50, endPoint x: 344, endPoint y: 54, distance: 4.0
click at [344, 51] on div "PADRON -> Análisis Afiliado Cambiar Afiliado 27-55322982-6 CUIL" at bounding box center [268, 50] width 419 height 67
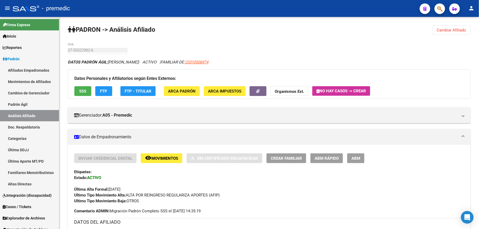
click at [208, 64] on span "23310506974" at bounding box center [196, 62] width 23 height 5
type textarea "23310506974"
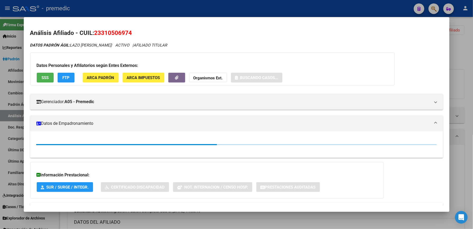
click at [99, 39] on div "Análisis Afiliado - CUIL: 23310506974 DATOS PADRÓN ÁGIL: LAZO BRENDA GISELA | A…" at bounding box center [236, 128] width 413 height 199
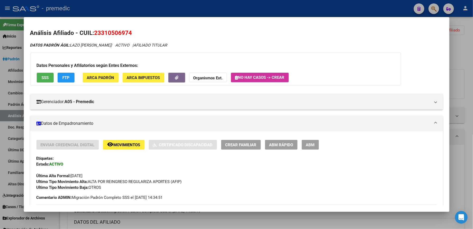
click at [102, 32] on span "23310506974" at bounding box center [113, 32] width 38 height 7
drag, startPoint x: 102, startPoint y: 32, endPoint x: 111, endPoint y: 4, distance: 29.7
click at [102, 32] on span "23310506974" at bounding box center [113, 32] width 38 height 7
copy span "23310506974"
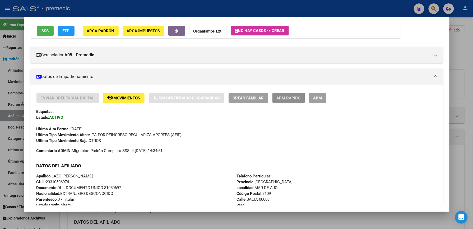
click at [280, 97] on span "ABM Rápido" at bounding box center [289, 98] width 24 height 5
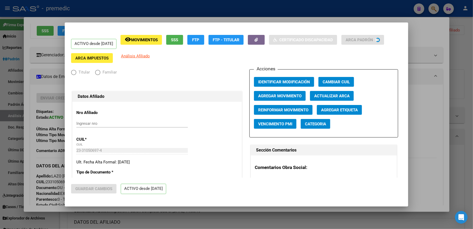
radio input "true"
type input "23-25772191-4"
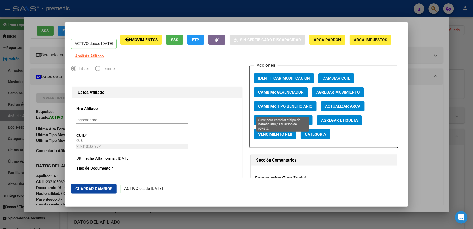
click at [279, 108] on span "Cambiar Tipo Beneficiario" at bounding box center [285, 106] width 54 height 5
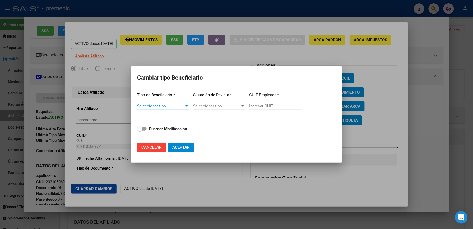
click at [170, 106] on span "Seleccionar tipo" at bounding box center [160, 106] width 47 height 5
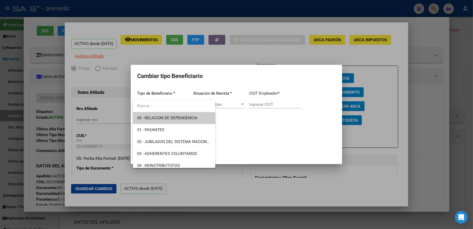
click at [161, 118] on span "00 - RELACION DE DEPENDENCIA" at bounding box center [167, 118] width 60 height 5
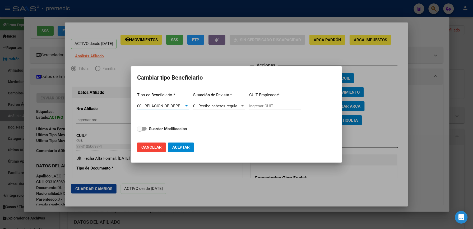
click at [152, 132] on div "Tipo de Beneficiario * 00 - RELACION DE DEPENDENCIA Seleccionar tipo Situación …" at bounding box center [236, 113] width 199 height 50
type input "23-25772191-4"
click at [161, 128] on strong "Guardar Modificacion" at bounding box center [168, 128] width 38 height 5
click at [140, 131] on input "Guardar Modificacion" at bounding box center [140, 131] width 0 height 0
drag, startPoint x: 177, startPoint y: 147, endPoint x: 182, endPoint y: 147, distance: 5.3
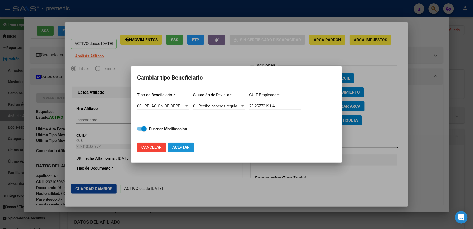
click at [177, 147] on span "Aceptar" at bounding box center [180, 147] width 17 height 5
checkbox input "false"
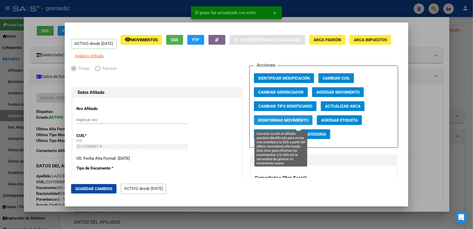
click at [278, 123] on span "Reinformar Movimiento" at bounding box center [283, 120] width 50 height 5
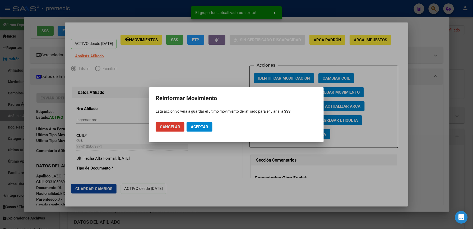
click at [197, 127] on span "Aceptar" at bounding box center [199, 127] width 17 height 5
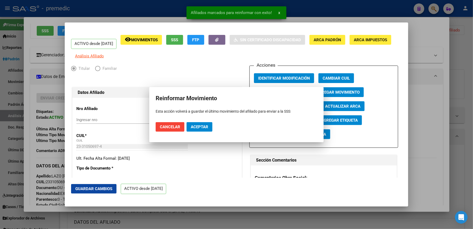
click at [427, 79] on div at bounding box center [236, 114] width 473 height 229
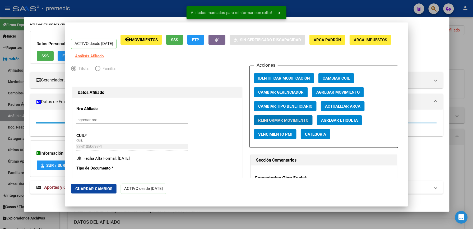
click at [437, 67] on div "DATOS PADRÓN ÁGIL: LAZO BRENDA GISELA | ACTIVO | AFILIADO TITULAR Datos Persona…" at bounding box center [236, 110] width 413 height 179
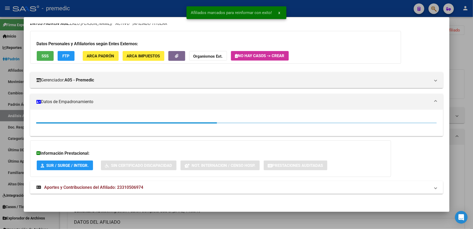
click at [464, 37] on div at bounding box center [236, 114] width 473 height 229
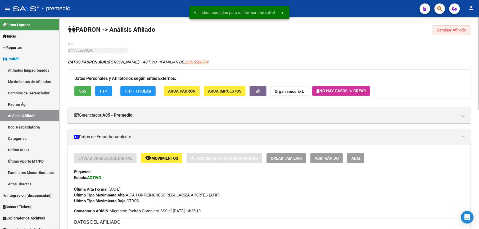
drag, startPoint x: 466, startPoint y: 28, endPoint x: 463, endPoint y: 29, distance: 3.1
click at [466, 28] on span "Cambiar Afiliado" at bounding box center [451, 30] width 29 height 5
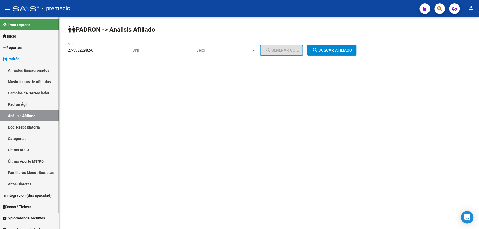
drag, startPoint x: 115, startPoint y: 51, endPoint x: 43, endPoint y: 62, distance: 72.9
click at [7, 46] on mat-sidenav-container "Firma Express Inicio Calendario SSS Instructivos Contacto OS Reportes Padrón Tr…" at bounding box center [239, 123] width 479 height 212
paste input "3-49110346-9"
click at [342, 44] on div "PADRON -> Análisis Afiliado 23-49110346-9 CUIL | DNI Sexo Sexo search Generar C…" at bounding box center [268, 45] width 419 height 56
click at [338, 48] on span "search Buscar afiliado" at bounding box center [332, 50] width 40 height 5
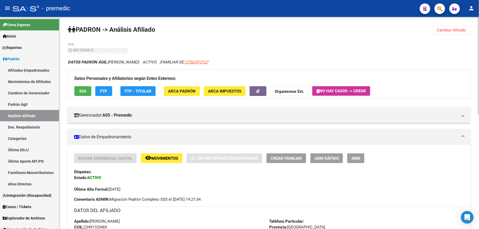
click at [458, 30] on span "Cambiar Afiliado" at bounding box center [451, 30] width 29 height 5
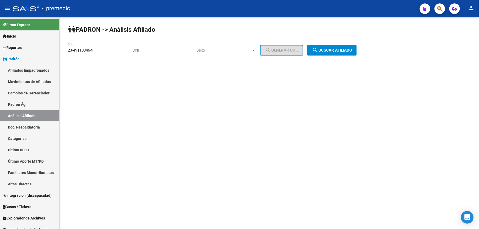
click at [103, 46] on div "23-49110346-9 CUIL" at bounding box center [98, 48] width 60 height 11
click at [102, 50] on input "23-49110346-9" at bounding box center [98, 50] width 60 height 5
drag, startPoint x: 102, startPoint y: 50, endPoint x: 118, endPoint y: 50, distance: 15.6
click at [102, 50] on input "23-49110346-9" at bounding box center [98, 50] width 60 height 5
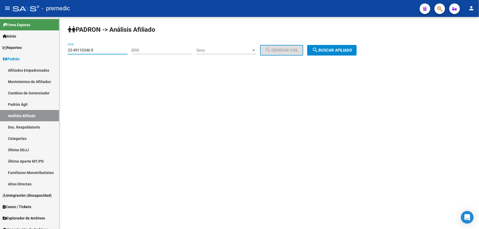
paste input
type input "23-49110346-9"
click at [311, 47] on div "PADRON -> Análisis Afiliado 23-49110346-9 CUIL | DNI Sexo Sexo search Generar C…" at bounding box center [268, 45] width 419 height 56
click at [326, 49] on span "search Buscar afiliado" at bounding box center [332, 50] width 40 height 5
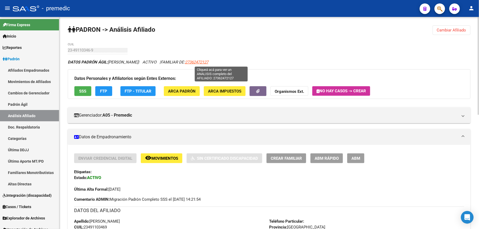
click at [208, 61] on span "27362472127" at bounding box center [196, 62] width 23 height 5
type textarea "27362472127"
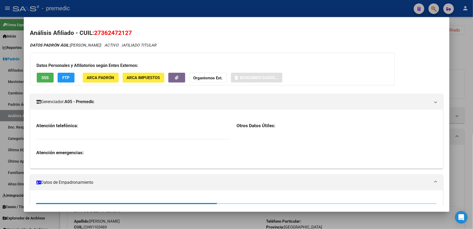
click at [109, 32] on span "27362472127" at bounding box center [113, 32] width 38 height 7
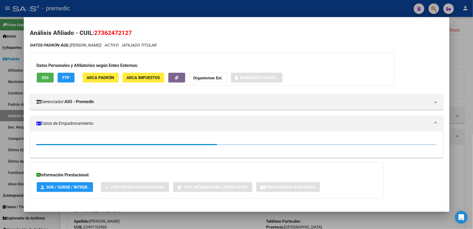
click at [109, 32] on span "27362472127" at bounding box center [113, 32] width 38 height 7
copy span "27362472127"
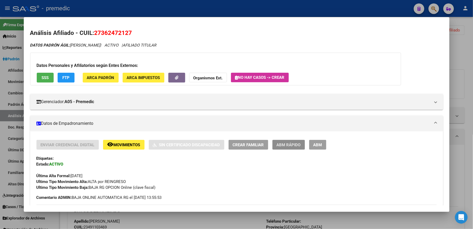
click at [287, 144] on span "ABM Rápido" at bounding box center [289, 145] width 24 height 5
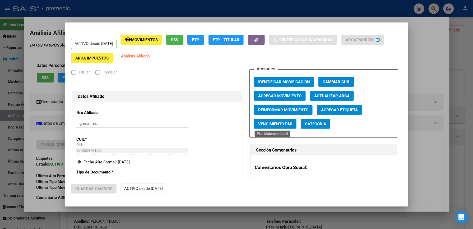
radio input "true"
type input "30-68728814-5"
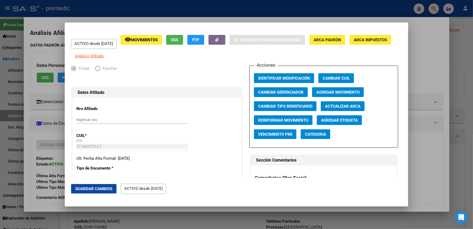
click at [333, 95] on span "Agregar Movimiento" at bounding box center [338, 92] width 43 height 5
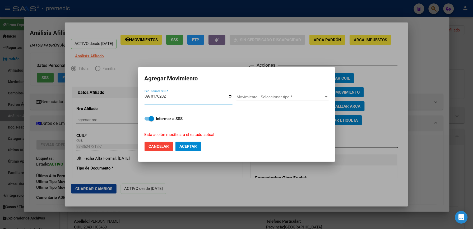
type input "[DATE]"
click at [263, 99] on span "Movimiento - Seleccionar tipo *" at bounding box center [281, 97] width 88 height 5
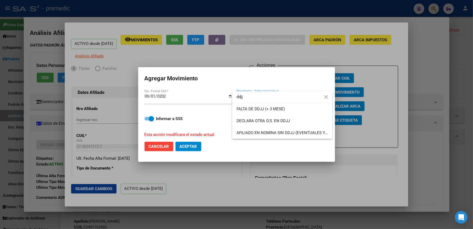
type input "ddjj"
click at [267, 103] on div "ddjj close" at bounding box center [282, 97] width 100 height 12
click at [267, 107] on span "FALTA DE DDJJ (+ 3 MESE)" at bounding box center [261, 109] width 48 height 5
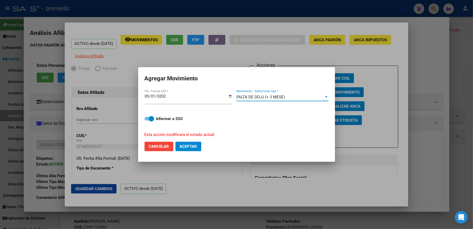
click at [187, 150] on button "Aceptar" at bounding box center [189, 147] width 26 height 10
checkbox input "false"
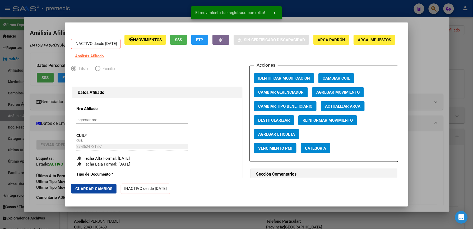
click at [429, 150] on div at bounding box center [236, 114] width 473 height 229
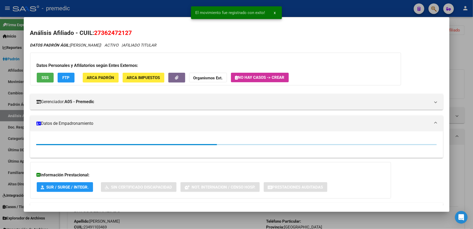
click at [456, 56] on div at bounding box center [236, 114] width 473 height 229
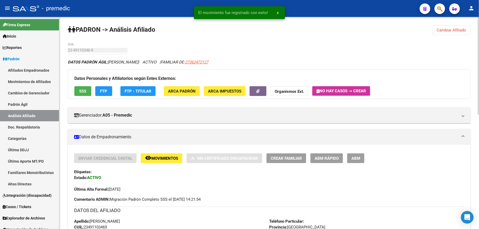
drag, startPoint x: 446, startPoint y: 29, endPoint x: 438, endPoint y: 29, distance: 7.4
click at [444, 29] on span "Cambiar Afiliado" at bounding box center [451, 30] width 29 height 5
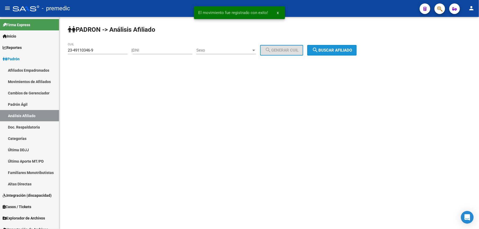
click at [338, 54] on button "search Buscar afiliado" at bounding box center [331, 50] width 49 height 11
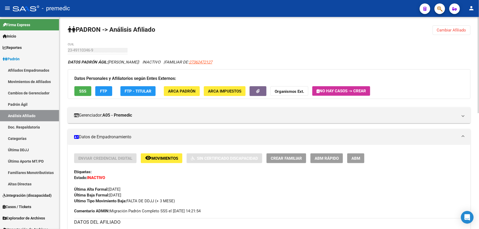
click at [455, 31] on span "Cambiar Afiliado" at bounding box center [451, 30] width 29 height 5
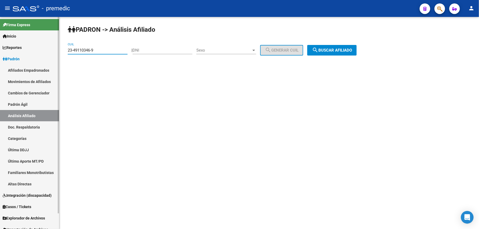
drag, startPoint x: 9, startPoint y: 48, endPoint x: 13, endPoint y: 47, distance: 3.9
click at [0, 47] on html "menu - premedic person Firma Express Inicio Calendario SSS Instructivos Contact…" at bounding box center [239, 114] width 479 height 229
paste input "0-49358583-6"
type input "20-49358583-6"
click at [331, 48] on span "search Buscar afiliado" at bounding box center [332, 50] width 40 height 5
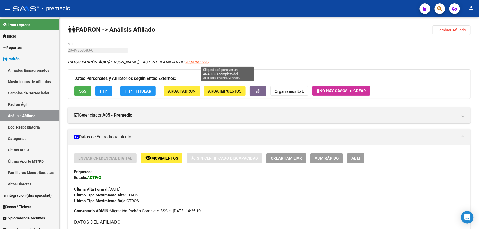
click at [208, 63] on span "20347962296" at bounding box center [196, 62] width 23 height 5
type textarea "20347962296"
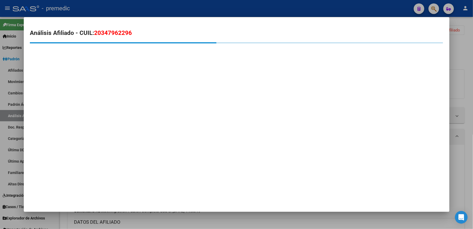
click at [108, 29] on span "20347962296" at bounding box center [113, 32] width 38 height 7
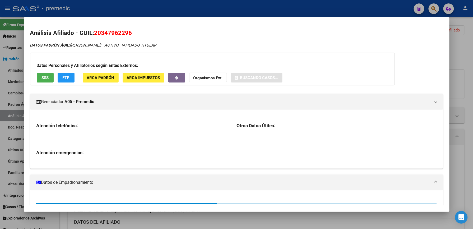
click at [109, 31] on span "20347962296" at bounding box center [113, 32] width 38 height 7
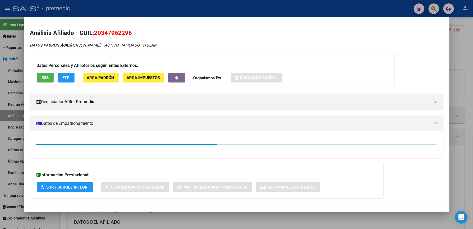
click at [110, 33] on span "20347962296" at bounding box center [113, 32] width 38 height 7
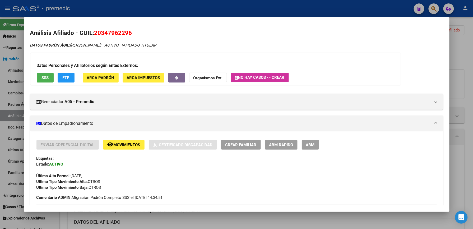
copy h2 "Análisis Afiliado - CUIL: 20347962296"
drag, startPoint x: 110, startPoint y: 33, endPoint x: 106, endPoint y: 29, distance: 5.4
click at [106, 29] on span "20347962296" at bounding box center [113, 32] width 38 height 7
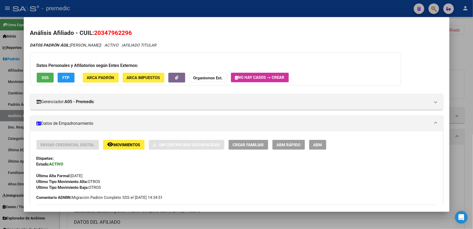
drag, startPoint x: 106, startPoint y: 29, endPoint x: 106, endPoint y: 33, distance: 4.0
click at [106, 33] on span "20347962296" at bounding box center [113, 32] width 38 height 7
click at [464, 77] on div at bounding box center [236, 114] width 473 height 229
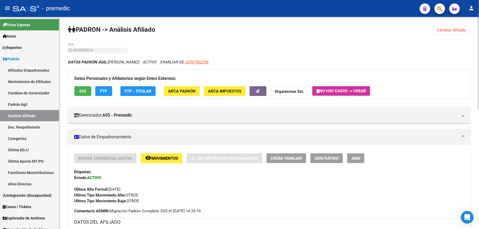
click at [460, 31] on span "Cambiar Afiliado" at bounding box center [451, 30] width 29 height 5
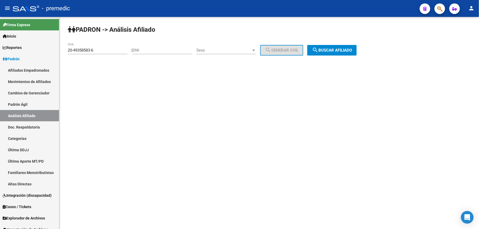
click at [113, 48] on div "20-49358583-6 CUIL" at bounding box center [98, 48] width 60 height 11
click at [113, 50] on input "20-49358583-6" at bounding box center [98, 50] width 60 height 5
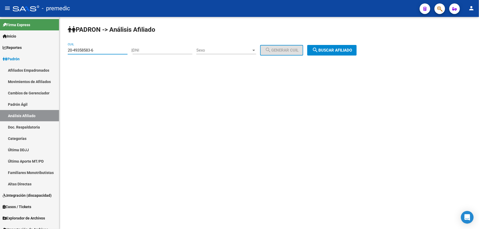
paste input "39594219-1"
type input "20-39594219-1"
click at [336, 48] on span "search Buscar afiliado" at bounding box center [332, 50] width 40 height 5
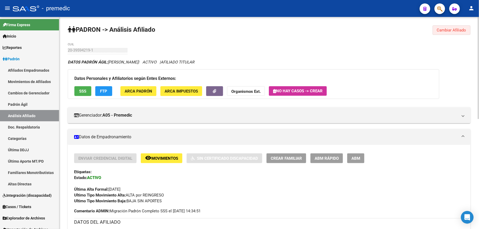
click at [450, 26] on button "Cambiar Afiliado" at bounding box center [451, 30] width 38 height 10
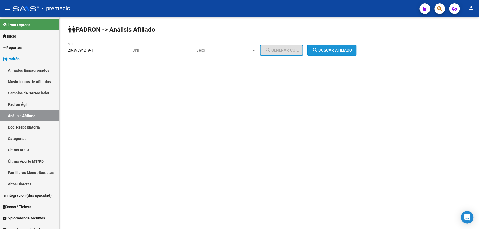
click at [325, 52] on span "search Buscar afiliado" at bounding box center [332, 50] width 40 height 5
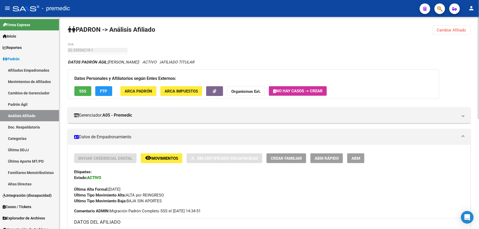
click at [435, 192] on div "Última Alta Formal: [DATE]" at bounding box center [269, 187] width 390 height 12
drag, startPoint x: 75, startPoint y: 51, endPoint x: 62, endPoint y: 54, distance: 13.3
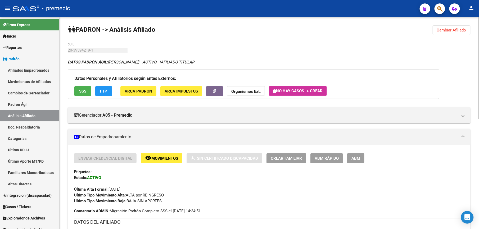
click at [167, 157] on span "Movimientos" at bounding box center [164, 158] width 27 height 5
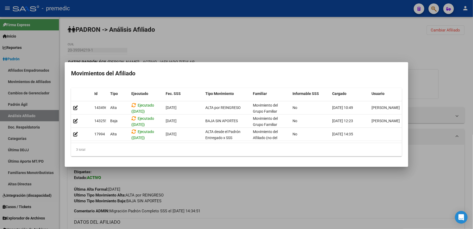
click at [207, 182] on div at bounding box center [236, 114] width 473 height 229
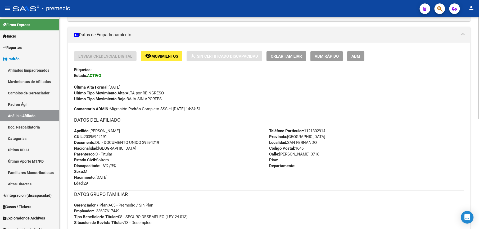
scroll to position [229, 0]
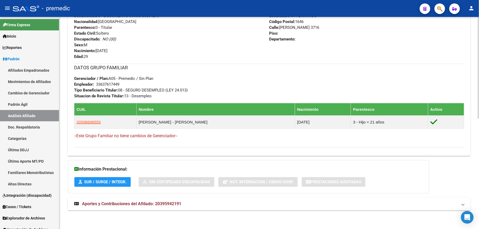
click at [130, 207] on mat-expansion-panel-header "Aportes y Contribuciones del Afiliado: 20395942191" at bounding box center [269, 204] width 402 height 13
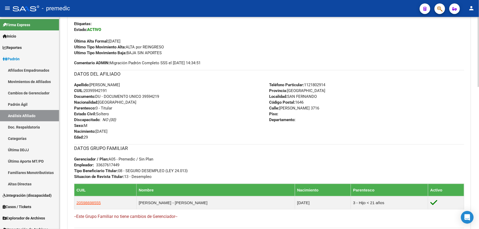
scroll to position [0, 0]
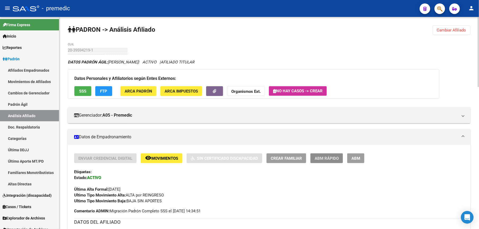
click at [323, 162] on button "ABM Rápido" at bounding box center [326, 158] width 33 height 10
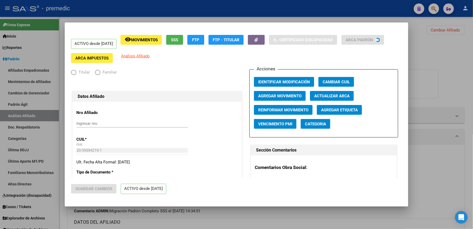
radio input "true"
type input "33-63761744-9"
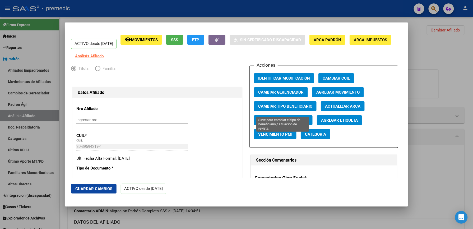
click at [287, 109] on span "Cambiar Tipo Beneficiario" at bounding box center [285, 106] width 54 height 5
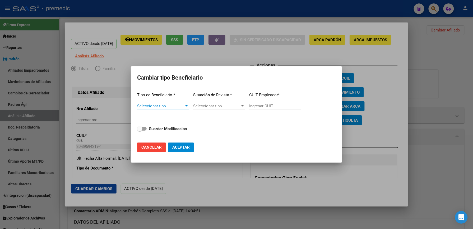
click at [169, 107] on span "Seleccionar tipo" at bounding box center [160, 106] width 47 height 5
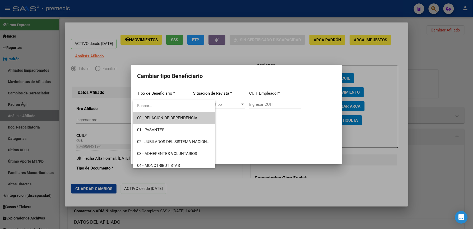
click at [168, 116] on span "00 - RELACION DE DEPENDENCIA" at bounding box center [167, 118] width 60 height 5
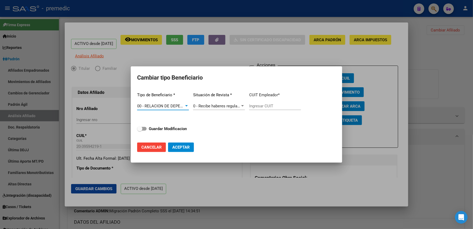
click at [159, 132] on div "Tipo de Beneficiario * 00 - RELACION DE DEPENDENCIA Seleccionar tipo Situación …" at bounding box center [236, 113] width 199 height 50
type input "30-67851968-1"
click at [182, 128] on strong "Guardar Modificacion" at bounding box center [168, 128] width 38 height 5
click at [140, 131] on input "Guardar Modificacion" at bounding box center [140, 131] width 0 height 0
checkbox input "true"
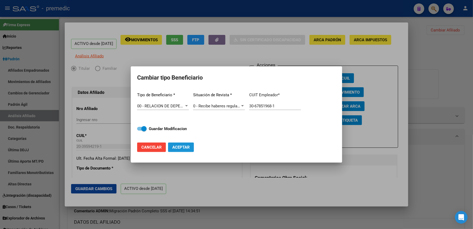
click at [186, 149] on span "Aceptar" at bounding box center [180, 147] width 17 height 5
type input "30-67851968-1"
checkbox input "false"
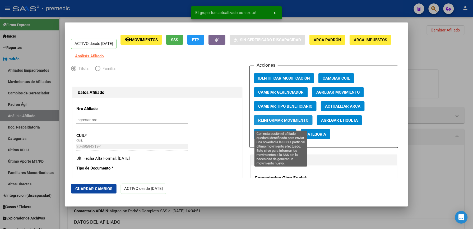
click at [273, 123] on span "Reinformar Movimiento" at bounding box center [283, 120] width 50 height 5
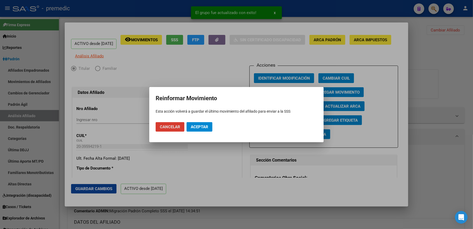
click at [203, 132] on mat-dialog-actions "Cancelar Aceptar" at bounding box center [237, 127] width 162 height 18
click at [207, 127] on span "Aceptar" at bounding box center [199, 127] width 17 height 5
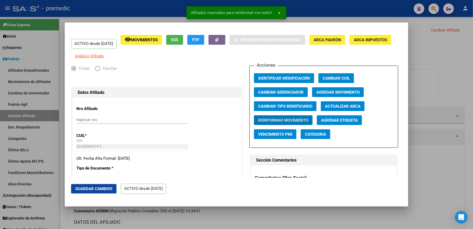
click at [429, 51] on div at bounding box center [236, 114] width 473 height 229
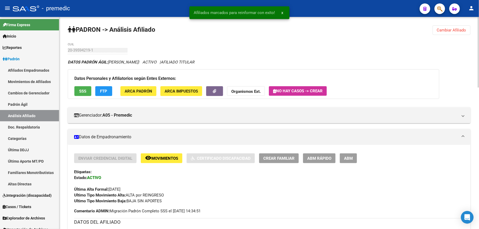
click at [450, 32] on span "Cambiar Afiliado" at bounding box center [451, 30] width 29 height 5
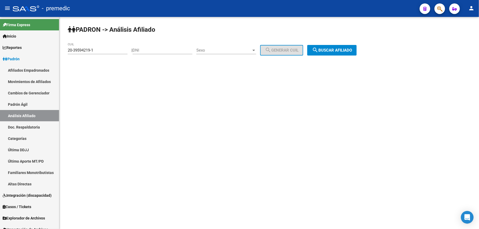
drag, startPoint x: 66, startPoint y: 43, endPoint x: 94, endPoint y: 45, distance: 27.8
click at [66, 43] on div "PADRON -> Análisis Afiliado 20-39594219-1 CUIL | DNI Sexo Sexo search Generar C…" at bounding box center [268, 45] width 419 height 56
click at [96, 45] on div "20-39594219-1 CUIL" at bounding box center [98, 48] width 60 height 11
click at [98, 53] on div "20-39594219-1 CUIL" at bounding box center [98, 48] width 60 height 11
click at [100, 51] on input "20-39594219-1" at bounding box center [98, 50] width 60 height 5
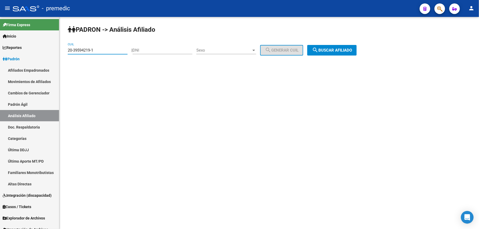
click at [100, 51] on input "20-39594219-1" at bounding box center [98, 50] width 60 height 5
paste input "40432242-8"
type input "20-40432242-8"
drag, startPoint x: 317, startPoint y: 44, endPoint x: 322, endPoint y: 48, distance: 5.6
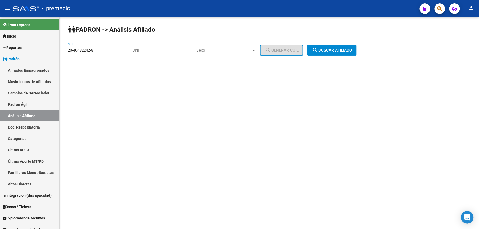
click at [321, 47] on div "PADRON -> Análisis Afiliado 20-40432242-8 CUIL | DNI Sexo Sexo search Generar C…" at bounding box center [268, 45] width 419 height 56
click at [324, 49] on span "search Buscar afiliado" at bounding box center [332, 50] width 40 height 5
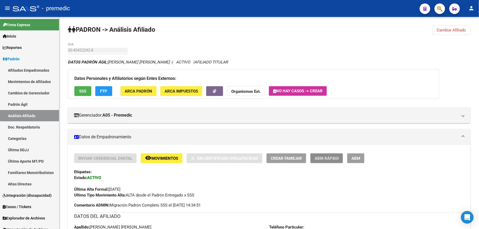
click at [330, 160] on span "ABM Rápido" at bounding box center [326, 158] width 24 height 5
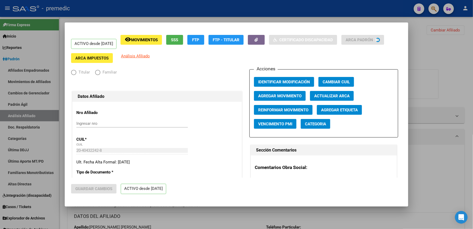
radio input "true"
type input "33-63761744-9"
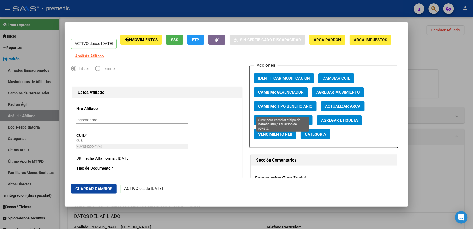
click at [275, 109] on span "Cambiar Tipo Beneficiario" at bounding box center [285, 106] width 54 height 5
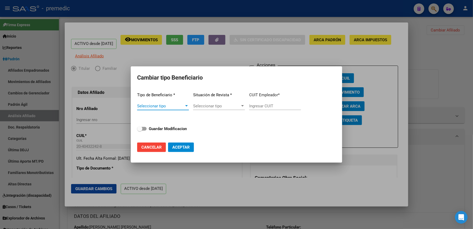
click at [167, 105] on span "Seleccionar tipo" at bounding box center [160, 106] width 47 height 5
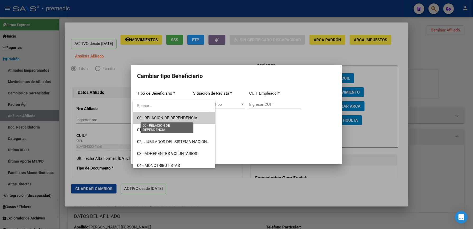
click at [160, 120] on span "00 - RELACION DE DEPENDENCIA" at bounding box center [167, 118] width 60 height 5
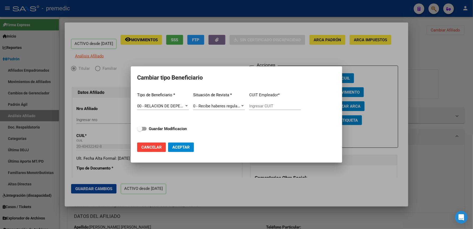
click at [179, 134] on div "Tipo de Beneficiario * 00 - RELACION DE DEPENDENCIA Seleccionar tipo Situación …" at bounding box center [236, 113] width 199 height 50
type input "30-71779687-6"
click at [179, 126] on strong "Guardar Modificacion" at bounding box center [168, 128] width 38 height 5
click at [140, 131] on input "Guardar Modificacion" at bounding box center [140, 131] width 0 height 0
checkbox input "true"
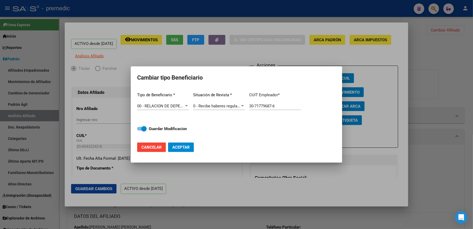
click at [179, 144] on button "Aceptar" at bounding box center [181, 148] width 26 height 10
type input "30-71779687-6"
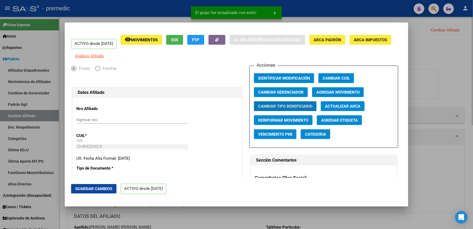
drag, startPoint x: 443, startPoint y: 50, endPoint x: 457, endPoint y: 33, distance: 22.2
click at [448, 47] on div at bounding box center [236, 114] width 473 height 229
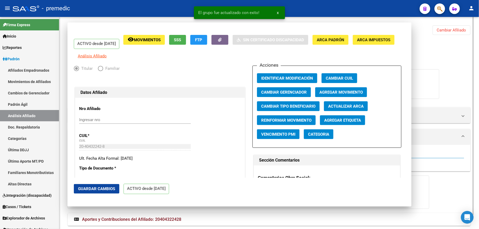
drag, startPoint x: 465, startPoint y: 18, endPoint x: 460, endPoint y: 24, distance: 8.3
click at [465, 19] on div "PADRON -> Análisis Afiliado Cambiar Afiliado 20-40432242-8 CUIL DATOS PADRÓN ÁG…" at bounding box center [268, 130] width 419 height 227
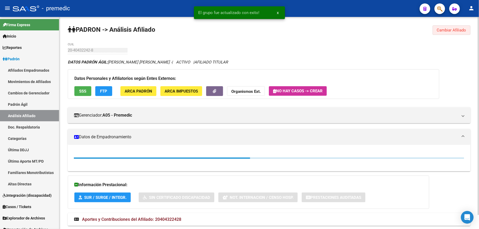
click at [450, 34] on button "Cambiar Afiliado" at bounding box center [451, 30] width 38 height 10
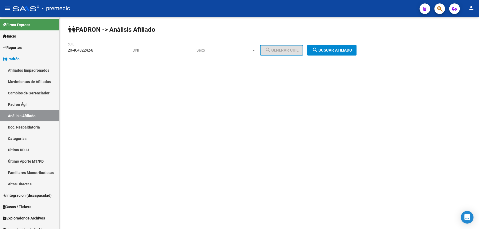
click at [123, 47] on div "20-40432242-8 CUIL" at bounding box center [98, 48] width 60 height 11
click at [115, 53] on div "20-40432242-8 CUIL" at bounding box center [98, 48] width 60 height 11
click at [116, 50] on input "20-40432242-8" at bounding box center [98, 50] width 60 height 5
click at [115, 49] on input "20-40432242-8" at bounding box center [98, 50] width 60 height 5
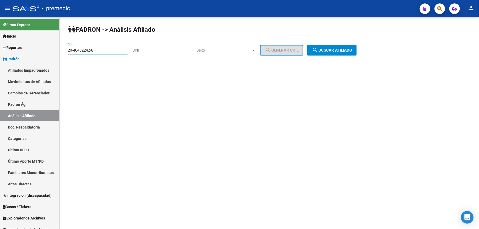
click at [115, 49] on input "20-40432242-8" at bounding box center [98, 50] width 60 height 5
paste input
drag, startPoint x: 2, startPoint y: 44, endPoint x: 206, endPoint y: 56, distance: 204.2
click at [0, 42] on html "menu - premedic person Firma Express Inicio Calendario SSS Instructivos Contact…" at bounding box center [239, 114] width 479 height 229
paste input "94667828"
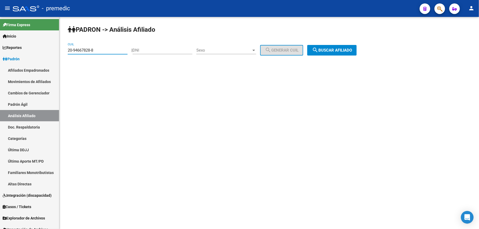
type input "20-94667828-8"
click at [377, 47] on div "PADRON -> Análisis Afiliado 20-94667828-8 CUIL | DNI Sexo Sexo search Generar C…" at bounding box center [268, 45] width 419 height 56
click at [348, 54] on button "search Buscar afiliado" at bounding box center [331, 50] width 49 height 11
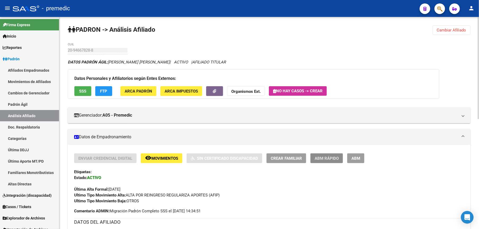
click at [328, 159] on span "ABM Rápido" at bounding box center [326, 158] width 24 height 5
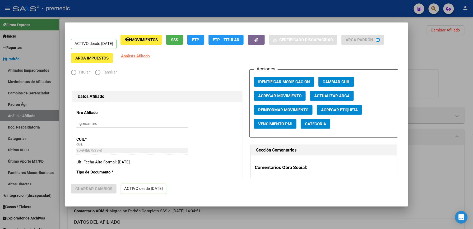
radio input "true"
type input "30-60411819-7"
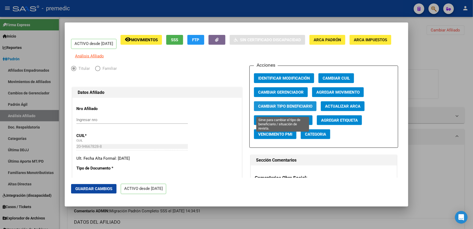
click at [270, 109] on span "Cambiar Tipo Beneficiario" at bounding box center [285, 106] width 54 height 5
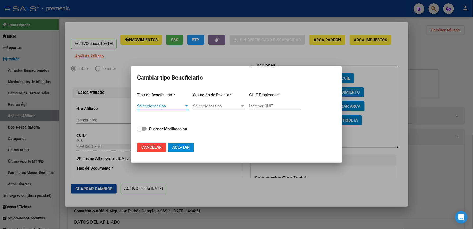
click at [173, 106] on span "Seleccionar tipo" at bounding box center [160, 106] width 47 height 5
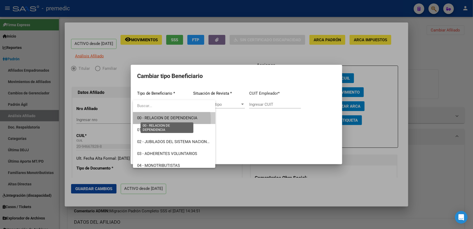
click at [166, 120] on span "00 - RELACION DE DEPENDENCIA" at bounding box center [167, 118] width 60 height 5
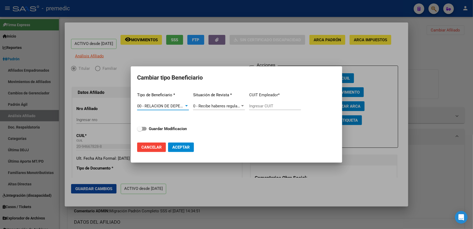
type input "30-60411819-7"
click at [168, 130] on strong "Guardar Modificacion" at bounding box center [168, 128] width 38 height 5
click at [140, 131] on input "Guardar Modificacion" at bounding box center [140, 131] width 0 height 0
click at [186, 144] on button "Aceptar" at bounding box center [181, 148] width 26 height 10
checkbox input "false"
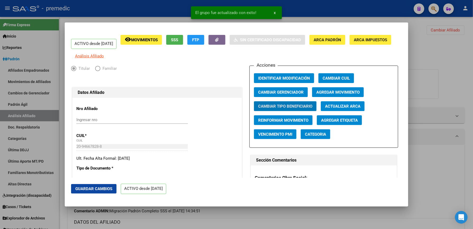
drag, startPoint x: 450, startPoint y: 94, endPoint x: 449, endPoint y: 75, distance: 18.5
click at [450, 92] on div at bounding box center [236, 114] width 473 height 229
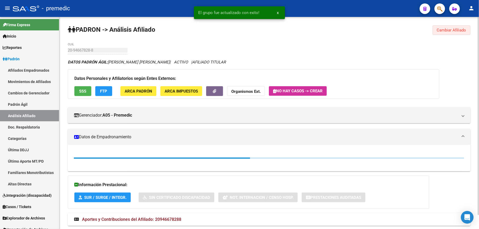
click at [448, 32] on span "Cambiar Afiliado" at bounding box center [451, 30] width 29 height 5
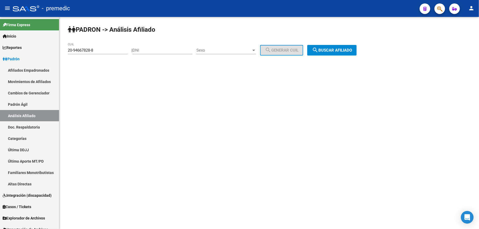
click at [118, 45] on div "20-94667828-8 CUIL" at bounding box center [98, 48] width 60 height 11
click at [117, 48] on input "20-94667828-8" at bounding box center [98, 50] width 60 height 5
click at [117, 48] on div "20-94667828-8 CUIL" at bounding box center [98, 48] width 60 height 11
click at [117, 47] on div "20-94667828-8 CUIL" at bounding box center [98, 48] width 60 height 11
click at [114, 49] on input "20-94667828-8" at bounding box center [98, 50] width 60 height 5
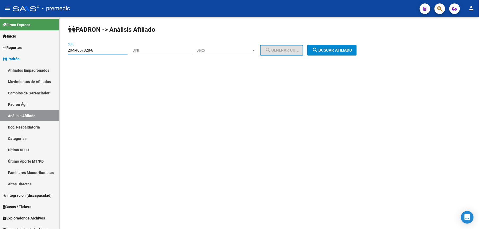
click at [114, 49] on input "20-94667828-8" at bounding box center [98, 50] width 60 height 5
paste input "28735570-0"
drag, startPoint x: 347, startPoint y: 39, endPoint x: 337, endPoint y: 51, distance: 16.5
click at [344, 43] on div "PADRON -> Análisis Afiliado 20-28735570-0 CUIL | DNI Sexo Sexo search Generar C…" at bounding box center [268, 45] width 419 height 56
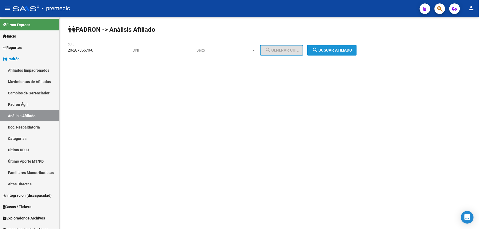
click at [337, 51] on span "search Buscar afiliado" at bounding box center [332, 50] width 40 height 5
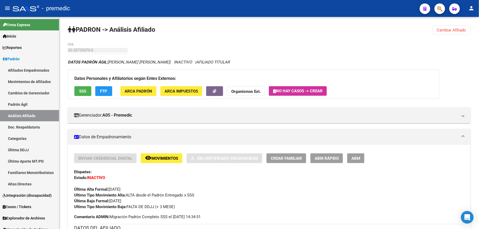
click at [441, 32] on button "Cambiar Afiliado" at bounding box center [451, 30] width 38 height 10
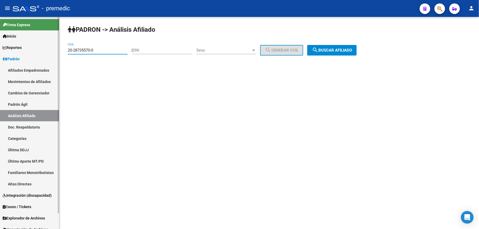
drag, startPoint x: 106, startPoint y: 50, endPoint x: 272, endPoint y: 56, distance: 166.2
click at [28, 44] on mat-sidenav-container "Firma Express Inicio Calendario SSS Instructivos Contacto OS Reportes Padrón Tr…" at bounding box center [239, 123] width 479 height 212
paste input "37744646-2"
type input "20-37744646-2"
click at [349, 52] on button "search Buscar afiliado" at bounding box center [331, 50] width 49 height 11
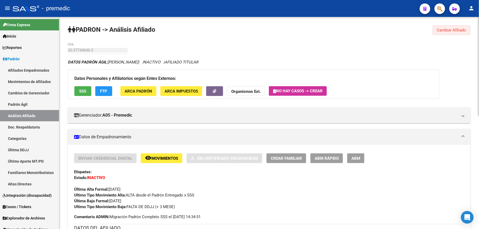
click at [442, 34] on button "Cambiar Afiliado" at bounding box center [451, 30] width 38 height 10
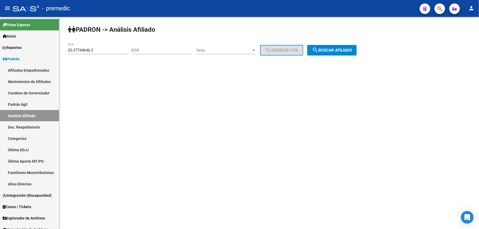
click at [98, 48] on input "20-37744646-2" at bounding box center [98, 50] width 60 height 5
drag, startPoint x: 127, startPoint y: 50, endPoint x: 78, endPoint y: 50, distance: 49.2
click at [65, 48] on div "PADRON -> Análisis Afiliado CUIL | DNI Sexo Sexo search Generar CUIL search Bus…" at bounding box center [268, 45] width 419 height 56
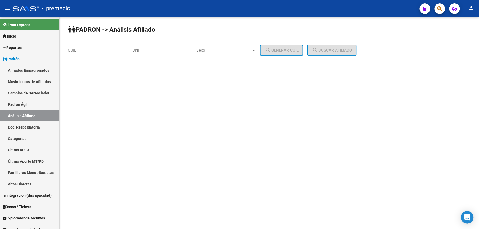
drag, startPoint x: 78, startPoint y: 50, endPoint x: 100, endPoint y: 51, distance: 22.3
click at [100, 51] on input "CUIL" at bounding box center [98, 50] width 60 height 5
paste input "20-37744646-2"
click at [100, 51] on input "CUIL" at bounding box center [98, 50] width 60 height 5
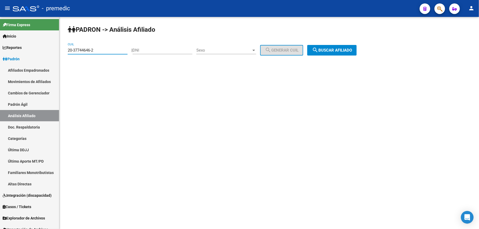
click at [336, 58] on div "PADRON -> Análisis Afiliado 20-37744646-2 CUIL | DNI Sexo Sexo search Generar C…" at bounding box center [268, 45] width 419 height 56
click at [341, 49] on span "search Buscar afiliado" at bounding box center [332, 50] width 40 height 5
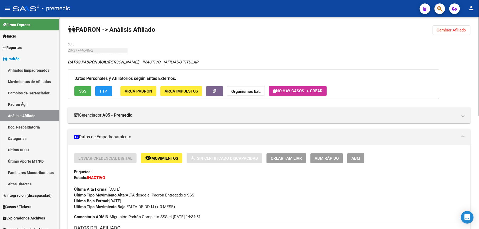
click at [442, 26] on button "Cambiar Afiliado" at bounding box center [451, 30] width 38 height 10
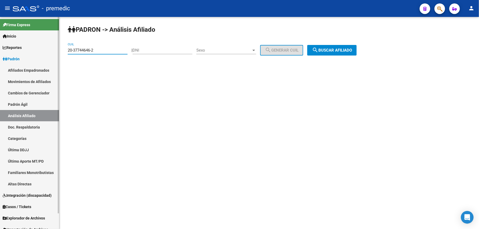
drag, startPoint x: 116, startPoint y: 51, endPoint x: 24, endPoint y: 44, distance: 92.9
click at [7, 44] on mat-sidenav-container "Firma Express Inicio Calendario SSS Instructivos Contacto OS Reportes Padrón Tr…" at bounding box center [239, 123] width 479 height 212
paste input "54730591-5"
type input "20-54730591-5"
drag, startPoint x: 333, startPoint y: 56, endPoint x: 336, endPoint y: 53, distance: 3.4
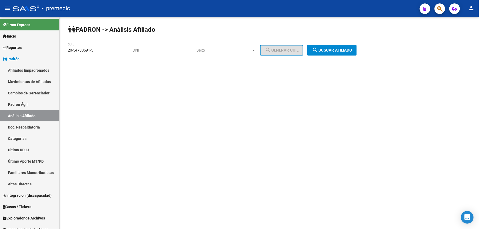
click at [333, 55] on div "PADRON -> Análisis Afiliado 20-54730591-5 CUIL | DNI Sexo Sexo search Generar C…" at bounding box center [268, 45] width 419 height 56
click at [339, 51] on span "search Buscar afiliado" at bounding box center [332, 50] width 40 height 5
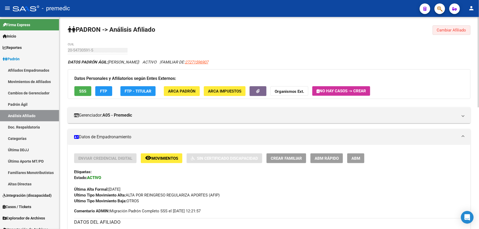
click at [438, 28] on button "Cambiar Afiliado" at bounding box center [451, 30] width 38 height 10
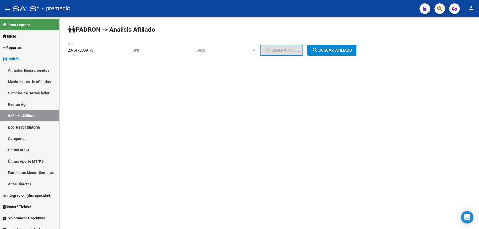
drag, startPoint x: 330, startPoint y: 57, endPoint x: 332, endPoint y: 52, distance: 5.9
click at [331, 57] on div "PADRON -> Análisis Afiliado 20-54730591-5 CUIL | DNI Sexo Sexo search Generar C…" at bounding box center [268, 45] width 419 height 56
click at [332, 52] on span "search Buscar afiliado" at bounding box center [332, 50] width 40 height 5
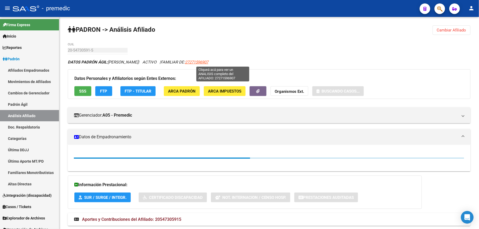
click at [208, 60] on span "27271596907" at bounding box center [196, 62] width 23 height 5
type textarea "27271596907"
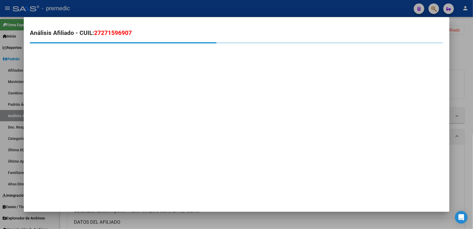
click at [119, 30] on span "27271596907" at bounding box center [113, 32] width 38 height 7
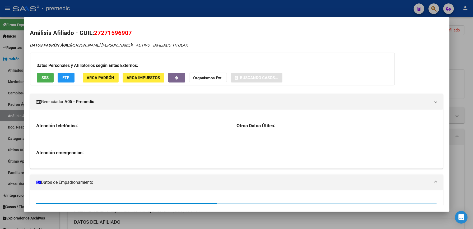
click at [119, 30] on span "27271596907" at bounding box center [113, 32] width 38 height 7
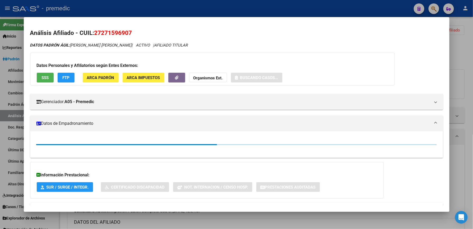
copy span "27271596907"
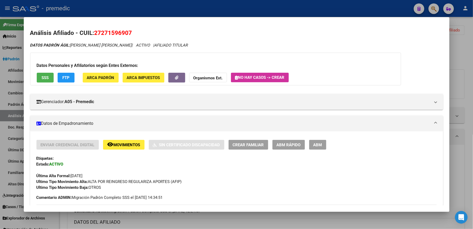
click at [292, 143] on span "ABM Rápido" at bounding box center [289, 145] width 24 height 5
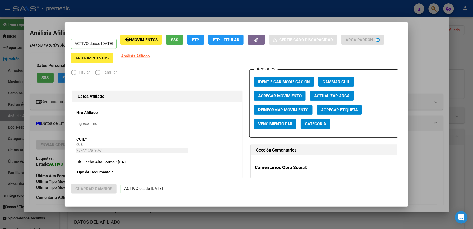
radio input "true"
type input "33-61069390-9"
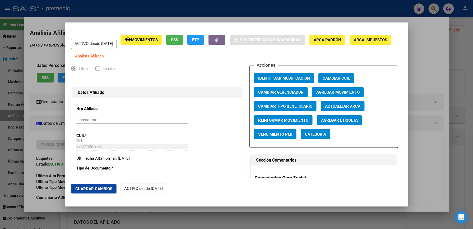
click at [336, 95] on span "Agregar Movimiento" at bounding box center [338, 92] width 43 height 5
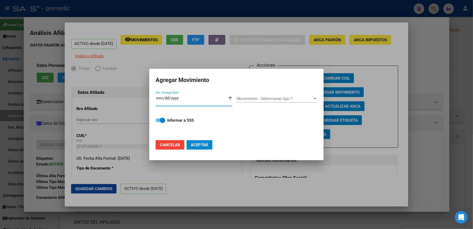
click at [186, 102] on input "Fec. Formal SSS *" at bounding box center [194, 100] width 77 height 8
click at [162, 136] on form "Agregar Movimiento Fec. Formal SSS * Movimiento - Seleccionar tipo * Movimiento…" at bounding box center [237, 114] width 162 height 79
drag, startPoint x: 162, startPoint y: 136, endPoint x: 164, endPoint y: 143, distance: 7.6
click at [164, 143] on span "Cancelar" at bounding box center [170, 145] width 20 height 5
checkbox input "false"
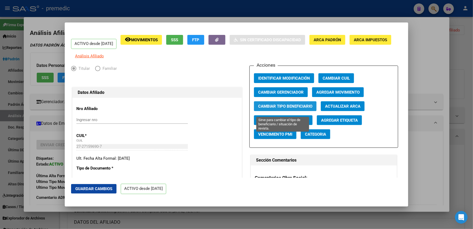
click at [289, 109] on span "Cambiar Tipo Beneficiario" at bounding box center [285, 106] width 54 height 5
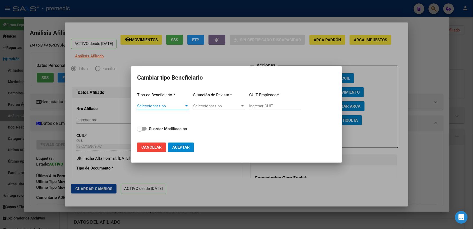
drag, startPoint x: 195, startPoint y: 106, endPoint x: 187, endPoint y: 107, distance: 8.5
click at [188, 107] on div "Tipo de Beneficiario * Seleccionar tipo Seleccionar tipo Situación de Revista *…" at bounding box center [236, 113] width 199 height 50
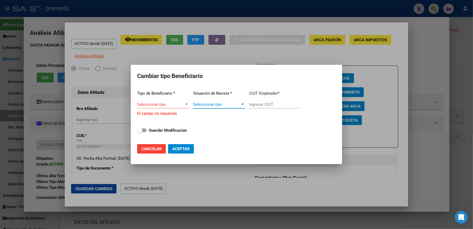
drag, startPoint x: 187, startPoint y: 107, endPoint x: 180, endPoint y: 107, distance: 6.3
click at [180, 107] on div "Seleccionar tipo Seleccionar tipo" at bounding box center [163, 104] width 52 height 8
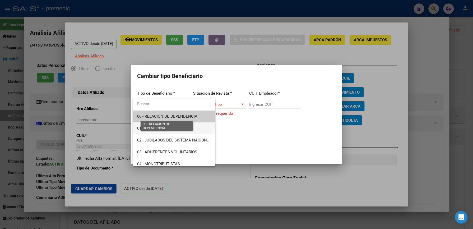
drag, startPoint x: 175, startPoint y: 123, endPoint x: 177, endPoint y: 117, distance: 6.4
click at [177, 117] on div "00 - RELACION DE DEPENDENCIA 01 - PASANTES 02 - JUBILADOS DEL SISTEMA NACIONAL …" at bounding box center [174, 133] width 83 height 68
click at [177, 117] on span "00 - RELACION DE DEPENDENCIA" at bounding box center [167, 116] width 60 height 5
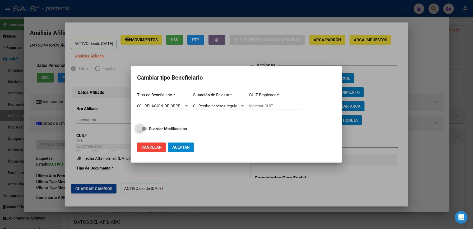
type input "33-61069390-9"
click at [169, 130] on strong "Guardar Modificacion" at bounding box center [168, 128] width 38 height 5
click at [140, 131] on input "Guardar Modificacion" at bounding box center [140, 131] width 0 height 0
click at [181, 148] on span "Aceptar" at bounding box center [180, 147] width 17 height 5
checkbox input "false"
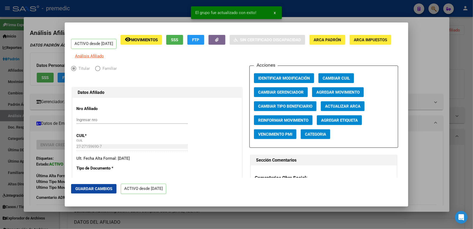
click at [366, 195] on mat-dialog-actions "Guardar Cambios ACTIVO desde [DATE]" at bounding box center [236, 189] width 331 height 22
click at [444, 125] on div at bounding box center [236, 114] width 473 height 229
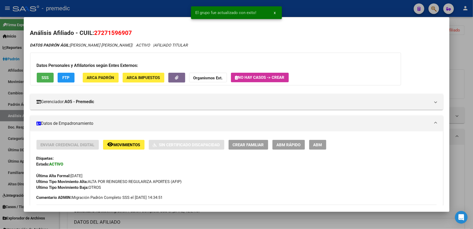
click at [471, 67] on div at bounding box center [236, 114] width 473 height 229
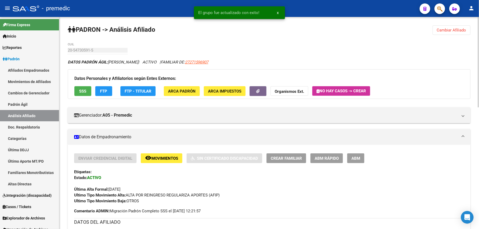
click at [462, 32] on span "Cambiar Afiliado" at bounding box center [451, 30] width 29 height 5
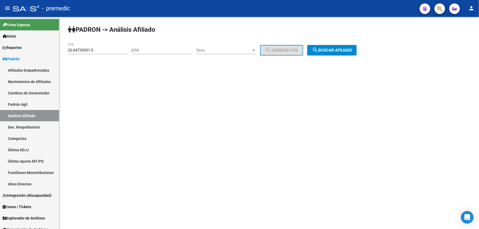
click at [115, 59] on div "20-54730591-5 CUIL" at bounding box center [98, 51] width 60 height 16
click at [116, 50] on input "20-54730591-5" at bounding box center [98, 50] width 60 height 5
paste input "7-35459956-8"
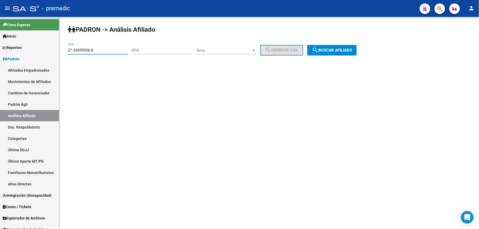
type input "27-35459956-8"
click at [320, 40] on div "PADRON -> Análisis Afiliado 27-35459956-8 CUIL | DNI Sexo Sexo search Generar C…" at bounding box center [268, 45] width 419 height 56
click at [326, 52] on span "search Buscar afiliado" at bounding box center [332, 50] width 40 height 5
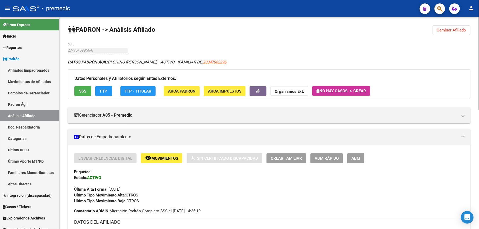
drag, startPoint x: 150, startPoint y: 63, endPoint x: 83, endPoint y: 43, distance: 70.5
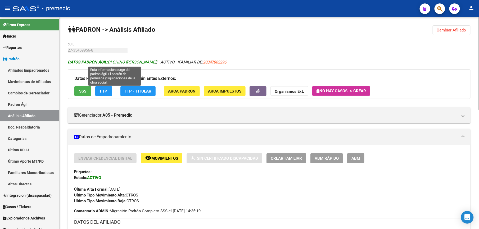
drag, startPoint x: 83, startPoint y: 43, endPoint x: 109, endPoint y: 61, distance: 32.0
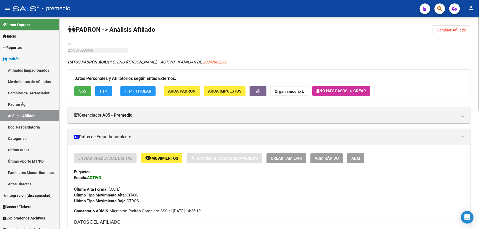
drag, startPoint x: 218, startPoint y: 57, endPoint x: 221, endPoint y: 59, distance: 3.2
click at [222, 60] on span "20347962296" at bounding box center [214, 62] width 23 height 5
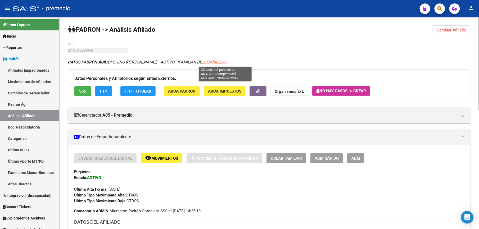
type textarea "20347962296"
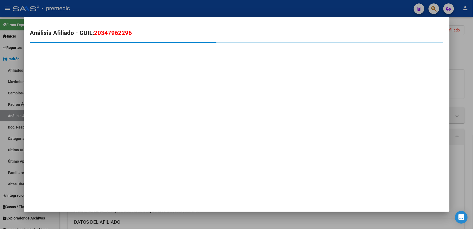
click at [119, 35] on span "20347962296" at bounding box center [113, 32] width 38 height 7
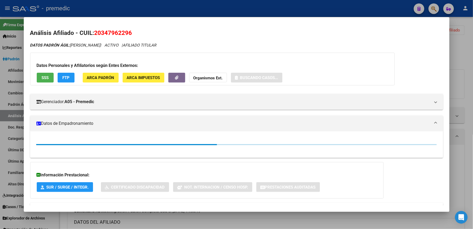
copy span "20347962296"
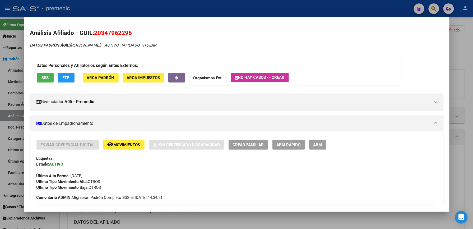
click at [292, 144] on span "ABM Rápido" at bounding box center [289, 145] width 24 height 5
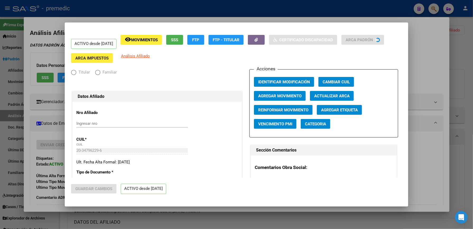
radio input "true"
type input "23-21356023-9"
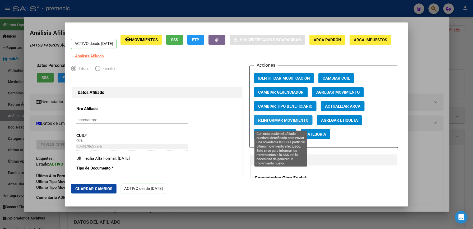
click at [258, 120] on button "Reinformar Movimiento" at bounding box center [283, 120] width 59 height 10
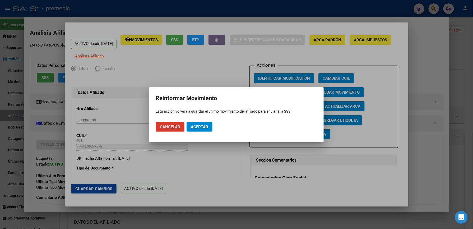
click at [173, 126] on span "Cancelar" at bounding box center [170, 127] width 20 height 5
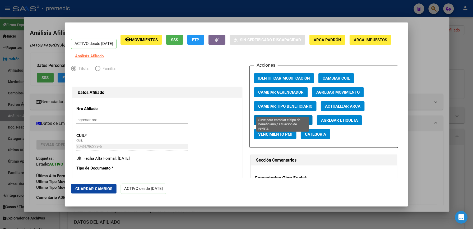
click at [309, 109] on span "Cambiar Tipo Beneficiario" at bounding box center [285, 106] width 54 height 5
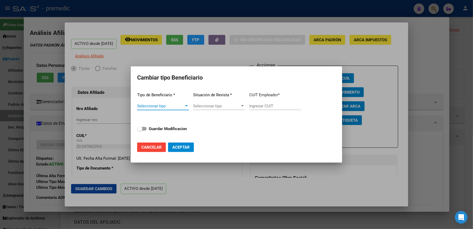
click at [164, 104] on span "Seleccionar tipo" at bounding box center [160, 106] width 47 height 5
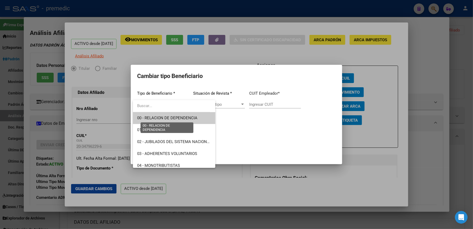
click at [172, 116] on span "00 - RELACION DE DEPENDENCIA" at bounding box center [167, 118] width 60 height 5
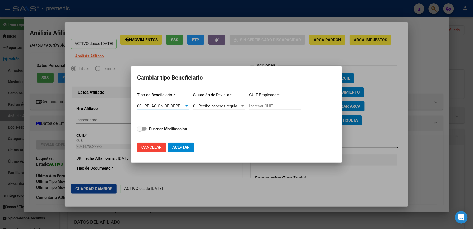
type input "23-21356023-9"
click at [166, 131] on span "Guardar Modificacion" at bounding box center [168, 129] width 38 height 6
click at [140, 131] on input "Guardar Modificacion" at bounding box center [140, 131] width 0 height 0
click at [182, 144] on button "Aceptar" at bounding box center [181, 148] width 26 height 10
checkbox input "false"
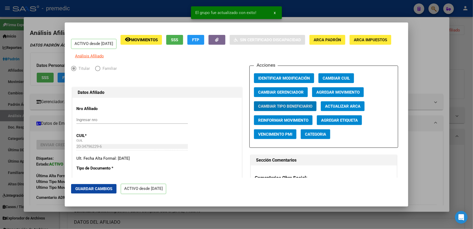
click at [266, 193] on mat-dialog-actions "Guardar Cambios ACTIVO desde [DATE]" at bounding box center [236, 189] width 331 height 22
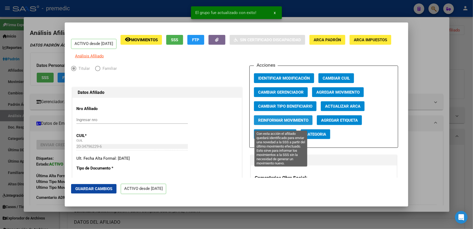
click at [258, 119] on button "Reinformar Movimiento" at bounding box center [283, 120] width 59 height 10
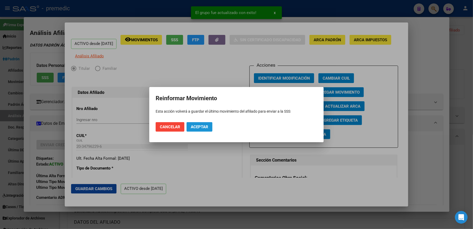
click at [200, 125] on span "Aceptar" at bounding box center [199, 127] width 17 height 5
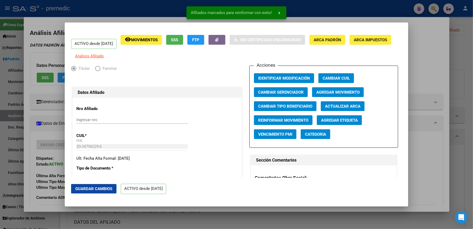
click at [438, 70] on div at bounding box center [236, 114] width 473 height 229
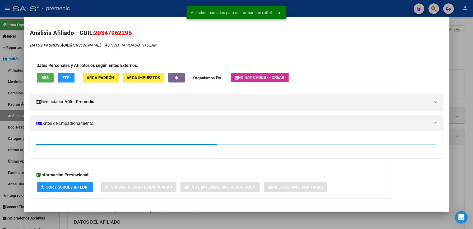
click at [467, 41] on div at bounding box center [236, 114] width 473 height 229
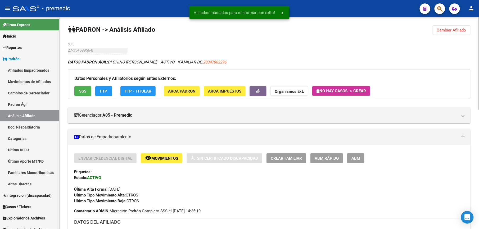
click at [460, 31] on span "Cambiar Afiliado" at bounding box center [451, 30] width 29 height 5
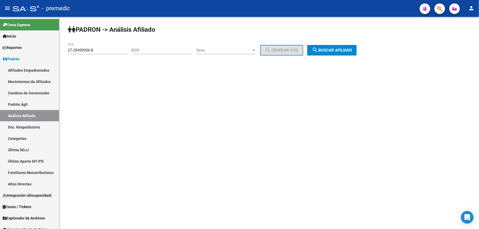
click at [399, 131] on mat-sidenav-content "PADRON -> Análisis Afiliado 27-35459956-8 CUIL | DNI Sexo Sexo search Generar C…" at bounding box center [268, 123] width 419 height 212
click at [111, 48] on input "27-35459956-8" at bounding box center [98, 50] width 60 height 5
paste input "29947217-0"
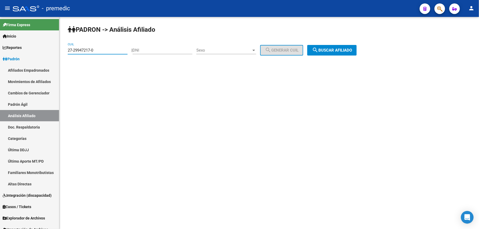
type input "27-29947217-0"
click at [328, 48] on span "search Buscar afiliado" at bounding box center [332, 50] width 40 height 5
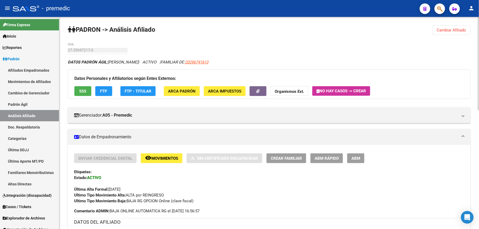
click at [208, 61] on span "20296741613" at bounding box center [196, 62] width 23 height 5
type textarea "20296741613"
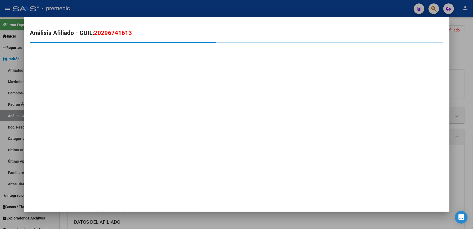
click at [120, 29] on span "20296741613" at bounding box center [113, 32] width 38 height 7
copy span "20296741613"
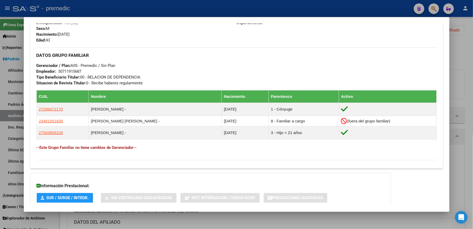
scroll to position [268, 0]
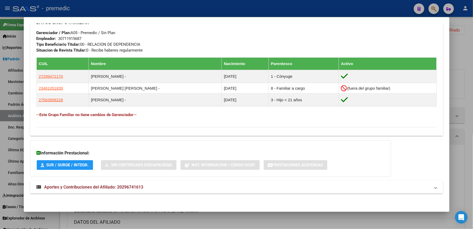
click at [82, 184] on mat-expansion-panel-header "Aportes y Contribuciones del Afiliado: 20296741613" at bounding box center [236, 187] width 413 height 13
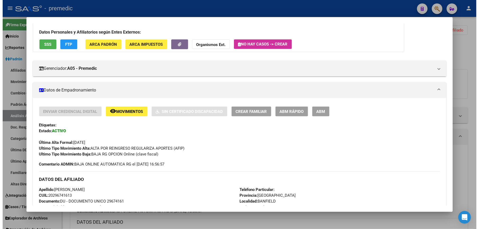
scroll to position [0, 0]
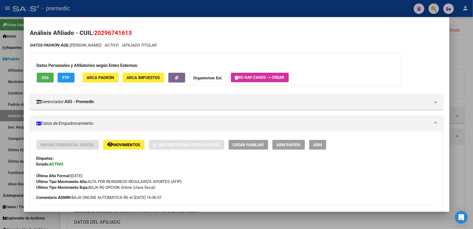
click at [299, 141] on button "ABM Rápido" at bounding box center [289, 145] width 33 height 10
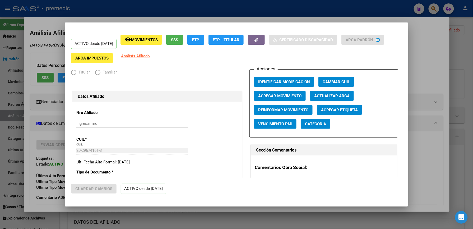
radio input "true"
type input "30-71191568-7"
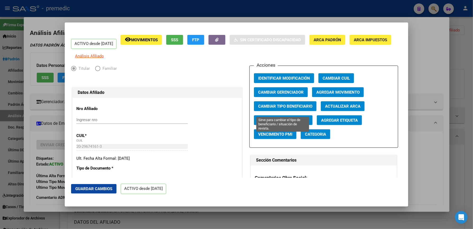
click at [293, 109] on span "Cambiar Tipo Beneficiario" at bounding box center [285, 106] width 54 height 5
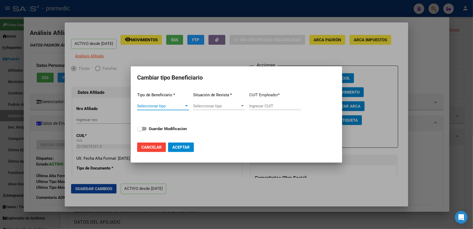
click at [171, 105] on span "Seleccionar tipo" at bounding box center [160, 106] width 47 height 5
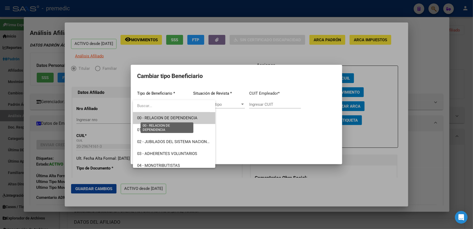
click at [173, 120] on span "00 - RELACION DE DEPENDENCIA" at bounding box center [167, 118] width 60 height 5
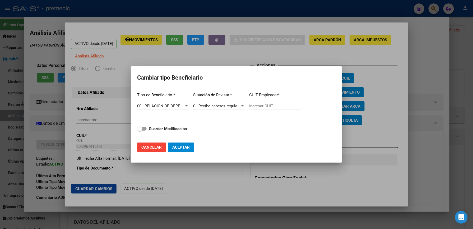
click at [173, 120] on div "Tipo de Beneficiario * 00 - RELACION DE DEPENDENCIA Seleccionar tipo Situación …" at bounding box center [236, 113] width 199 height 50
type input "30-71191568-7"
click at [175, 128] on strong "Guardar Modificacion" at bounding box center [168, 128] width 38 height 5
click at [140, 131] on input "Guardar Modificacion" at bounding box center [140, 131] width 0 height 0
click at [190, 147] on span "Aceptar" at bounding box center [180, 147] width 17 height 5
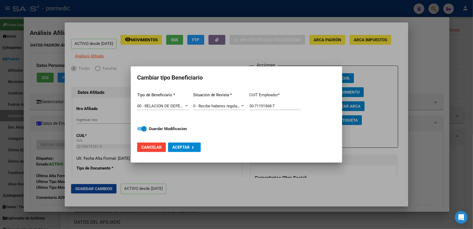
checkbox input "false"
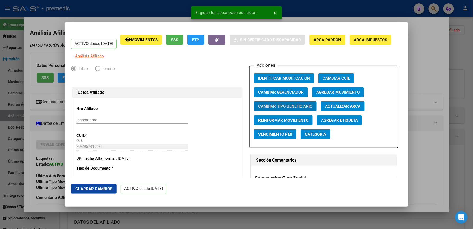
drag, startPoint x: 413, startPoint y: 108, endPoint x: 420, endPoint y: 105, distance: 8.1
click at [414, 108] on div at bounding box center [236, 114] width 473 height 229
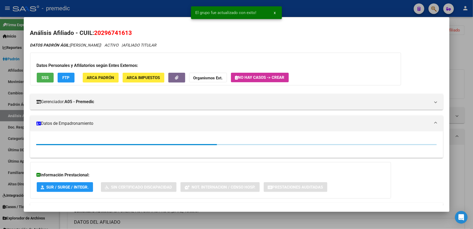
click at [466, 66] on div at bounding box center [236, 114] width 473 height 229
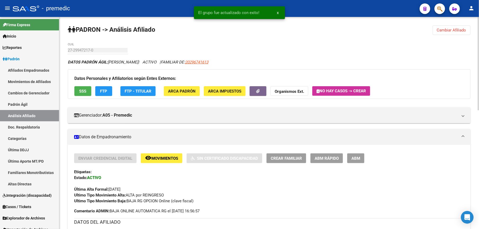
drag, startPoint x: 461, startPoint y: 29, endPoint x: 458, endPoint y: 38, distance: 9.7
click at [461, 30] on span "Cambiar Afiliado" at bounding box center [451, 30] width 29 height 5
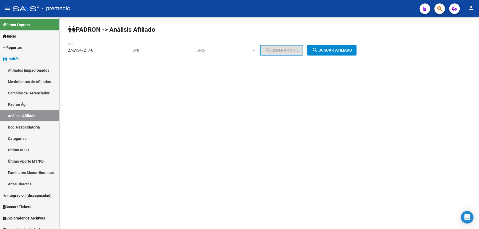
click at [92, 48] on div "27-29947217-0 CUIL" at bounding box center [98, 48] width 60 height 11
click at [92, 48] on input "27-29947217-0" at bounding box center [98, 50] width 60 height 5
paste input "56385822-8"
click at [92, 48] on input "27-29947217-0" at bounding box center [98, 50] width 60 height 5
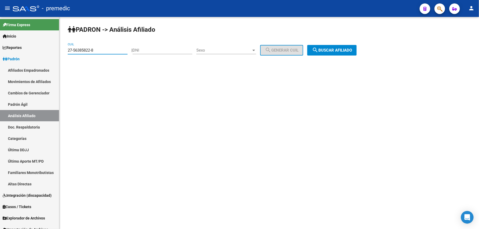
click at [318, 53] on mat-icon "search" at bounding box center [315, 50] width 6 height 6
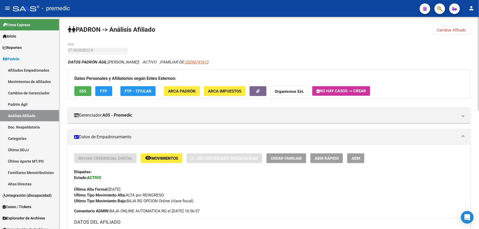
drag, startPoint x: 398, startPoint y: 28, endPoint x: 450, endPoint y: 24, distance: 52.5
click at [453, 29] on span "Cambiar Afiliado" at bounding box center [451, 30] width 29 height 5
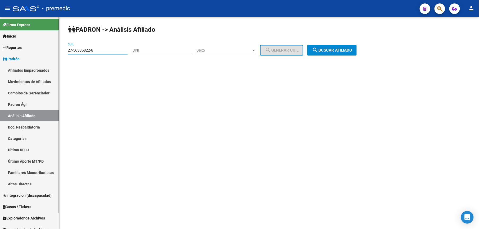
drag, startPoint x: 98, startPoint y: 49, endPoint x: 40, endPoint y: 44, distance: 58.4
click at [40, 44] on mat-sidenav-container "Firma Express Inicio Calendario SSS Instructivos Contacto OS Reportes Padrón Tr…" at bounding box center [239, 123] width 479 height 212
paste input "0-35274797-2"
type input "20-35274797-2"
click at [353, 46] on button "search Buscar afiliado" at bounding box center [331, 50] width 49 height 11
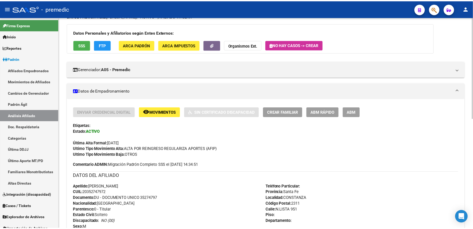
scroll to position [36, 0]
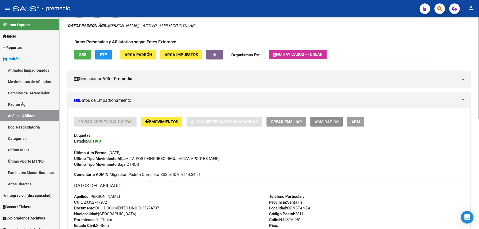
click at [335, 117] on button "ABM Rápido" at bounding box center [326, 122] width 33 height 10
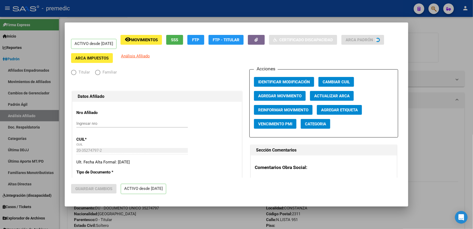
radio input "true"
type input "30-71712666-8"
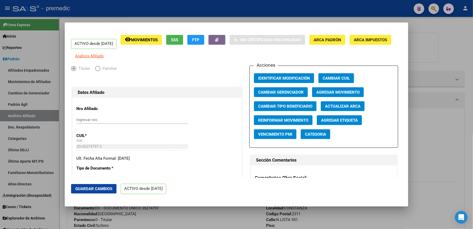
drag, startPoint x: 294, startPoint y: 124, endPoint x: 285, endPoint y: 107, distance: 19.5
click at [286, 107] on div "Acciones Identificar Modificación Cambiar CUIL Cambiar Gerenciador Agregar Movi…" at bounding box center [324, 107] width 149 height 82
click at [285, 107] on span "Cambiar Tipo Beneficiario" at bounding box center [285, 106] width 54 height 5
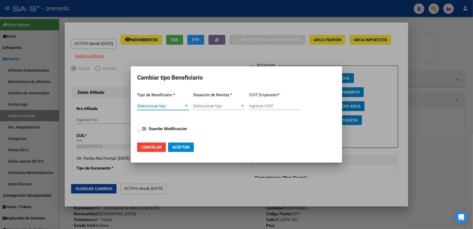
click at [167, 105] on span "Seleccionar tipo" at bounding box center [160, 106] width 47 height 5
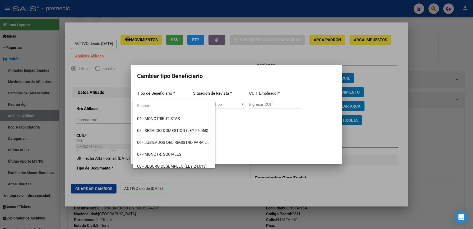
scroll to position [0, 0]
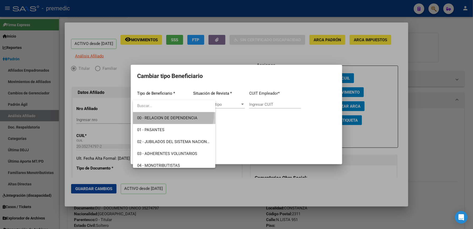
click at [173, 114] on span "00 - RELACION DE DEPENDENCIA" at bounding box center [174, 118] width 74 height 12
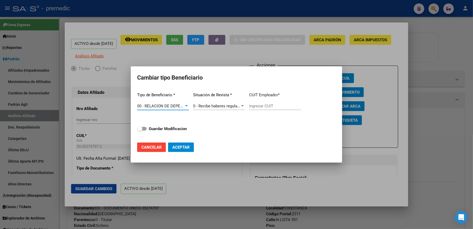
click at [164, 132] on div "Tipo de Beneficiario * 00 - RELACION DE DEPENDENCIA Seleccionar tipo Situación …" at bounding box center [236, 113] width 199 height 50
type input "30-71712666-8"
click at [181, 129] on strong "Guardar Modificacion" at bounding box center [168, 128] width 38 height 5
click at [140, 131] on input "Guardar Modificacion" at bounding box center [140, 131] width 0 height 0
click at [186, 148] on span "Aceptar" at bounding box center [180, 147] width 17 height 5
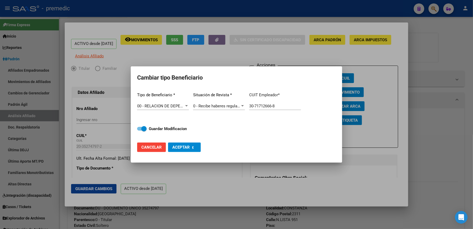
checkbox input "false"
click at [250, 198] on div "ACTIVO desde [DATE] remove_red_eye Movimientos SSS FTP Sin Certificado Discapac…" at bounding box center [236, 114] width 473 height 229
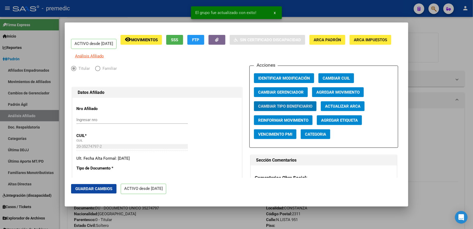
click at [268, 115] on app-afiliado-change-beneficiario "Cambiar Tipo Beneficiario" at bounding box center [287, 108] width 67 height 14
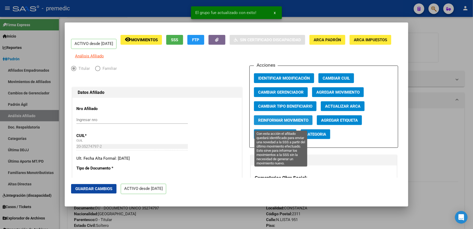
click at [258, 123] on span "Reinformar Movimiento" at bounding box center [283, 120] width 50 height 5
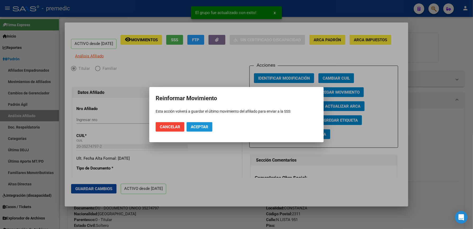
click at [205, 125] on span "Aceptar" at bounding box center [199, 127] width 17 height 5
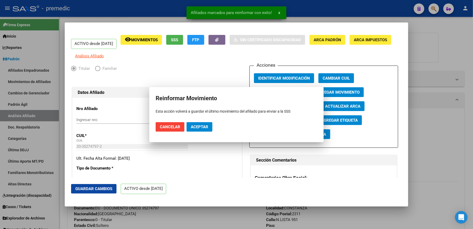
click at [442, 32] on div at bounding box center [236, 114] width 473 height 229
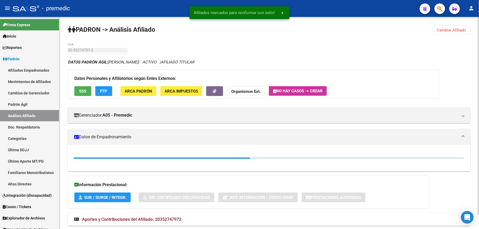
click at [444, 26] on button "Cambiar Afiliado" at bounding box center [451, 30] width 38 height 10
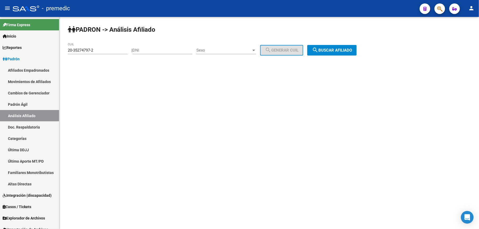
click at [103, 51] on input "20-35274797-2" at bounding box center [98, 50] width 60 height 5
paste input "59869855-5"
click at [103, 51] on input "20-35274797-2" at bounding box center [98, 50] width 60 height 5
type input "20-59869855-5"
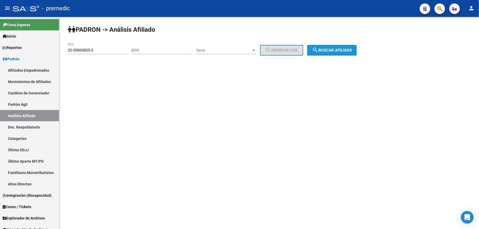
drag, startPoint x: 341, startPoint y: 51, endPoint x: 333, endPoint y: 48, distance: 8.5
click at [341, 52] on span "search Buscar afiliado" at bounding box center [332, 50] width 40 height 5
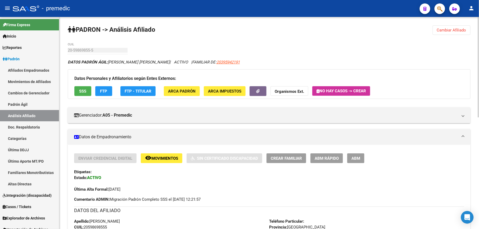
click at [224, 59] on app-link-go-to "20395942191" at bounding box center [227, 62] width 23 height 6
click at [224, 61] on span "20395942191" at bounding box center [227, 62] width 23 height 5
type textarea "20395942191"
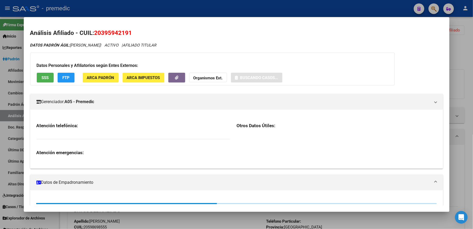
click at [111, 25] on mat-dialog-content "Análisis Afiliado - CUIL: 20395942191 DATOS PADRÓN ÁGIL: [PERSON_NAME] | ACTIVO…" at bounding box center [237, 115] width 426 height 182
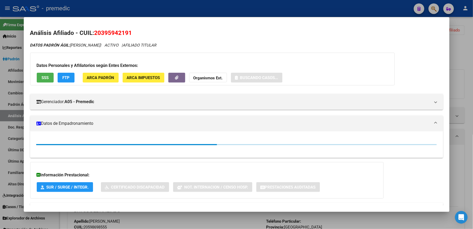
click at [108, 31] on span "20395942191" at bounding box center [113, 32] width 38 height 7
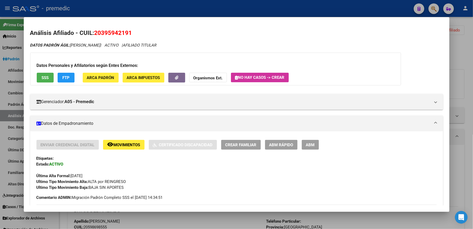
click at [108, 31] on span "20395942191" at bounding box center [113, 32] width 38 height 7
copy span "20395942191"
click at [296, 148] on button "ABM Rápido" at bounding box center [289, 145] width 33 height 10
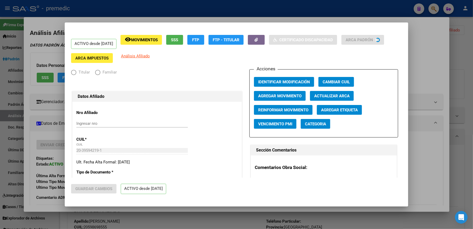
radio input "true"
type input "30-67851968-1"
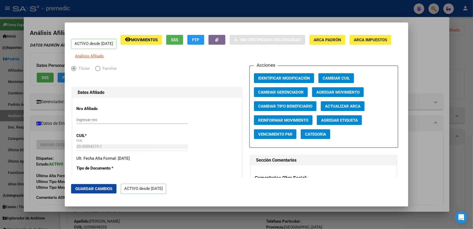
click at [331, 95] on span "Agregar Movimiento" at bounding box center [338, 92] width 43 height 5
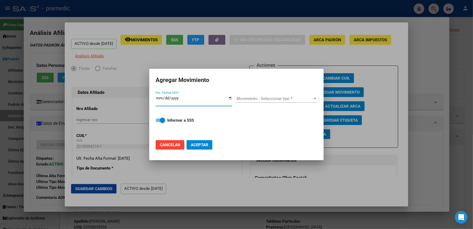
click at [175, 143] on span "Cancelar" at bounding box center [170, 145] width 20 height 5
checkbox input "false"
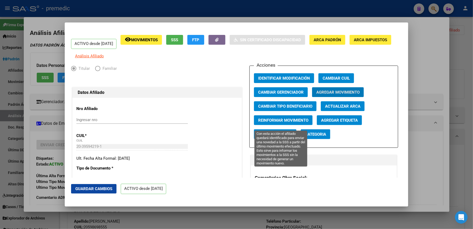
click at [272, 123] on span "Reinformar Movimiento" at bounding box center [283, 120] width 50 height 5
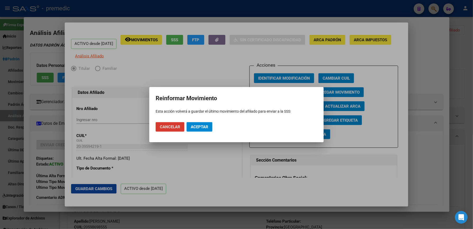
drag, startPoint x: 171, startPoint y: 128, endPoint x: 221, endPoint y: 127, distance: 50.5
click at [171, 128] on span "Cancelar" at bounding box center [170, 127] width 20 height 5
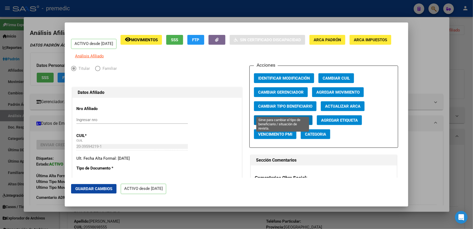
click at [282, 108] on span "Cambiar Tipo Beneficiario" at bounding box center [285, 106] width 54 height 5
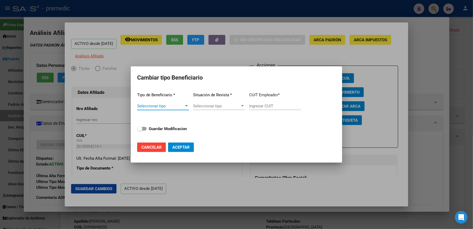
click at [181, 105] on span "Seleccionar tipo" at bounding box center [160, 106] width 47 height 5
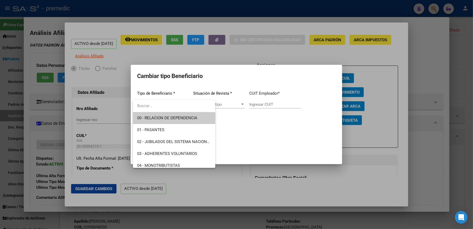
click at [163, 116] on span "00 - RELACION DE DEPENDENCIA" at bounding box center [167, 118] width 60 height 5
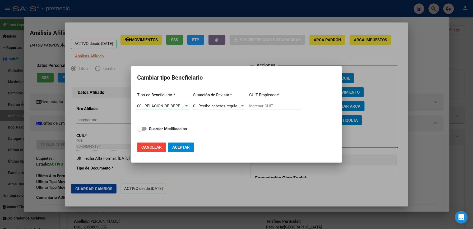
click at [166, 129] on strong "Guardar Modificacion" at bounding box center [168, 128] width 38 height 5
click at [140, 131] on input "Guardar Modificacion" at bounding box center [140, 131] width 0 height 0
checkbox input "true"
click at [186, 149] on span "Aceptar" at bounding box center [180, 147] width 17 height 5
type input "30-67851968-1"
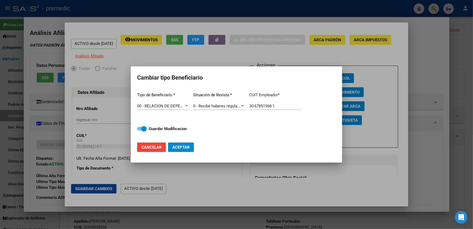
click at [271, 105] on input "30-67851968-1" at bounding box center [275, 106] width 52 height 5
click at [187, 148] on span "Aceptar" at bounding box center [180, 147] width 17 height 5
checkbox input "false"
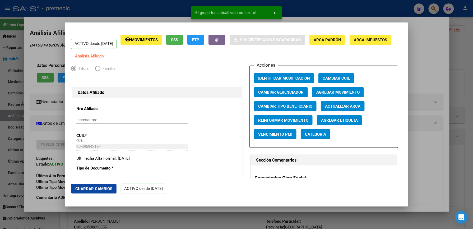
click at [418, 88] on div at bounding box center [236, 114] width 473 height 229
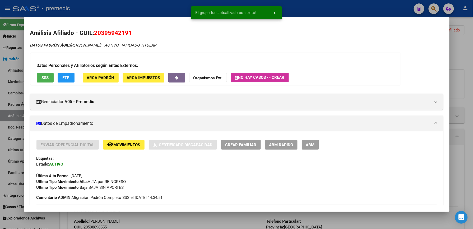
click at [467, 60] on div at bounding box center [236, 114] width 473 height 229
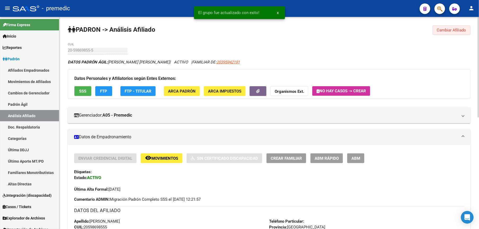
click at [446, 31] on span "Cambiar Afiliado" at bounding box center [451, 30] width 29 height 5
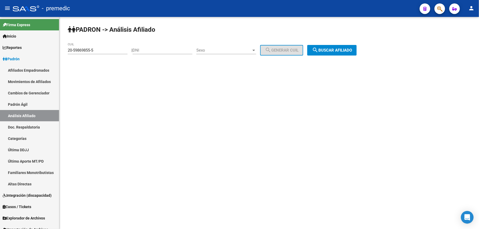
click at [116, 52] on input "20-59869855-5" at bounding box center [98, 50] width 60 height 5
paste input "7-51041959-1"
click at [356, 47] on button "search Buscar afiliado" at bounding box center [331, 50] width 49 height 11
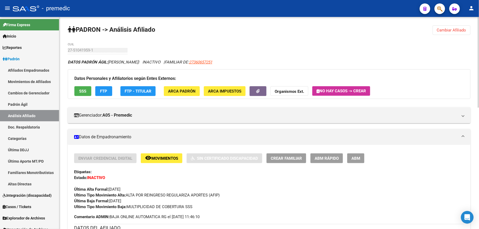
click at [455, 32] on span "Cambiar Afiliado" at bounding box center [451, 30] width 29 height 5
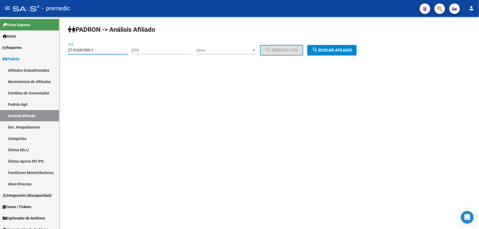
click at [105, 52] on input "27-51041959-1" at bounding box center [98, 50] width 60 height 5
paste input "3-55161258-9"
click at [105, 52] on input "27-51041959-1" at bounding box center [98, 50] width 60 height 5
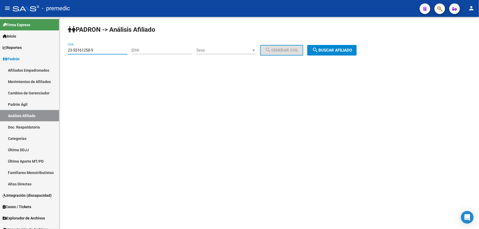
type input "23-55161258-9"
drag, startPoint x: 372, startPoint y: 52, endPoint x: 360, endPoint y: 51, distance: 11.9
click at [372, 52] on div "PADRON -> Análisis Afiliado 23-55161258-9 CUIL | DNI Sexo Sexo search Generar C…" at bounding box center [268, 45] width 419 height 56
click at [340, 47] on button "search Buscar afiliado" at bounding box center [331, 50] width 49 height 11
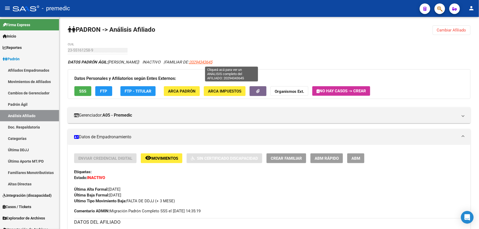
drag, startPoint x: 251, startPoint y: 62, endPoint x: 222, endPoint y: 62, distance: 28.8
click at [222, 62] on div "DATOS PADRÓN ÁGIL: [PERSON_NAME] | INACTIVO | FAMILIAR DE: 20294343645" at bounding box center [269, 62] width 402 height 6
drag, startPoint x: 222, startPoint y: 62, endPoint x: 226, endPoint y: 60, distance: 3.9
click at [212, 60] on span "20294343645" at bounding box center [200, 62] width 23 height 5
copy span "0294343645"
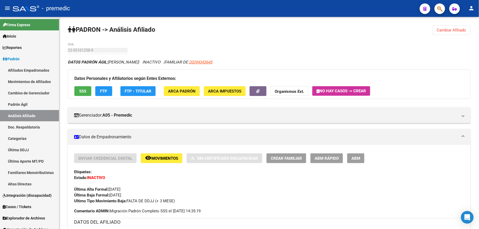
type textarea "20294343645"
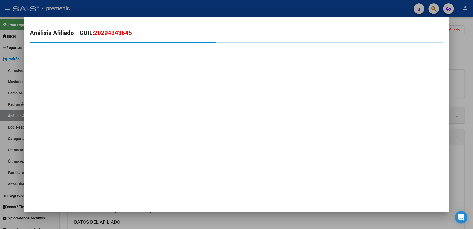
click at [106, 38] on div "Análisis Afiliado - CUIL: 20294343645" at bounding box center [236, 47] width 413 height 37
click at [106, 30] on span "20294343645" at bounding box center [113, 32] width 38 height 7
copy span "20294343645"
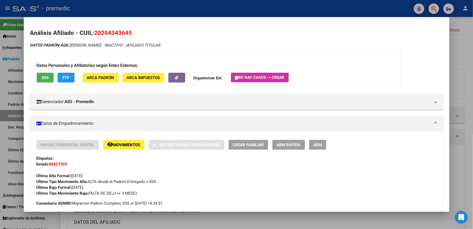
click at [246, 212] on mat-dialog-container "Análisis Afiliado - CUIL: 20294343645 DATOS PADRÓN ÁGIL: [PERSON_NAME] | INACTI…" at bounding box center [237, 114] width 426 height 195
drag, startPoint x: 246, startPoint y: 212, endPoint x: 246, endPoint y: 216, distance: 4.2
click at [246, 216] on div at bounding box center [236, 114] width 473 height 229
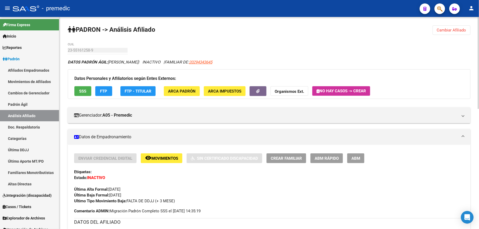
click at [453, 31] on span "Cambiar Afiliado" at bounding box center [451, 30] width 29 height 5
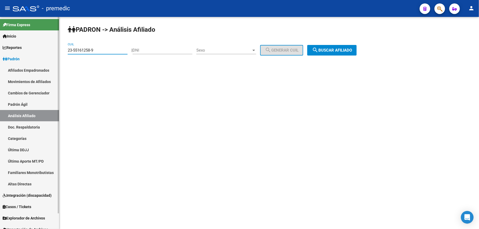
drag, startPoint x: 114, startPoint y: 52, endPoint x: 6, endPoint y: 47, distance: 108.5
click at [0, 47] on html "menu - premedic person Firma Express Inicio Calendario SSS Instructivos Contact…" at bounding box center [239, 114] width 479 height 229
paste input "0-70525226-3"
type input "20-70525226-3"
click at [329, 56] on div "PADRON -> Análisis Afiliado 20-70525226-3 CUIL | DNI Sexo Sexo search Generar C…" at bounding box center [268, 45] width 419 height 56
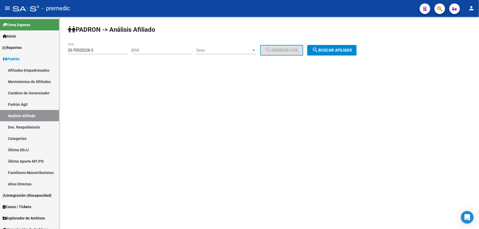
click at [331, 52] on span "search Buscar afiliado" at bounding box center [332, 50] width 40 height 5
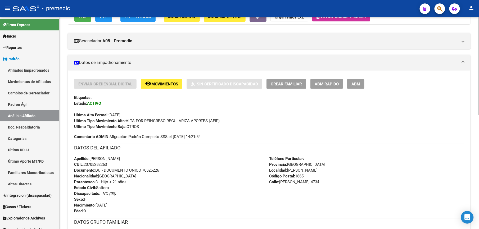
scroll to position [235, 0]
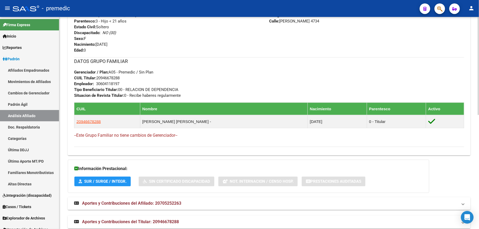
click at [430, 63] on h3 "DATOS GRUPO FAMILIAR" at bounding box center [269, 61] width 390 height 7
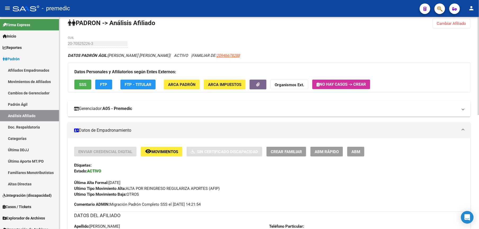
scroll to position [0, 0]
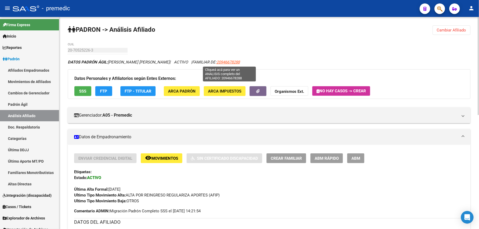
click at [238, 62] on span "20946678288" at bounding box center [227, 62] width 23 height 5
type textarea "20946678288"
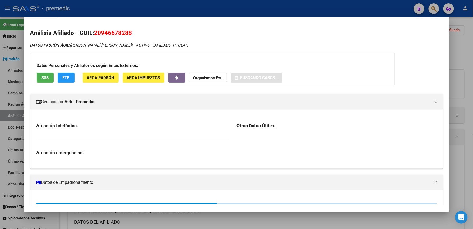
click at [103, 31] on span "20946678288" at bounding box center [113, 32] width 38 height 7
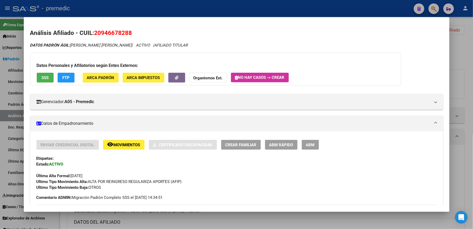
click at [103, 31] on span "20946678288" at bounding box center [113, 32] width 38 height 7
copy span "20946678288"
drag, startPoint x: 295, startPoint y: 151, endPoint x: 297, endPoint y: 147, distance: 3.9
click at [295, 150] on div "Enviar Credencial Digital remove_red_eye Movimientos Sin Certificado Discapacid…" at bounding box center [236, 165] width 401 height 51
click at [297, 147] on span "ABM Rápido" at bounding box center [289, 145] width 24 height 5
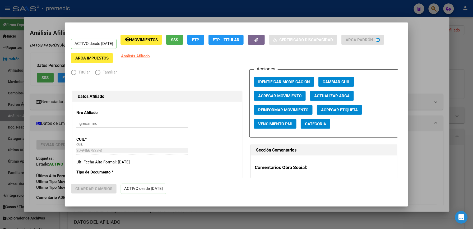
radio input "true"
type input "30-60411819-7"
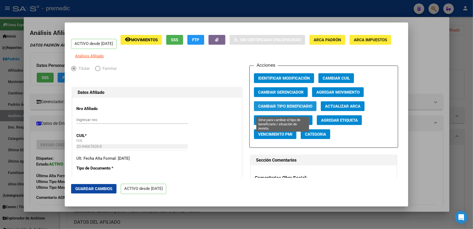
click at [261, 108] on span "Cambiar Tipo Beneficiario" at bounding box center [285, 106] width 54 height 5
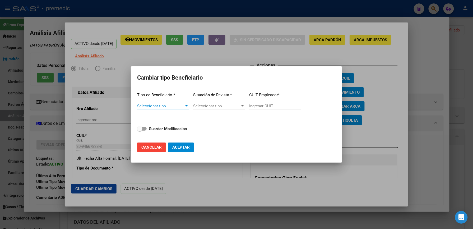
click at [155, 100] on app-drop-down-list "Tipo de Beneficiario * Seleccionar tipo Seleccionar tipo" at bounding box center [163, 101] width 52 height 27
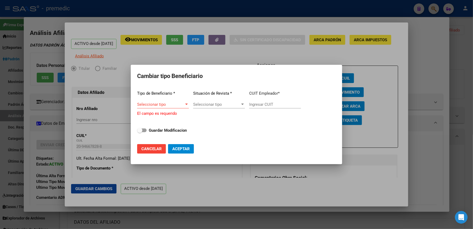
click at [157, 104] on span "Seleccionar tipo" at bounding box center [160, 104] width 47 height 5
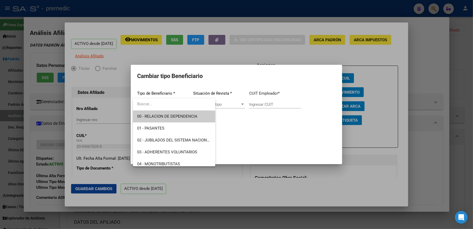
click at [163, 118] on span "00 - RELACION DE DEPENDENCIA" at bounding box center [167, 116] width 60 height 5
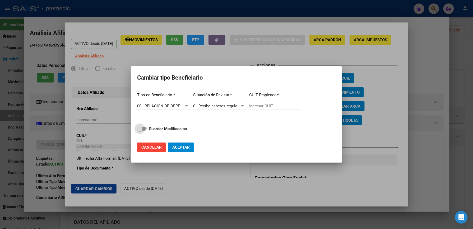
click at [162, 132] on span "Guardar Modificacion" at bounding box center [168, 129] width 38 height 6
click at [140, 131] on input "Guardar Modificacion" at bounding box center [140, 131] width 0 height 0
checkbox input "true"
type input "30-60411819-7"
click at [185, 147] on span "Aceptar" at bounding box center [180, 147] width 17 height 5
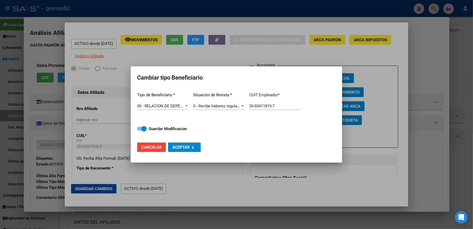
checkbox input "false"
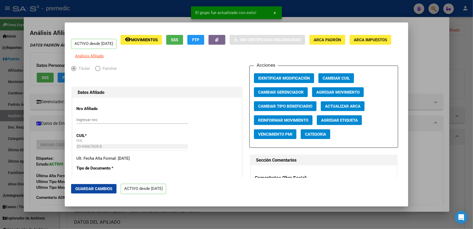
click at [424, 71] on div at bounding box center [236, 114] width 473 height 229
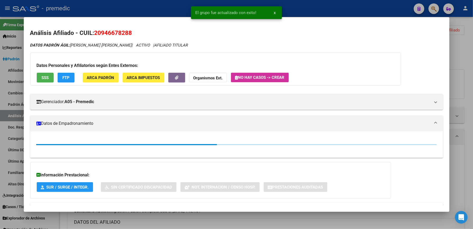
click at [465, 53] on div at bounding box center [236, 114] width 473 height 229
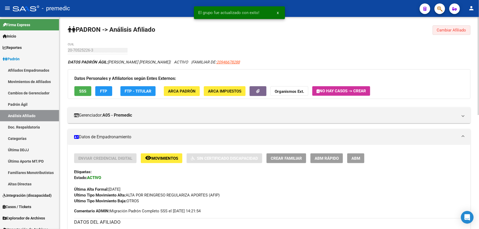
click at [464, 32] on span "Cambiar Afiliado" at bounding box center [451, 30] width 29 height 5
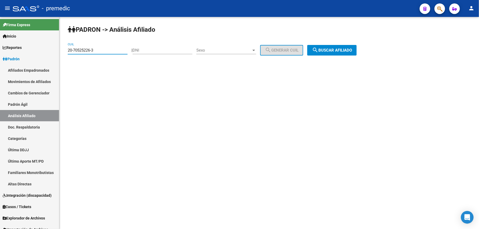
click at [107, 50] on input "20-70525226-3" at bounding box center [98, 50] width 60 height 5
paste input "22059158-2"
type input "20-22059158-2"
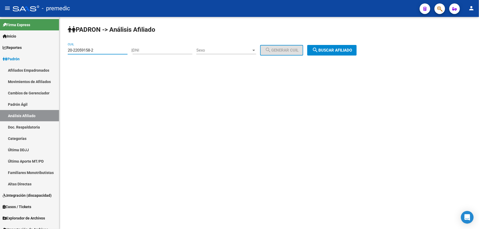
drag, startPoint x: 391, startPoint y: 52, endPoint x: 356, endPoint y: 53, distance: 34.1
click at [389, 52] on div "PADRON -> Análisis Afiliado 20-22059158-2 CUIL | DNI Sexo Sexo search Generar C…" at bounding box center [268, 45] width 419 height 56
click at [336, 53] on button "search Buscar afiliado" at bounding box center [331, 50] width 49 height 11
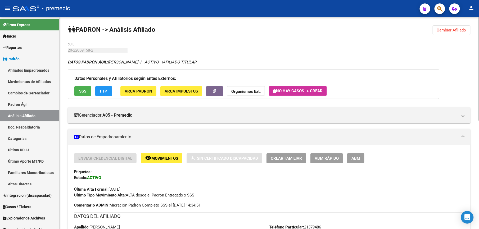
click at [439, 60] on div "DATOS PADRÓN ÁGIL: [PERSON_NAME] - | ACTIVO | AFILIADO TITULAR" at bounding box center [269, 62] width 402 height 6
click at [327, 155] on button "ABM Rápido" at bounding box center [326, 158] width 33 height 10
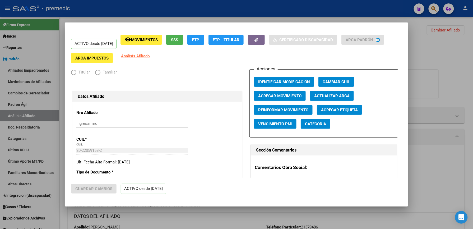
radio input "true"
type input "33-63761744-9"
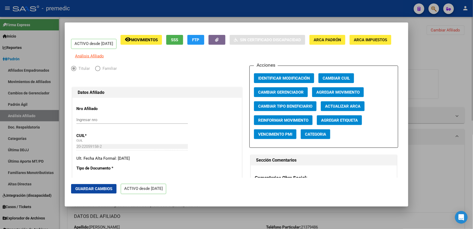
click at [443, 67] on div at bounding box center [236, 114] width 473 height 229
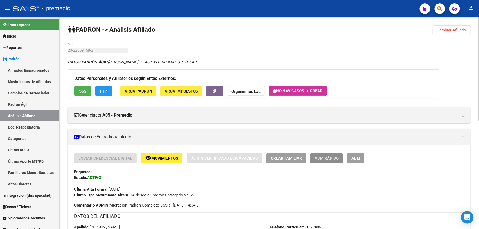
click at [321, 160] on span "ABM Rápido" at bounding box center [326, 158] width 24 height 5
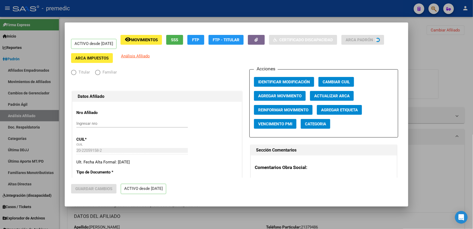
radio input "true"
type input "33-63761744-9"
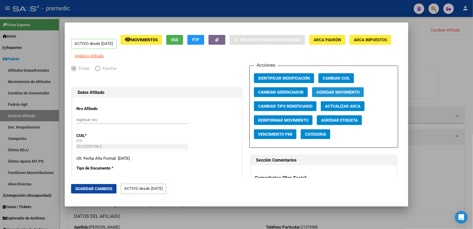
click at [333, 92] on button "Agregar Movimiento" at bounding box center [338, 92] width 52 height 10
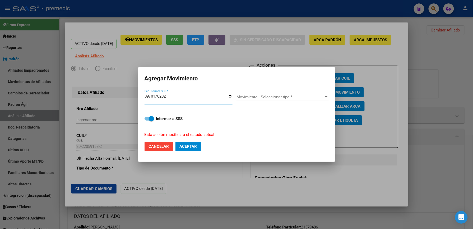
type input "[DATE]"
click at [256, 97] on span "Movimiento - Seleccionar tipo *" at bounding box center [281, 97] width 88 height 5
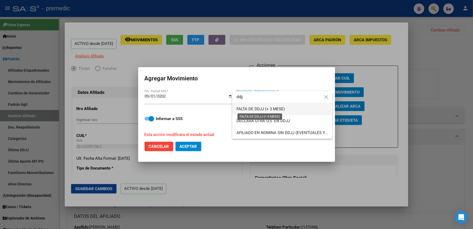
type input "ddjj"
click at [253, 109] on span "FALTA DE DDJJ (+ 3 MESE)" at bounding box center [261, 109] width 48 height 5
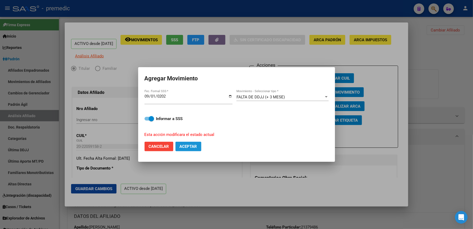
click at [184, 145] on span "Aceptar" at bounding box center [188, 146] width 17 height 5
checkbox input "false"
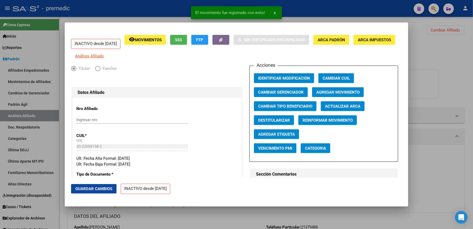
drag, startPoint x: 133, startPoint y: 221, endPoint x: 143, endPoint y: 214, distance: 12.3
click at [133, 221] on div at bounding box center [236, 114] width 473 height 229
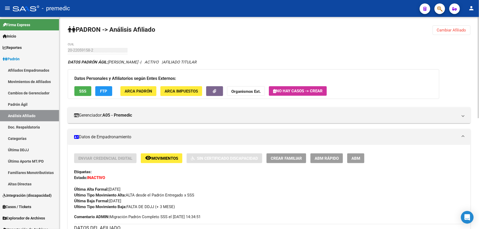
click at [465, 30] on span "Cambiar Afiliado" at bounding box center [451, 30] width 29 height 5
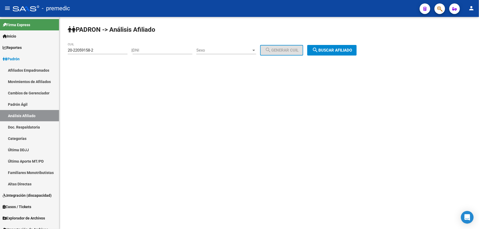
click at [97, 46] on div "20-22059158-2 CUIL" at bounding box center [98, 48] width 60 height 11
click at [98, 50] on input "20-22059158-2" at bounding box center [98, 50] width 60 height 5
paste input "30350653-6"
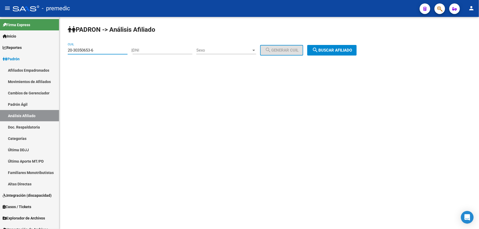
type input "20-30350653-6"
click at [328, 54] on button "search Buscar afiliado" at bounding box center [331, 50] width 49 height 11
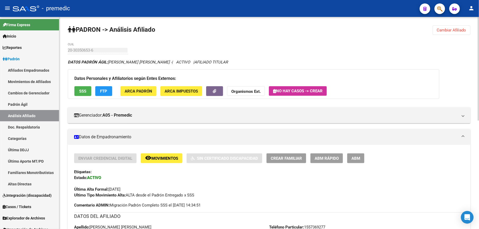
click at [315, 159] on span "ABM Rápido" at bounding box center [326, 158] width 24 height 5
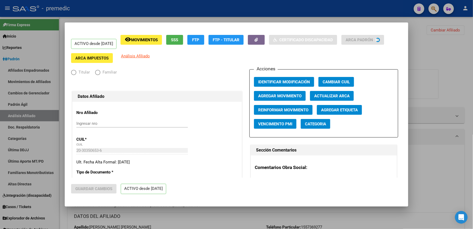
radio input "true"
type input "27-92603901-1"
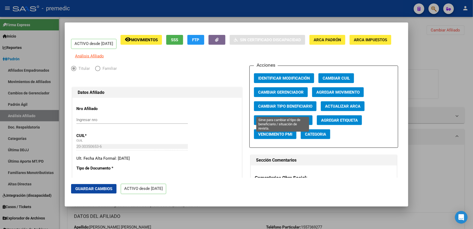
click at [274, 106] on button "Cambiar Tipo Beneficiario" at bounding box center [285, 106] width 63 height 10
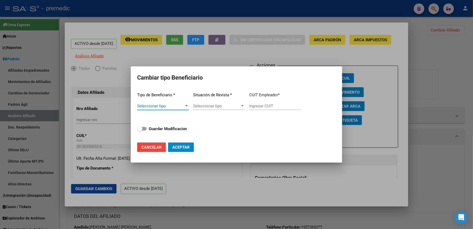
click at [148, 98] on app-drop-down-list "Tipo de Beneficiario * Seleccionar tipo Seleccionar tipo" at bounding box center [163, 101] width 52 height 27
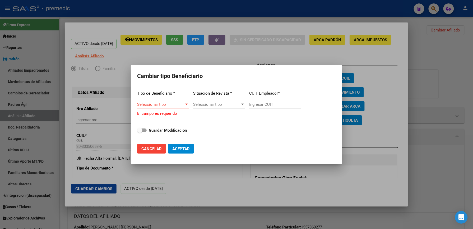
click at [151, 107] on div "Seleccionar tipo Seleccionar tipo" at bounding box center [163, 104] width 52 height 8
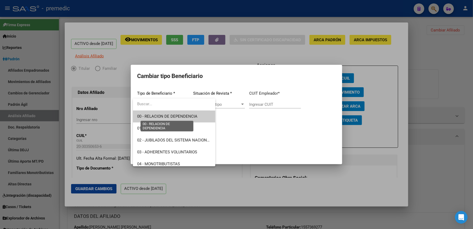
click at [163, 116] on span "00 - RELACION DE DEPENDENCIA" at bounding box center [167, 116] width 60 height 5
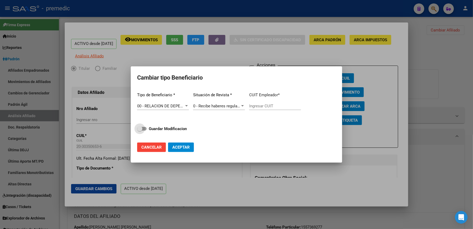
type input "27-92603901-1"
click at [178, 131] on strong "Guardar Modificacion" at bounding box center [168, 128] width 38 height 5
click at [140, 131] on input "Guardar Modificacion" at bounding box center [140, 131] width 0 height 0
click at [191, 149] on button "Aceptar" at bounding box center [181, 148] width 26 height 10
checkbox input "false"
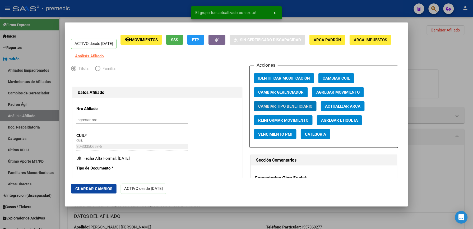
click at [473, 74] on div at bounding box center [236, 114] width 473 height 229
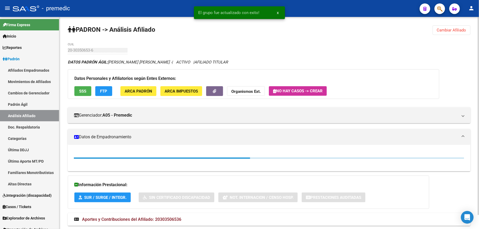
click at [459, 42] on div "PADRON -> Análisis Afiliado Cambiar Afiliado 20-30350653-6 CUIL DATOS PADRÓN ÁG…" at bounding box center [268, 130] width 419 height 227
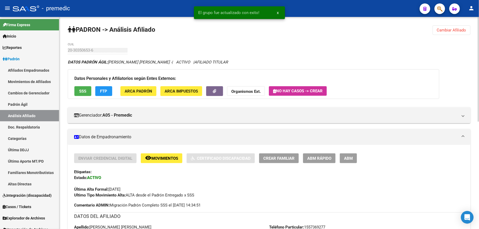
click at [456, 31] on span "Cambiar Afiliado" at bounding box center [451, 30] width 29 height 5
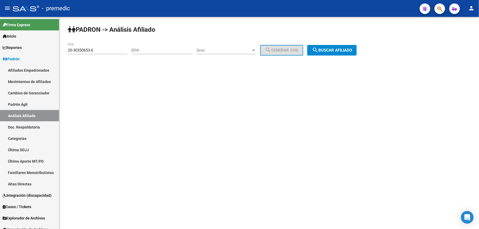
click at [116, 52] on input "20-30350653-6" at bounding box center [98, 50] width 60 height 5
click at [116, 53] on div "20-30350653-6 CUIL" at bounding box center [98, 48] width 60 height 11
click at [118, 51] on input "20-30350653-6" at bounding box center [98, 50] width 60 height 5
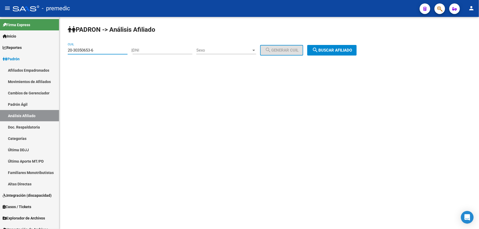
click at [118, 51] on input "20-30350653-6" at bounding box center [98, 50] width 60 height 5
paste input "7-57760121-1"
type input "27-57760121-1"
click at [339, 48] on span "search Buscar afiliado" at bounding box center [332, 50] width 40 height 5
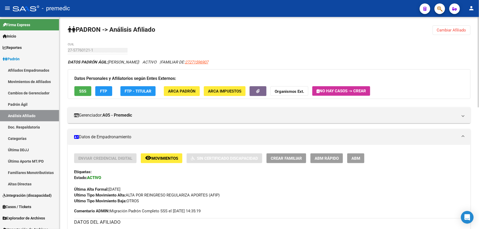
click at [208, 59] on app-link-go-to "27271596907" at bounding box center [196, 62] width 23 height 6
click at [208, 62] on span "27271596907" at bounding box center [196, 62] width 23 height 5
type textarea "27271596907"
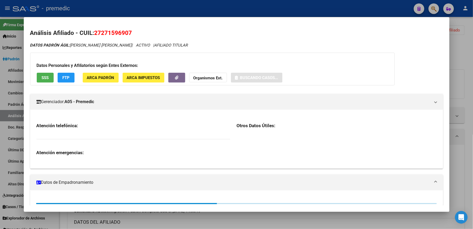
click at [104, 24] on mat-dialog-content "Análisis Afiliado - CUIL: 27271596907 DATOS PADRÓN ÁGIL: [PERSON_NAME] [PERSON_…" at bounding box center [237, 115] width 426 height 182
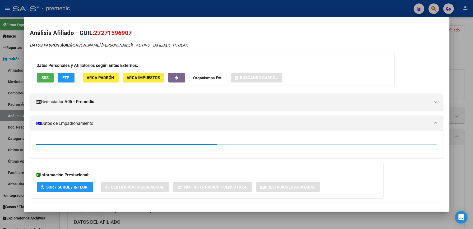
click at [109, 33] on span "27271596907" at bounding box center [113, 32] width 38 height 7
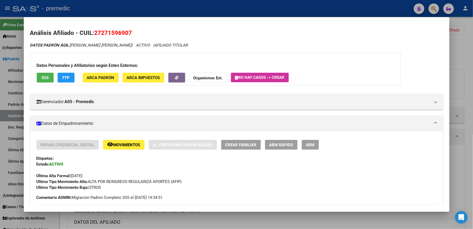
click at [109, 33] on span "27271596907" at bounding box center [113, 32] width 38 height 7
copy span "27271596907"
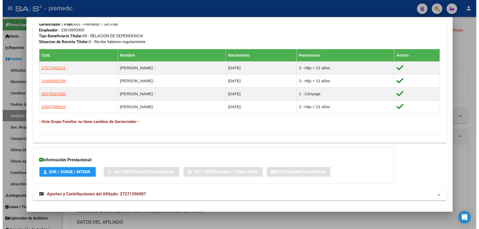
scroll to position [283, 0]
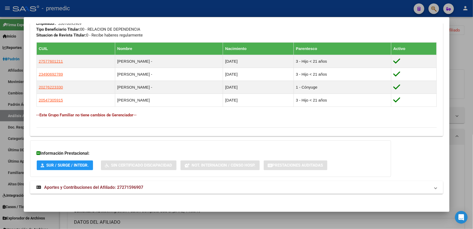
click at [460, 123] on div at bounding box center [236, 114] width 473 height 229
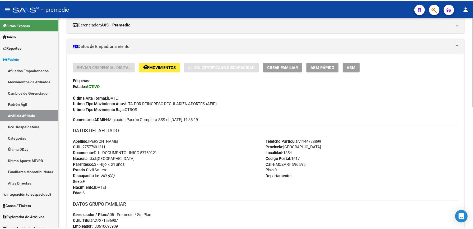
scroll to position [0, 0]
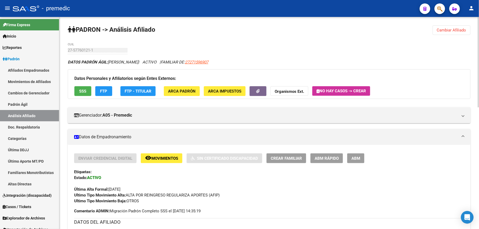
click at [441, 31] on span "Cambiar Afiliado" at bounding box center [451, 30] width 29 height 5
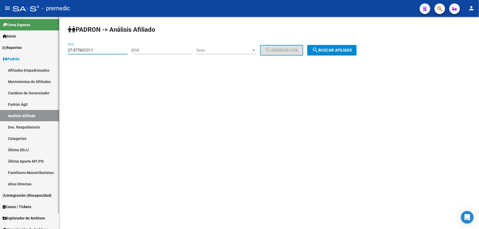
drag, startPoint x: 116, startPoint y: 49, endPoint x: 24, endPoint y: 40, distance: 92.4
click at [0, 39] on html "menu - premedic person Firma Express Inicio Calendario SSS Instructivos Contact…" at bounding box center [239, 114] width 479 height 229
paste input "0-55822367-8"
type input "20-55822367-8"
click at [352, 52] on span "search Buscar afiliado" at bounding box center [332, 50] width 40 height 5
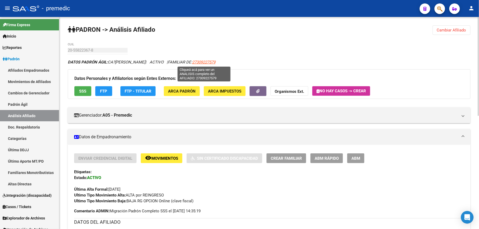
click at [199, 63] on span "27309227579" at bounding box center [203, 62] width 23 height 5
type textarea "27309227579"
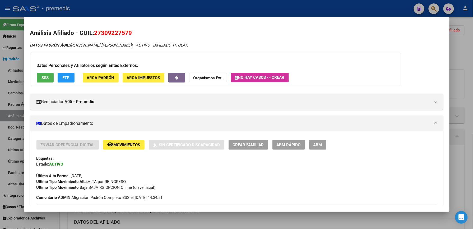
click at [289, 147] on span "ABM Rápido" at bounding box center [289, 145] width 24 height 5
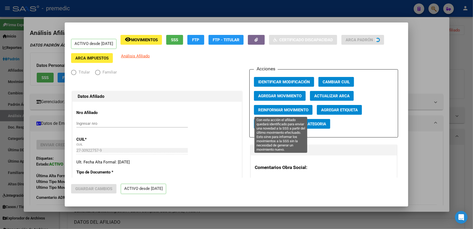
radio input "true"
type input "33-63761744-9"
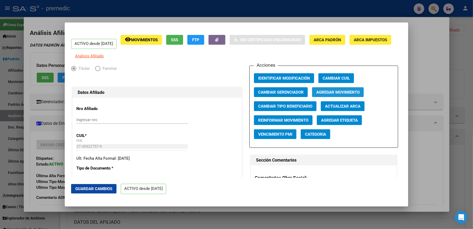
click at [333, 95] on span "Agregar Movimiento" at bounding box center [338, 92] width 43 height 5
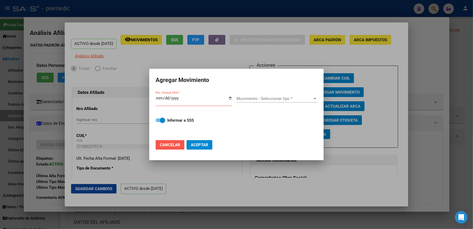
click at [167, 141] on button "Cancelar" at bounding box center [170, 145] width 29 height 10
checkbox input "false"
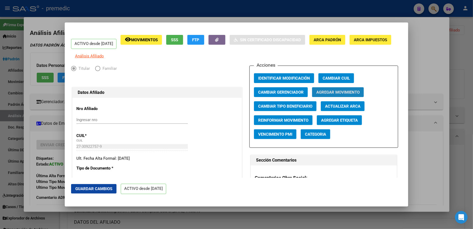
click at [337, 95] on span "Agregar Movimiento" at bounding box center [338, 92] width 43 height 5
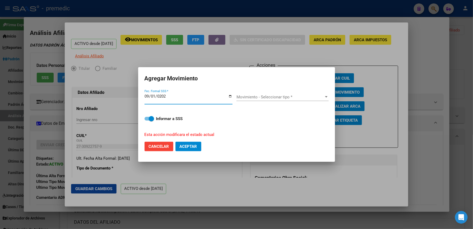
type input "[DATE]"
click at [278, 95] on span "Movimiento - Seleccionar tipo *" at bounding box center [281, 97] width 88 height 5
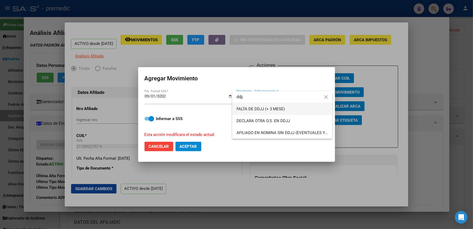
type input "ddjj"
click at [261, 107] on span "FALTA DE DDJJ (+ 3 MESE)" at bounding box center [261, 109] width 48 height 5
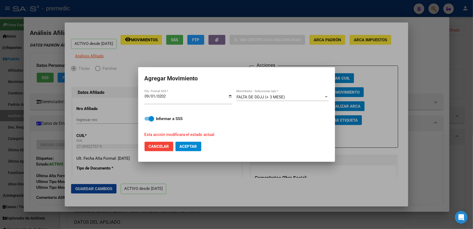
drag, startPoint x: 175, startPoint y: 147, endPoint x: 184, endPoint y: 148, distance: 9.3
click at [184, 148] on mat-dialog-actions "Cancelar Aceptar" at bounding box center [237, 147] width 184 height 18
click at [184, 148] on span "Aceptar" at bounding box center [188, 146] width 17 height 5
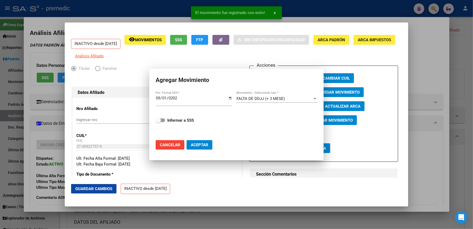
checkbox input "false"
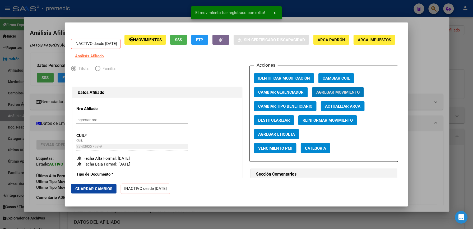
click at [471, 89] on div at bounding box center [236, 114] width 473 height 229
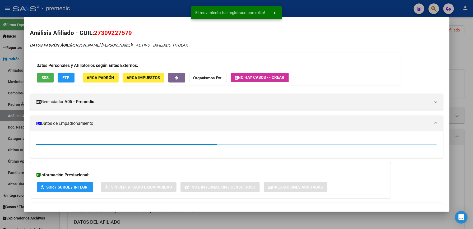
click at [463, 44] on div at bounding box center [236, 114] width 473 height 229
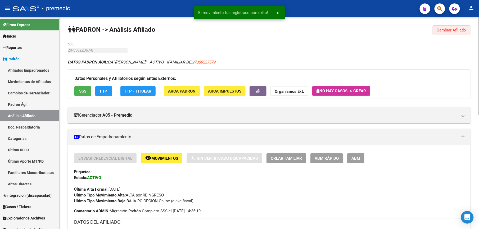
click at [460, 34] on button "Cambiar Afiliado" at bounding box center [451, 30] width 38 height 10
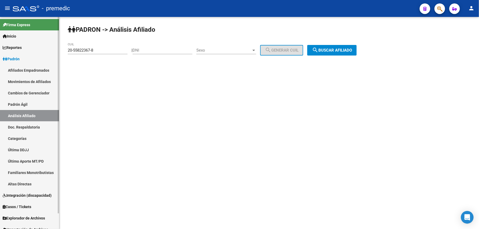
drag, startPoint x: 107, startPoint y: 53, endPoint x: 14, endPoint y: 44, distance: 93.6
click at [14, 44] on mat-sidenav-container "Firma Express Inicio Calendario SSS Instructivos Contacto OS Reportes Padrón Tr…" at bounding box center [239, 123] width 479 height 212
drag, startPoint x: 14, startPoint y: 44, endPoint x: 105, endPoint y: 49, distance: 91.4
click at [105, 49] on input "20-55822367-8" at bounding box center [98, 50] width 60 height 5
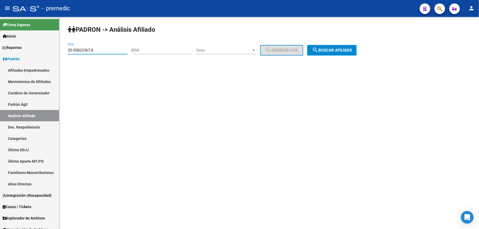
paste input "7-36247212-7"
click at [105, 49] on input "20-55822367-8" at bounding box center [98, 50] width 60 height 5
click at [343, 51] on span "search Buscar afiliado" at bounding box center [332, 50] width 40 height 5
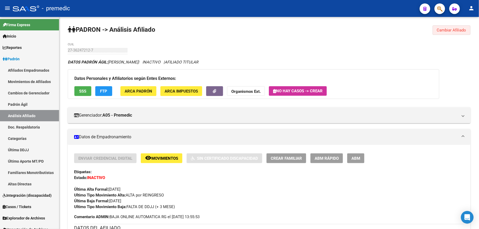
click at [443, 30] on span "Cambiar Afiliado" at bounding box center [451, 30] width 29 height 5
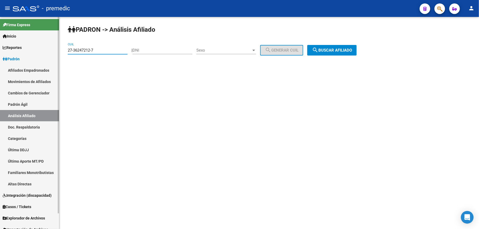
drag, startPoint x: 110, startPoint y: 49, endPoint x: 68, endPoint y: 50, distance: 42.1
click at [19, 52] on mat-sidenav-container "Firma Express Inicio Calendario SSS Instructivos Contacto OS Reportes Padrón Tr…" at bounding box center [239, 123] width 479 height 212
paste input "50656512-5"
type input "27-50656512-5"
click at [347, 47] on button "search Buscar afiliado" at bounding box center [331, 50] width 49 height 11
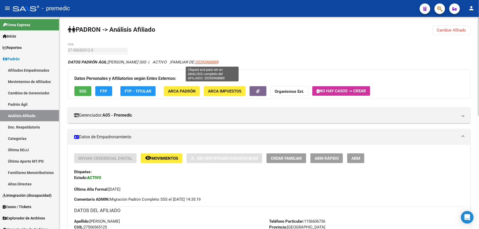
click at [213, 62] on span "20293968889" at bounding box center [206, 62] width 23 height 5
type textarea "20293968889"
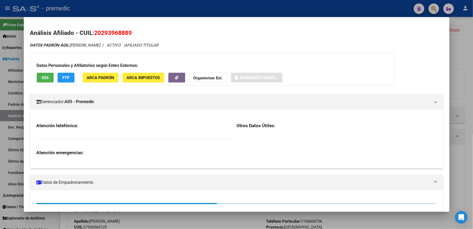
click at [107, 32] on span "20293968889" at bounding box center [113, 32] width 38 height 7
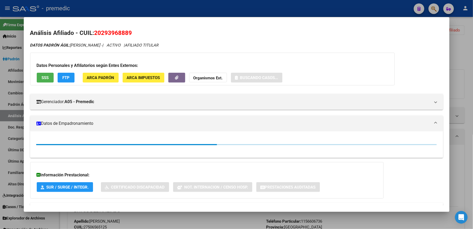
copy span "20293968889"
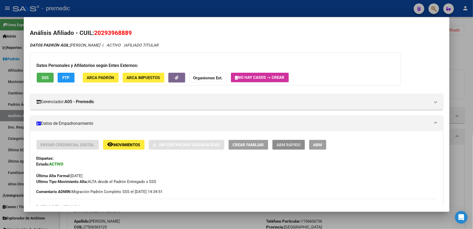
click at [293, 147] on span "ABM Rápido" at bounding box center [289, 145] width 24 height 5
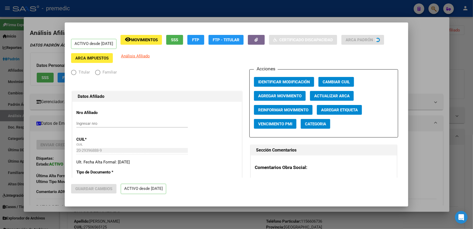
radio input "true"
type input "30-71052332-7"
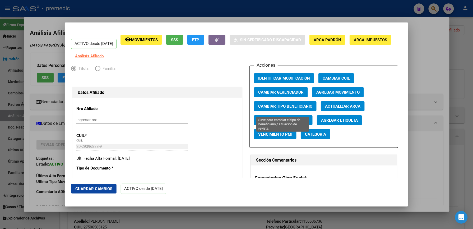
click at [275, 111] on button "Cambiar Tipo Beneficiario" at bounding box center [285, 106] width 63 height 10
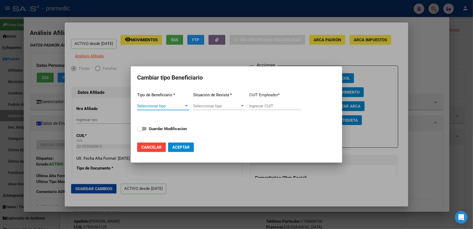
click at [163, 105] on span "Seleccionar tipo" at bounding box center [160, 106] width 47 height 5
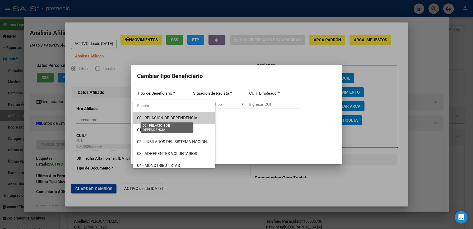
click at [160, 117] on span "00 - RELACION DE DEPENDENCIA" at bounding box center [167, 118] width 60 height 5
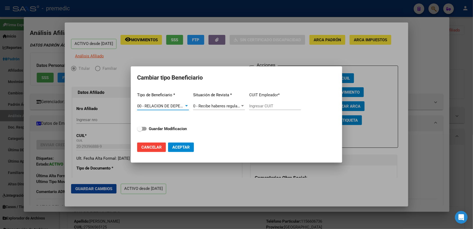
click at [162, 131] on span "Guardar Modificacion" at bounding box center [168, 129] width 38 height 6
click at [140, 131] on input "Guardar Modificacion" at bounding box center [140, 131] width 0 height 0
checkbox input "true"
type input "30-71052332-7"
click at [196, 145] on mat-dialog-actions "Cancelar Aceptar" at bounding box center [236, 147] width 199 height 18
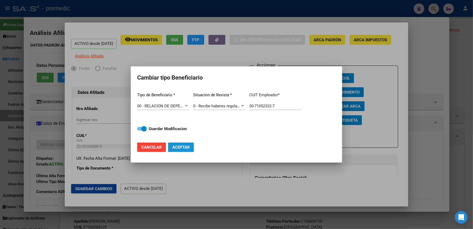
click at [187, 148] on span "Aceptar" at bounding box center [180, 147] width 17 height 5
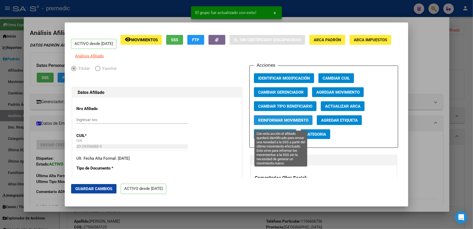
click at [275, 121] on span "Reinformar Movimiento" at bounding box center [283, 120] width 50 height 5
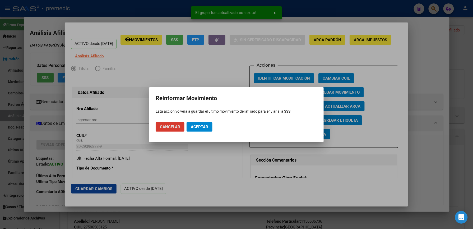
click at [189, 129] on button "Aceptar" at bounding box center [200, 127] width 26 height 10
click at [458, 79] on div at bounding box center [236, 114] width 473 height 229
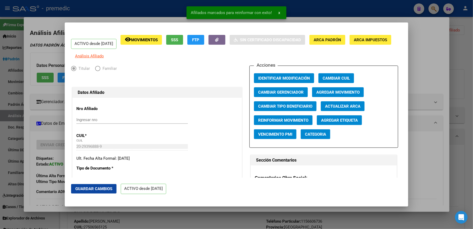
click at [446, 60] on div at bounding box center [236, 114] width 473 height 229
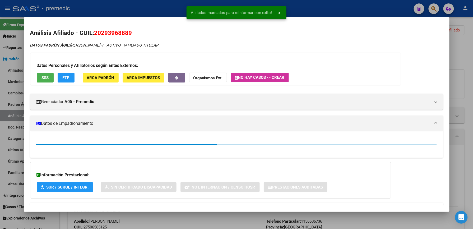
click at [465, 35] on div at bounding box center [236, 114] width 473 height 229
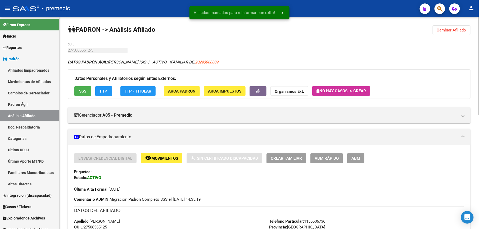
click at [463, 27] on button "Cambiar Afiliado" at bounding box center [451, 30] width 38 height 10
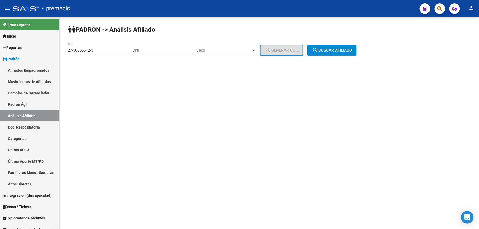
drag, startPoint x: 121, startPoint y: 52, endPoint x: -2, endPoint y: 41, distance: 122.6
click at [0, 41] on html "menu - premedic person Firma Express Inicio Calendario SSS Instructivos Contact…" at bounding box center [239, 114] width 479 height 229
paste input "0-33905114-4"
type input "20-33905114-4"
drag, startPoint x: 349, startPoint y: 57, endPoint x: 349, endPoint y: 51, distance: 6.3
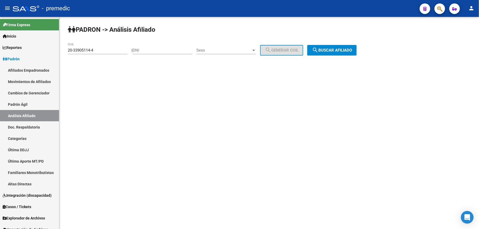
click at [349, 57] on div "PADRON -> Análisis Afiliado 20-33905114-4 CUIL | DNI Sexo Sexo search Generar C…" at bounding box center [268, 45] width 419 height 56
click at [347, 46] on button "search Buscar afiliado" at bounding box center [331, 50] width 49 height 11
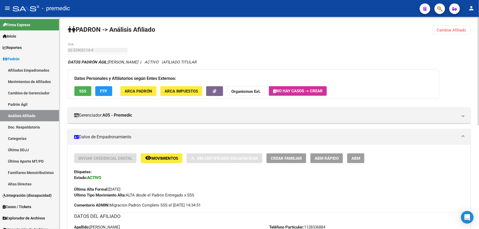
click at [436, 34] on button "Cambiar Afiliado" at bounding box center [451, 30] width 38 height 10
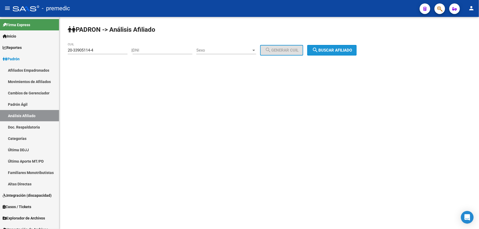
click at [342, 50] on span "search Buscar afiliado" at bounding box center [332, 50] width 40 height 5
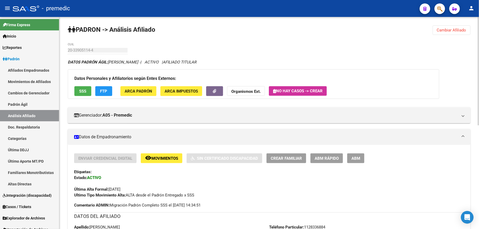
click at [325, 159] on span "ABM Rápido" at bounding box center [326, 158] width 24 height 5
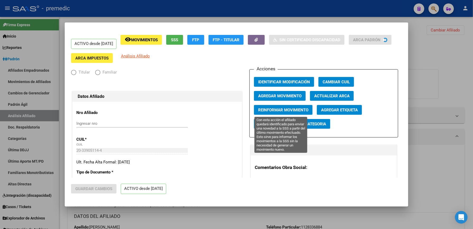
radio input "true"
type input "33-63761744-9"
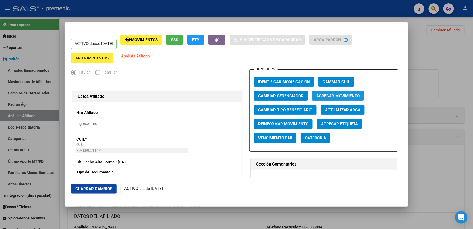
click at [345, 97] on span "Agregar Movimiento" at bounding box center [338, 96] width 43 height 5
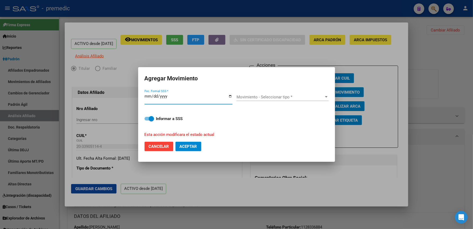
click at [155, 98] on input "[DATE]" at bounding box center [189, 98] width 88 height 8
type input "[DATE]"
click at [176, 142] on button "Aceptar" at bounding box center [189, 147] width 26 height 10
click at [258, 98] on span "Movimiento - Seleccionar tipo *" at bounding box center [281, 97] width 88 height 5
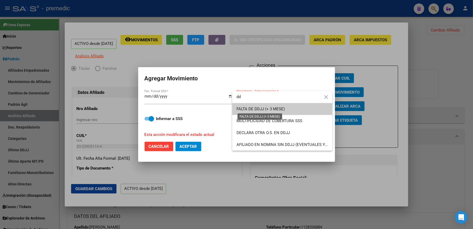
type input "dd"
click at [253, 107] on span "FALTA DE DDJJ (+ 3 MESE)" at bounding box center [261, 109] width 48 height 5
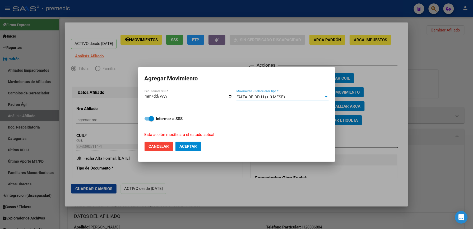
click at [183, 147] on span "Aceptar" at bounding box center [188, 146] width 17 height 5
checkbox input "false"
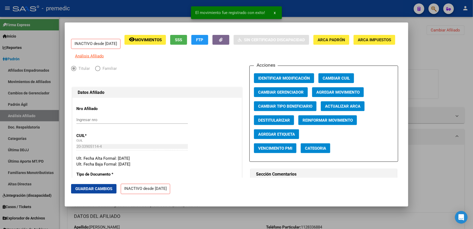
click at [443, 45] on div at bounding box center [236, 114] width 473 height 229
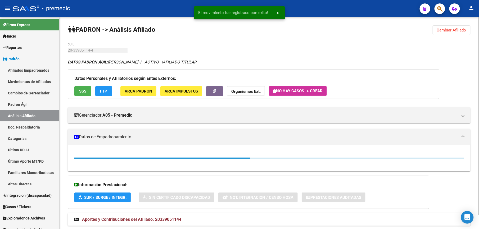
click at [441, 31] on span "Cambiar Afiliado" at bounding box center [451, 30] width 29 height 5
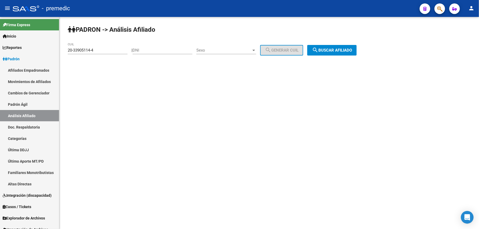
click at [113, 44] on div "20-33905114-4 CUIL" at bounding box center [98, 48] width 60 height 11
click at [115, 54] on div "20-33905114-4 CUIL" at bounding box center [98, 51] width 60 height 16
click at [115, 51] on input "20-33905114-4" at bounding box center [98, 50] width 60 height 5
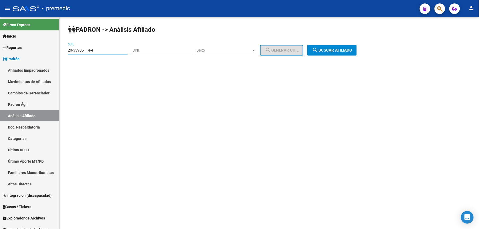
paste input "3-57745334-9"
type input "23-57745334-9"
click at [327, 55] on button "search Buscar afiliado" at bounding box center [331, 50] width 49 height 11
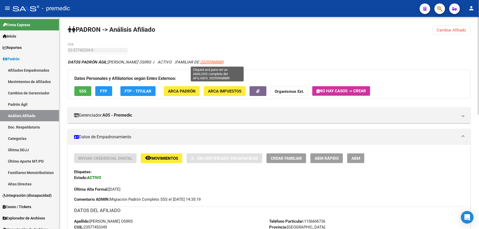
click at [217, 63] on span "20293968889" at bounding box center [211, 62] width 23 height 5
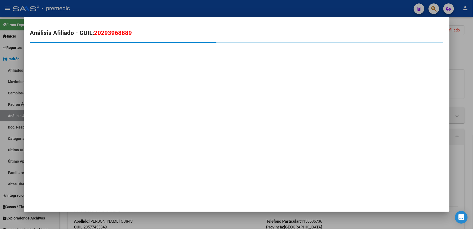
click at [117, 38] on div "Análisis Afiliado - CUIL: 20293968889" at bounding box center [236, 47] width 413 height 37
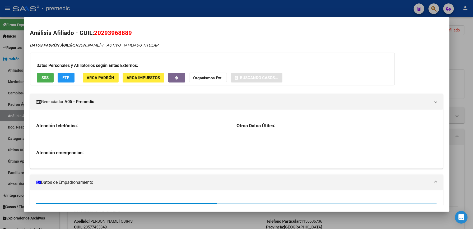
click at [119, 30] on span "20293968889" at bounding box center [113, 32] width 38 height 7
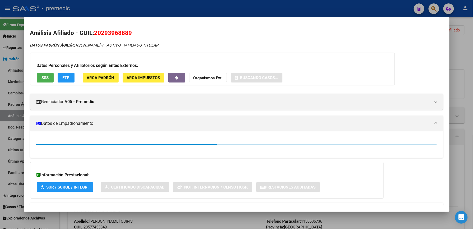
copy span "20293968889"
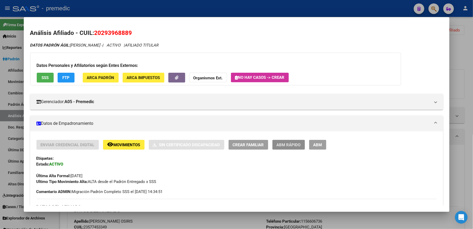
click at [291, 147] on span "ABM Rápido" at bounding box center [289, 145] width 24 height 5
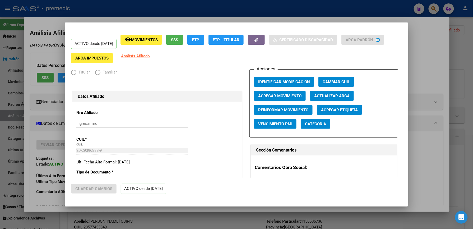
radio input "true"
type input "30-71052332-7"
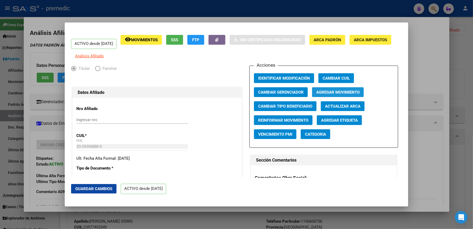
click at [336, 92] on button "Agregar Movimiento" at bounding box center [338, 92] width 52 height 10
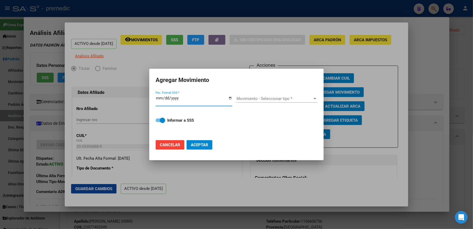
click at [177, 149] on button "Cancelar" at bounding box center [170, 145] width 29 height 10
checkbox input "false"
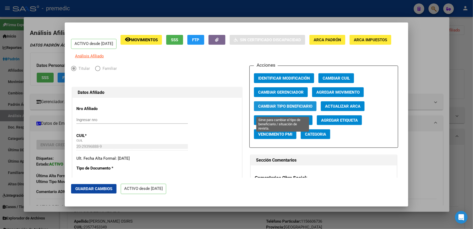
click at [271, 111] on button "Cambiar Tipo Beneficiario" at bounding box center [285, 106] width 63 height 10
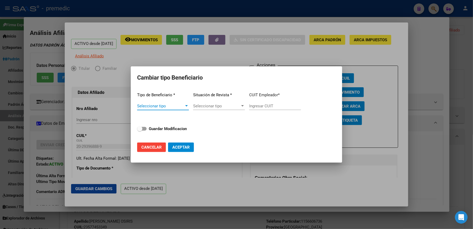
click at [182, 108] on span "Seleccionar tipo" at bounding box center [160, 106] width 47 height 5
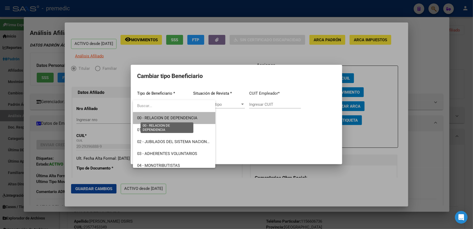
click at [177, 118] on span "00 - RELACION DE DEPENDENCIA" at bounding box center [167, 118] width 60 height 5
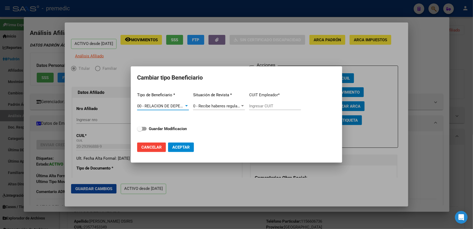
type input "30-71052332-7"
click at [171, 130] on strong "Guardar Modificacion" at bounding box center [168, 128] width 38 height 5
click at [140, 131] on input "Guardar Modificacion" at bounding box center [140, 131] width 0 height 0
click at [185, 147] on span "Aceptar" at bounding box center [180, 147] width 17 height 5
checkbox input "false"
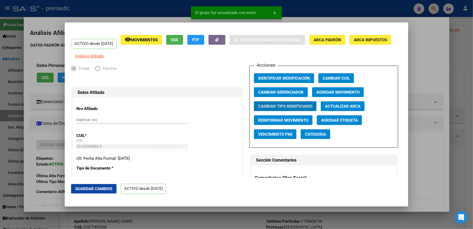
click at [460, 40] on div at bounding box center [236, 114] width 473 height 229
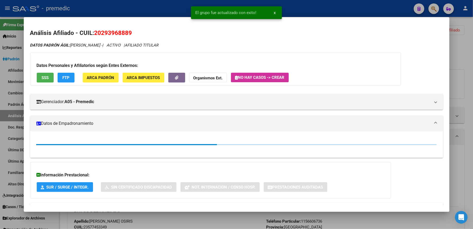
click at [473, 34] on div at bounding box center [236, 114] width 473 height 229
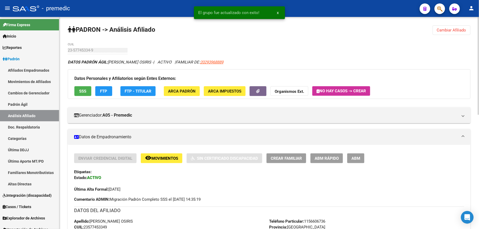
click at [461, 32] on span "Cambiar Afiliado" at bounding box center [451, 30] width 29 height 5
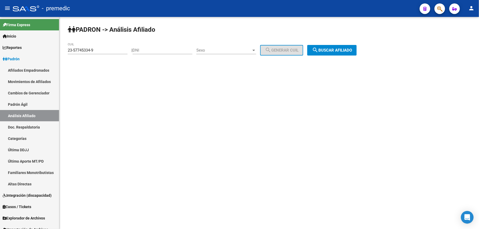
drag, startPoint x: 108, startPoint y: 55, endPoint x: 108, endPoint y: 52, distance: 3.2
click at [108, 55] on div "23-57745334-9 CUIL" at bounding box center [98, 51] width 60 height 16
click at [109, 48] on input "23-57745334-9" at bounding box center [98, 50] width 60 height 5
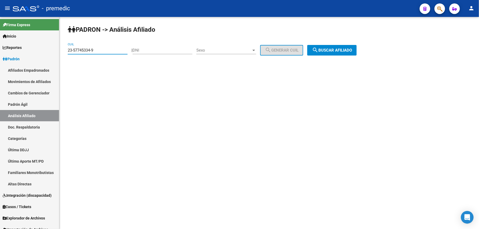
click at [109, 48] on input "23-57745334-9" at bounding box center [98, 50] width 60 height 5
paste input "7-57544629-4"
drag, startPoint x: 344, startPoint y: 55, endPoint x: 343, endPoint y: 45, distance: 9.8
click at [344, 52] on div "PADRON -> Análisis Afiliado 27-57544629-4 CUIL | DNI Sexo Sexo search Generar C…" at bounding box center [268, 45] width 419 height 56
click at [343, 45] on button "search Buscar afiliado" at bounding box center [331, 50] width 49 height 11
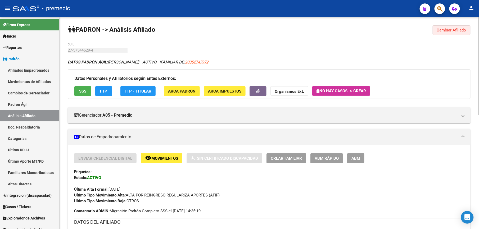
click at [441, 27] on button "Cambiar Afiliado" at bounding box center [451, 30] width 38 height 10
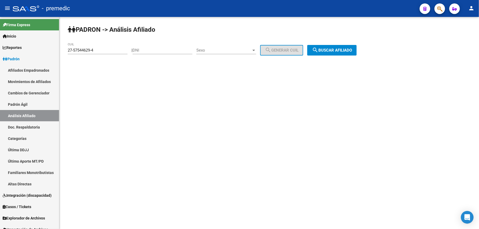
click at [318, 49] on mat-icon "search" at bounding box center [315, 50] width 6 height 6
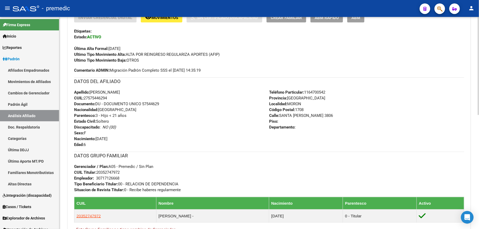
scroll to position [141, 0]
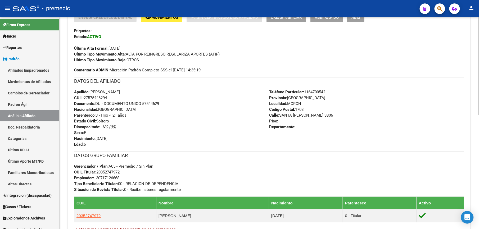
drag, startPoint x: 93, startPoint y: 138, endPoint x: 92, endPoint y: 179, distance: 41.5
click at [92, 179] on div "Enviar Credencial Digital remove_red_eye Movimientos Sin Certificado Discapacid…" at bounding box center [269, 126] width 390 height 229
click at [92, 180] on strong "Empleador:" at bounding box center [84, 178] width 20 height 5
drag, startPoint x: 130, startPoint y: 175, endPoint x: 147, endPoint y: 81, distance: 94.5
click at [147, 81] on div "Enviar Credencial Digital remove_red_eye Movimientos Sin Certificado Discapacid…" at bounding box center [269, 126] width 390 height 229
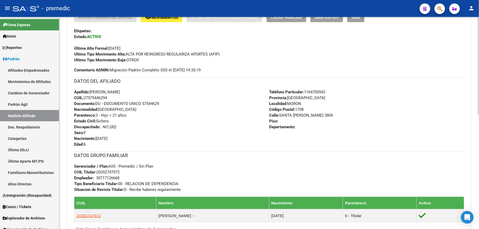
click at [147, 81] on h3 "DATOS DEL AFILIADO" at bounding box center [269, 80] width 390 height 7
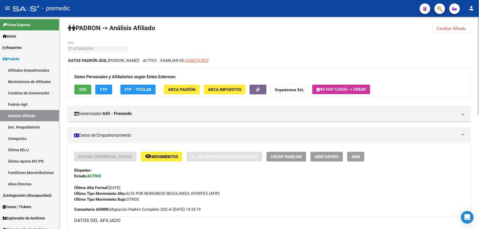
scroll to position [0, 0]
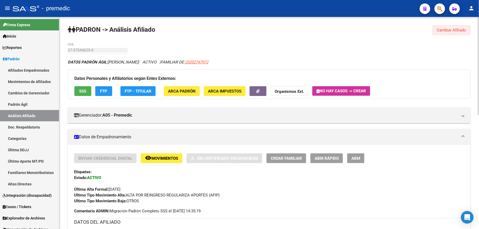
click at [451, 28] on span "Cambiar Afiliado" at bounding box center [451, 30] width 29 height 5
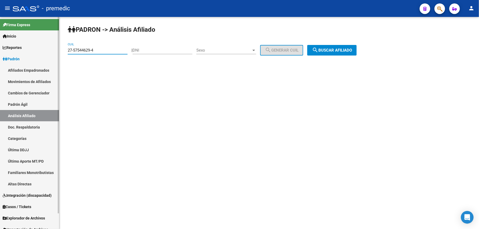
drag, startPoint x: 100, startPoint y: 51, endPoint x: 7, endPoint y: 29, distance: 95.4
click at [0, 27] on html "menu - premedic person Firma Express Inicio Calendario SSS Instructivos Contact…" at bounding box center [239, 114] width 479 height 229
paste input
click at [359, 44] on div "PADRON -> Análisis Afiliado 27-57544629-4 CUIL | DNI Sexo Sexo search Generar C…" at bounding box center [268, 45] width 419 height 56
click at [356, 46] on button "search Buscar afiliado" at bounding box center [331, 50] width 49 height 11
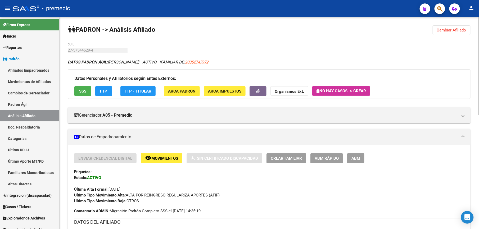
click at [453, 28] on span "Cambiar Afiliado" at bounding box center [451, 30] width 29 height 5
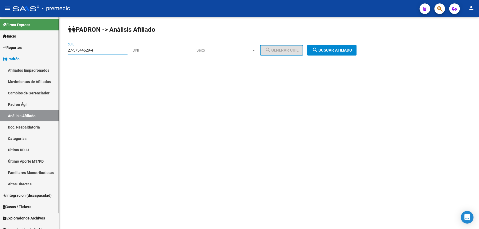
drag, startPoint x: 110, startPoint y: 50, endPoint x: 160, endPoint y: 58, distance: 50.3
click at [13, 25] on mat-sidenav-container "Firma Express Inicio Calendario SSS Instructivos Contacto OS Reportes Padrón Tr…" at bounding box center [239, 123] width 479 height 212
paste input "0-29434364-5"
drag, startPoint x: 377, startPoint y: 57, endPoint x: 364, endPoint y: 48, distance: 15.6
click at [364, 48] on div "PADRON -> Análisis Afiliado 20-29434364-5 CUIL | DNI Sexo Sexo search Generar C…" at bounding box center [268, 45] width 419 height 56
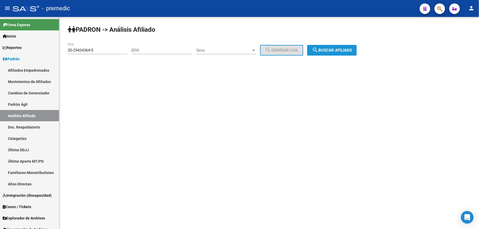
drag, startPoint x: 345, startPoint y: 49, endPoint x: 343, endPoint y: 53, distance: 4.6
click at [345, 49] on span "search Buscar afiliado" at bounding box center [332, 50] width 40 height 5
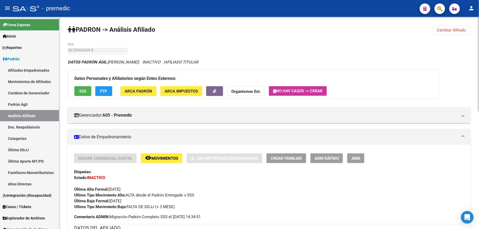
drag, startPoint x: 445, startPoint y: 25, endPoint x: 439, endPoint y: 32, distance: 9.0
click at [438, 32] on button "Cambiar Afiliado" at bounding box center [451, 30] width 38 height 10
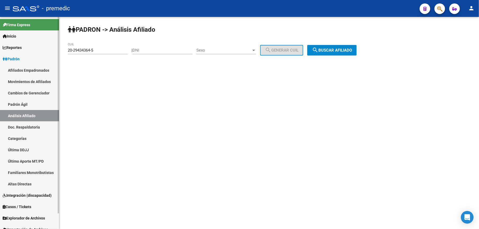
drag, startPoint x: 104, startPoint y: 49, endPoint x: 13, endPoint y: 45, distance: 91.6
click at [13, 45] on mat-sidenav-container "Firma Express Inicio Calendario SSS Instructivos Contacto OS Reportes Padrón Tr…" at bounding box center [239, 123] width 479 height 212
paste input "39641992-1"
drag, startPoint x: 326, startPoint y: 43, endPoint x: 326, endPoint y: 50, distance: 6.4
click at [326, 45] on div "PADRON -> Análisis Afiliado 20-39641992-1 CUIL | DNI Sexo Sexo search Generar C…" at bounding box center [268, 45] width 419 height 56
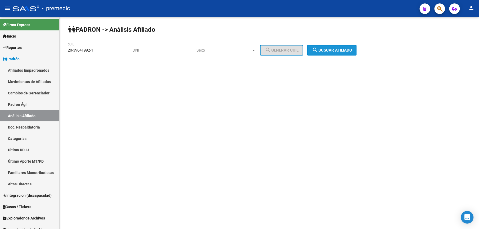
click at [326, 50] on span "search Buscar afiliado" at bounding box center [332, 50] width 40 height 5
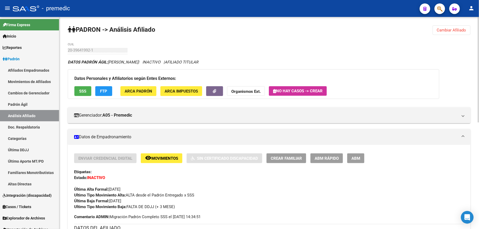
click at [321, 156] on span "ABM Rápido" at bounding box center [326, 158] width 24 height 5
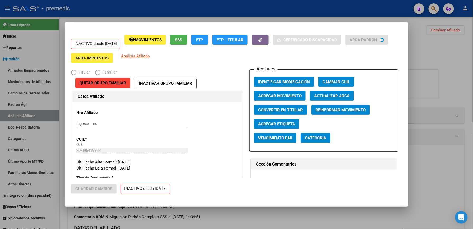
drag, startPoint x: 459, startPoint y: 41, endPoint x: 427, endPoint y: 52, distance: 32.9
click at [458, 42] on div at bounding box center [236, 114] width 473 height 229
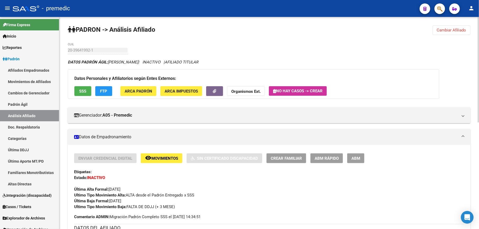
drag, startPoint x: 451, startPoint y: 25, endPoint x: 447, endPoint y: 27, distance: 4.3
click at [451, 25] on div "PADRON -> Análisis Afiliado Cambiar Afiliado 20-39641992-1 CUIL DATOS PADRÓN ÁG…" at bounding box center [268, 230] width 419 height 427
click at [453, 33] on button "Cambiar Afiliado" at bounding box center [451, 30] width 38 height 10
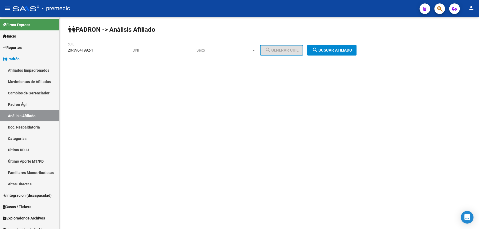
drag, startPoint x: 105, startPoint y: 52, endPoint x: 59, endPoint y: 50, distance: 45.5
click at [59, 50] on div "PADRON -> Análisis Afiliado 20-39641992-1 CUIL | DNI Sexo Sexo search Generar C…" at bounding box center [268, 45] width 419 height 56
drag, startPoint x: 59, startPoint y: 50, endPoint x: 122, endPoint y: 50, distance: 62.9
click at [122, 50] on input "20-39641992-1" at bounding box center [98, 50] width 60 height 5
drag, startPoint x: 122, startPoint y: 50, endPoint x: 106, endPoint y: 48, distance: 16.3
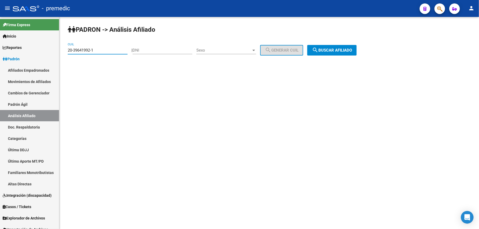
click at [122, 50] on input "20-39641992-1" at bounding box center [98, 50] width 60 height 5
click at [105, 48] on input "20-39641992-1" at bounding box center [98, 50] width 60 height 5
paste input "7-47693694-8"
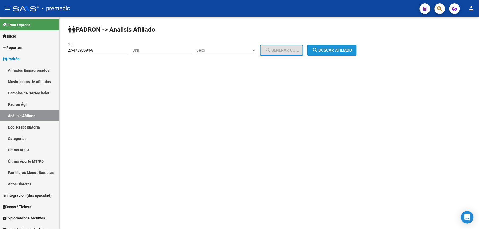
click at [315, 47] on button "search Buscar afiliado" at bounding box center [331, 50] width 49 height 11
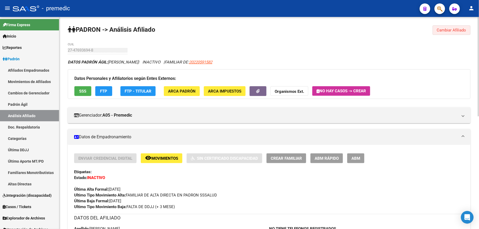
click at [451, 26] on button "Cambiar Afiliado" at bounding box center [451, 30] width 38 height 10
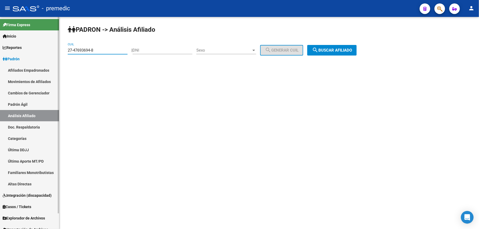
drag, startPoint x: 108, startPoint y: 51, endPoint x: 50, endPoint y: 48, distance: 58.5
click at [0, 51] on html "menu - premedic person Firma Express Inicio Calendario SSS Instructivos Contact…" at bounding box center [239, 114] width 479 height 229
paste input "0-49516562-1"
type input "20-49516562-1"
click at [325, 45] on button "search Buscar afiliado" at bounding box center [331, 50] width 49 height 11
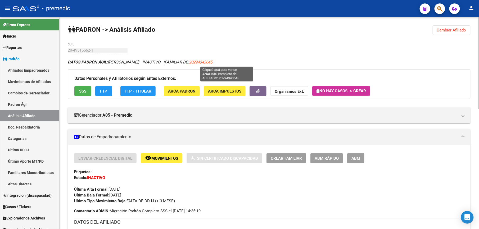
click at [212, 61] on span "20294343645" at bounding box center [200, 62] width 23 height 5
type textarea "20294343645"
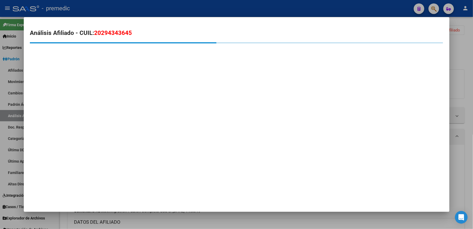
click at [118, 33] on span "20294343645" at bounding box center [113, 32] width 38 height 7
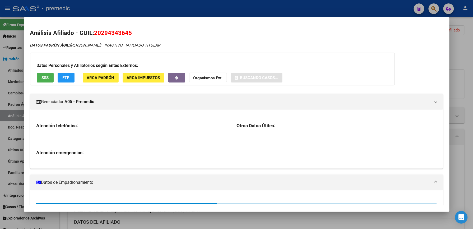
click at [118, 33] on span "20294343645" at bounding box center [113, 32] width 38 height 7
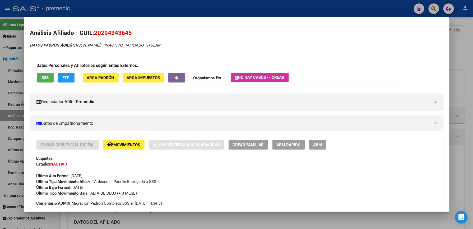
drag, startPoint x: 463, startPoint y: 51, endPoint x: 464, endPoint y: 34, distance: 17.0
click at [463, 50] on div at bounding box center [236, 114] width 473 height 229
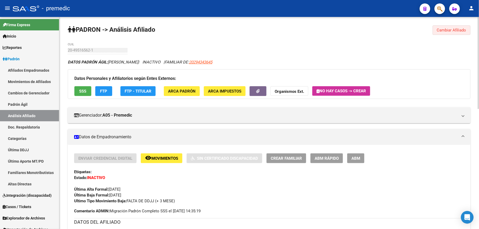
click at [459, 30] on span "Cambiar Afiliado" at bounding box center [451, 30] width 29 height 5
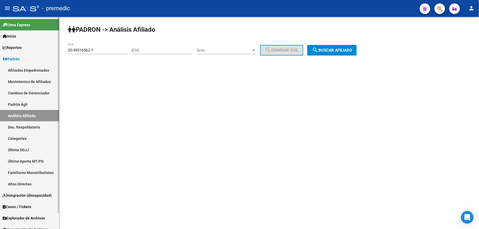
drag, startPoint x: 108, startPoint y: 48, endPoint x: 25, endPoint y: 40, distance: 82.8
click at [25, 40] on mat-sidenav-container "Firma Express Inicio Calendario SSS Instructivos Contacto OS Reportes Padrón Tr…" at bounding box center [239, 123] width 479 height 212
click at [98, 47] on div "20-49516562-1 CUIL" at bounding box center [98, 48] width 60 height 11
click at [98, 49] on input "20-49516562-1" at bounding box center [98, 50] width 60 height 5
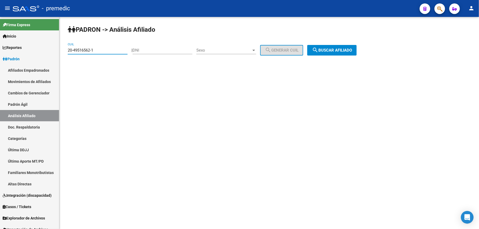
click at [98, 49] on input "20-49516562-1" at bounding box center [98, 50] width 60 height 5
paste input "1397976-6"
drag, startPoint x: 322, startPoint y: 51, endPoint x: 325, endPoint y: 50, distance: 3.2
click at [325, 50] on span "search Buscar afiliado" at bounding box center [332, 50] width 40 height 5
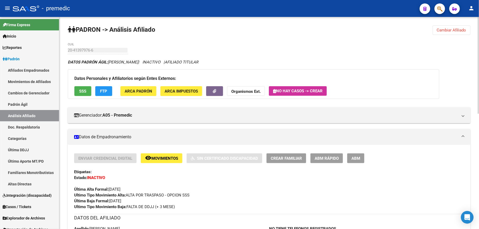
click at [447, 33] on button "Cambiar Afiliado" at bounding box center [451, 30] width 38 height 10
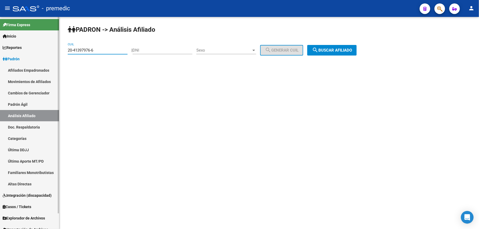
drag, startPoint x: 100, startPoint y: 52, endPoint x: 9, endPoint y: 48, distance: 91.6
click at [3, 49] on mat-sidenav-container "Firma Express Inicio Calendario SSS Instructivos Contacto OS Reportes Padrón Tr…" at bounding box center [239, 123] width 479 height 212
paste input "7-30922757-9"
click at [336, 43] on div "PADRON -> Análisis Afiliado 27-30922757-9 CUIL | DNI Sexo Sexo search Generar C…" at bounding box center [268, 45] width 419 height 56
click at [334, 50] on span "search Buscar afiliado" at bounding box center [332, 50] width 40 height 5
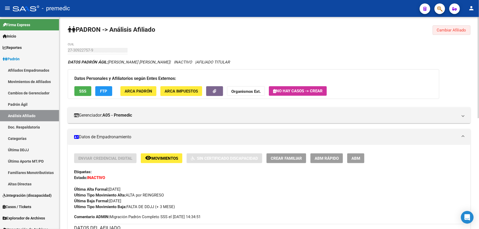
click at [463, 30] on span "Cambiar Afiliado" at bounding box center [451, 30] width 29 height 5
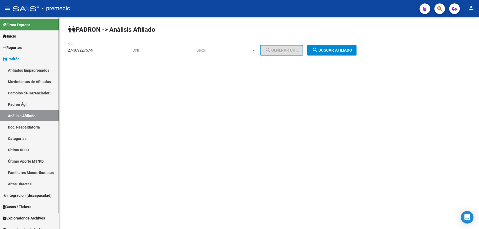
drag, startPoint x: 108, startPoint y: 46, endPoint x: 45, endPoint y: 46, distance: 63.5
click at [47, 46] on mat-sidenav-container "Firma Express Inicio Calendario SSS Instructivos Contacto OS Reportes Padrón Tr…" at bounding box center [239, 123] width 479 height 212
click at [99, 49] on input "27-30922757-9" at bounding box center [98, 50] width 60 height 5
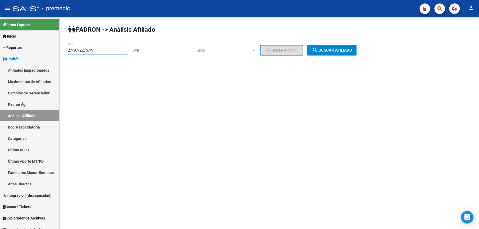
paste input "3-94598200-4"
type input "23-94598200-4"
click at [344, 47] on button "search Buscar afiliado" at bounding box center [331, 50] width 49 height 11
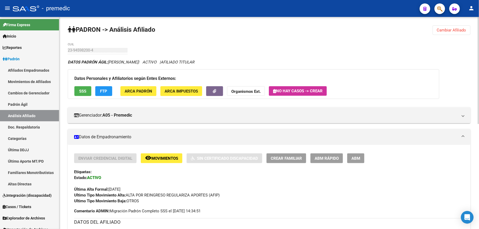
click at [333, 158] on span "ABM Rápido" at bounding box center [326, 158] width 24 height 5
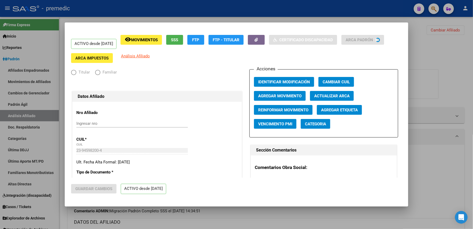
radio input "true"
type input "30-65214567-8"
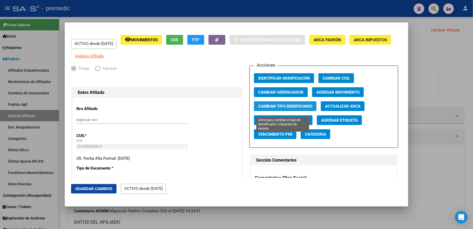
click at [299, 109] on span "Cambiar Tipo Beneficiario" at bounding box center [285, 106] width 54 height 5
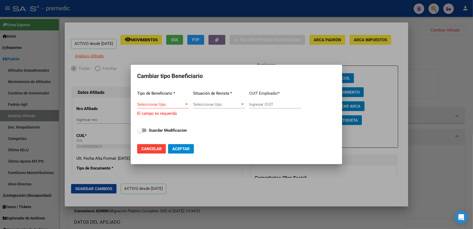
drag, startPoint x: 168, startPoint y: 97, endPoint x: 165, endPoint y: 100, distance: 4.9
click at [165, 100] on app-drop-down-list "Tipo de Beneficiario * Seleccionar tipo Seleccionar tipo El campo es requerido" at bounding box center [163, 101] width 52 height 30
drag, startPoint x: 165, startPoint y: 100, endPoint x: 163, endPoint y: 105, distance: 4.5
click at [163, 105] on span "Seleccionar tipo" at bounding box center [160, 104] width 47 height 5
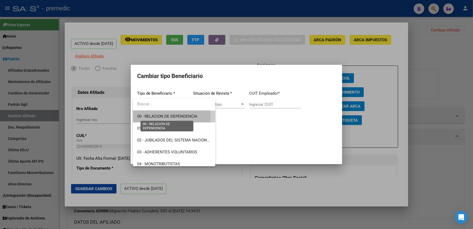
click at [168, 117] on span "00 - RELACION DE DEPENDENCIA" at bounding box center [167, 116] width 60 height 5
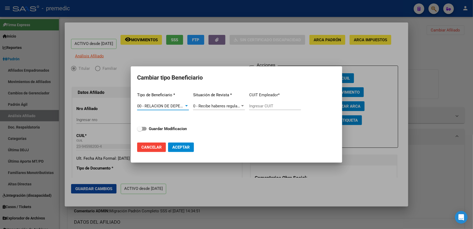
type input "30-65214567-8"
click at [167, 127] on strong "Guardar Modificacion" at bounding box center [168, 128] width 38 height 5
click at [140, 131] on input "Guardar Modificacion" at bounding box center [140, 131] width 0 height 0
drag, startPoint x: 152, startPoint y: 141, endPoint x: 152, endPoint y: 150, distance: 9.3
click at [152, 142] on mat-dialog-actions "Cancelar Aceptar" at bounding box center [236, 147] width 199 height 18
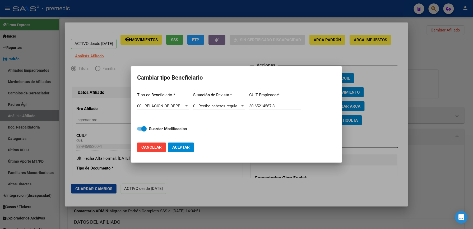
click at [152, 150] on button "Cancelar" at bounding box center [151, 148] width 29 height 10
checkbox input "false"
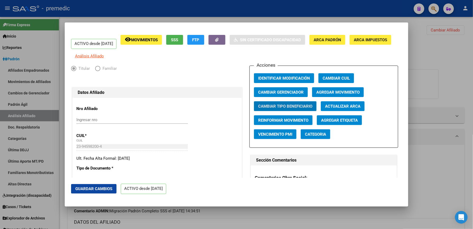
click at [341, 102] on div "Acciones Identificar Modificación Cambiar CUIL Cambiar Gerenciador Agregar Movi…" at bounding box center [324, 107] width 149 height 82
click at [342, 95] on span "Agregar Movimiento" at bounding box center [338, 92] width 43 height 5
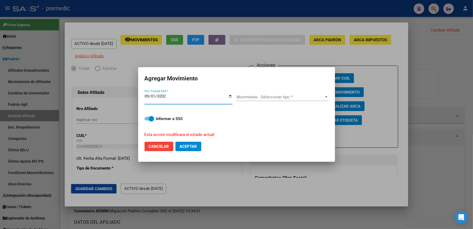
type input "[DATE]"
click at [266, 95] on span "Movimiento - Seleccionar tipo *" at bounding box center [281, 97] width 88 height 5
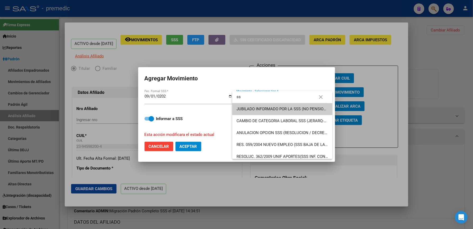
click at [294, 99] on input "ss" at bounding box center [279, 97] width 95 height 12
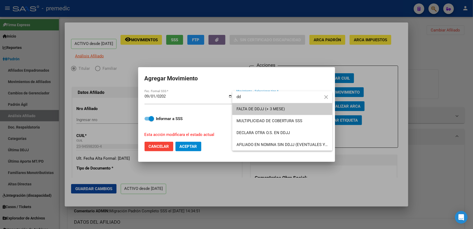
type input "dd"
click at [276, 109] on span "FALTA DE DDJJ (+ 3 MESE)" at bounding box center [261, 109] width 48 height 5
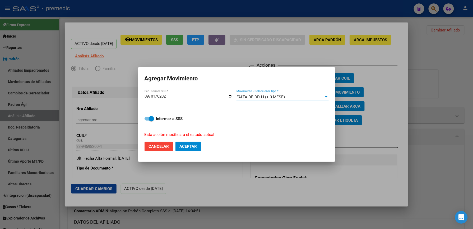
click at [191, 148] on span "Aceptar" at bounding box center [188, 146] width 17 height 5
checkbox input "false"
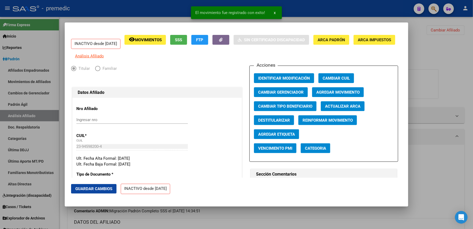
click at [272, 189] on mat-dialog-actions "Guardar Cambios INACTIVO desde [DATE]" at bounding box center [236, 189] width 331 height 22
click at [469, 66] on div at bounding box center [236, 114] width 473 height 229
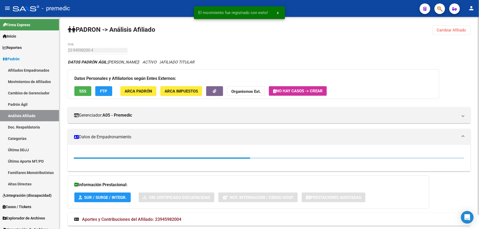
click at [444, 30] on span "Cambiar Afiliado" at bounding box center [451, 30] width 29 height 5
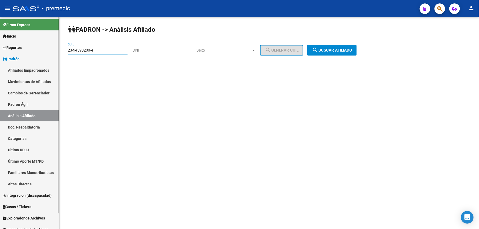
drag, startPoint x: 90, startPoint y: 50, endPoint x: 2, endPoint y: 43, distance: 88.6
click at [2, 43] on mat-sidenav-container "Firma Express Inicio Calendario SSS Instructivos Contacto OS Reportes Padrón Tr…" at bounding box center [239, 123] width 479 height 212
paste input "0-29891139-7"
click at [328, 50] on span "search Buscar afiliado" at bounding box center [332, 50] width 40 height 5
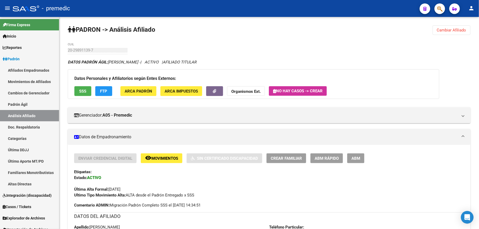
click at [456, 28] on span "Cambiar Afiliado" at bounding box center [451, 30] width 29 height 5
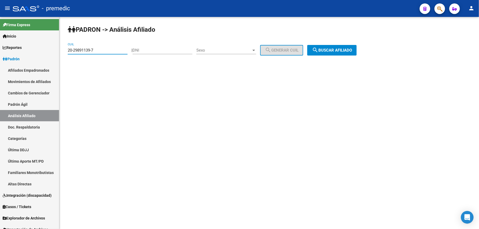
drag, startPoint x: 106, startPoint y: 51, endPoint x: -2, endPoint y: 51, distance: 107.4
click at [0, 51] on html "menu - premedic person Firma Express Inicio Calendario SSS Instructivos Contact…" at bounding box center [239, 114] width 479 height 229
paste input "7-34022034-5"
type input "27-34022034-5"
click at [318, 50] on mat-icon "search" at bounding box center [315, 50] width 6 height 6
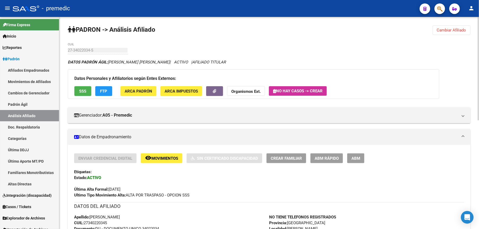
click at [98, 50] on div "27-34022034-5 CUIL" at bounding box center [98, 48] width 60 height 11
drag, startPoint x: 394, startPoint y: 36, endPoint x: 409, endPoint y: 37, distance: 15.9
click at [331, 160] on span "ABM Rápido" at bounding box center [326, 158] width 24 height 5
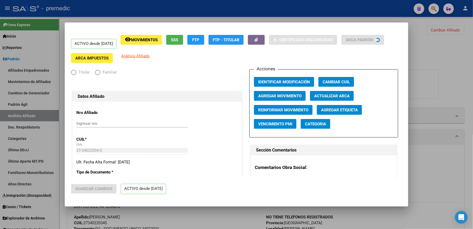
radio input "true"
type input "33-63761744-9"
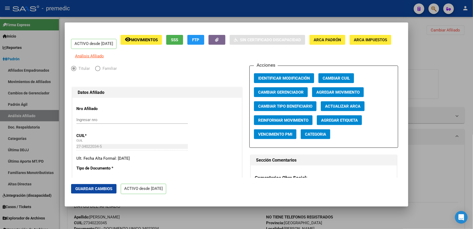
click at [435, 75] on div at bounding box center [236, 114] width 473 height 229
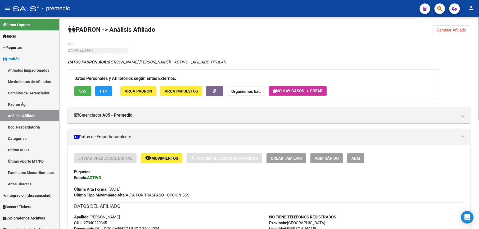
click at [322, 154] on button "ABM Rápido" at bounding box center [326, 158] width 33 height 10
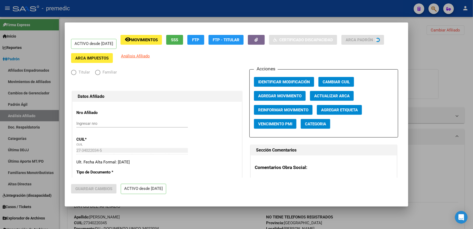
radio input "true"
type input "33-63761744-9"
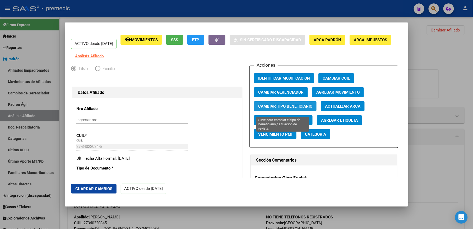
click at [301, 109] on span "Cambiar Tipo Beneficiario" at bounding box center [285, 106] width 54 height 5
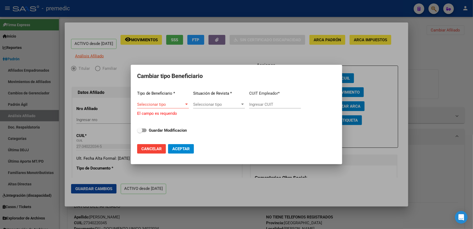
click at [161, 108] on div "Seleccionar tipo Seleccionar tipo" at bounding box center [163, 106] width 52 height 13
click at [160, 107] on div "Seleccionar tipo Seleccionar tipo" at bounding box center [163, 104] width 52 height 8
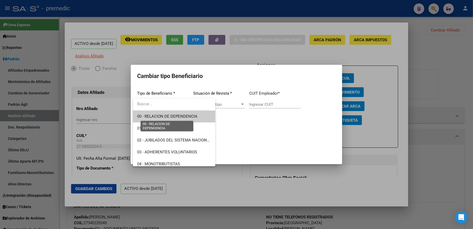
click at [160, 116] on span "00 - RELACION DE DEPENDENCIA" at bounding box center [167, 116] width 60 height 5
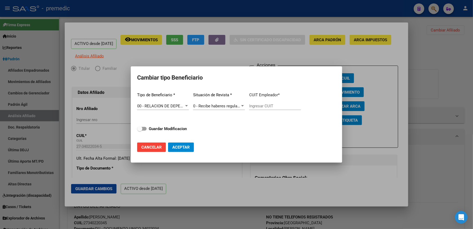
click at [161, 124] on div "Tipo de Beneficiario * 00 - RELACION DE DEPENDENCIA Seleccionar tipo Situación …" at bounding box center [236, 113] width 199 height 50
type input "30-71864644-4"
click at [163, 129] on strong "Guardar Modificacion" at bounding box center [168, 128] width 38 height 5
click at [140, 131] on input "Guardar Modificacion" at bounding box center [140, 131] width 0 height 0
checkbox input "true"
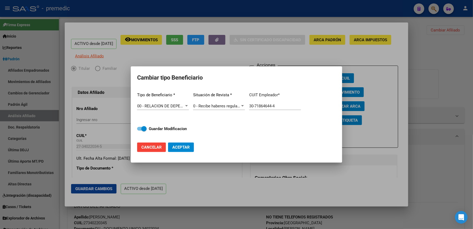
click at [187, 151] on button "Aceptar" at bounding box center [181, 148] width 26 height 10
type input "30-71864644-4"
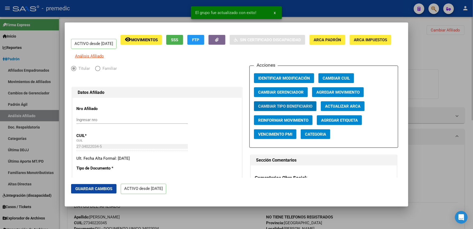
click at [459, 25] on div at bounding box center [236, 114] width 473 height 229
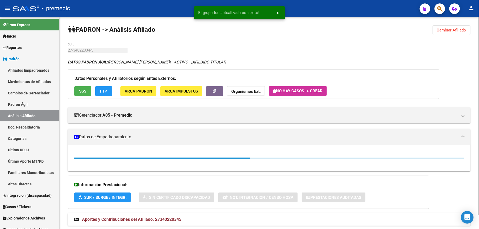
click at [451, 36] on div "PADRON -> Análisis Afiliado Cambiar Afiliado 27-34022034-5 CUIL DATOS PADRÓN ÁG…" at bounding box center [268, 130] width 419 height 227
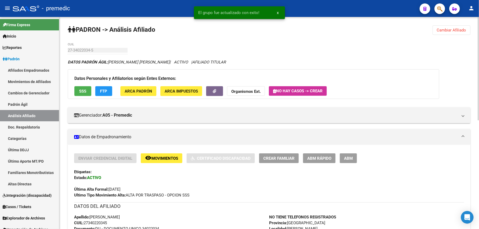
click at [459, 30] on span "Cambiar Afiliado" at bounding box center [451, 30] width 29 height 5
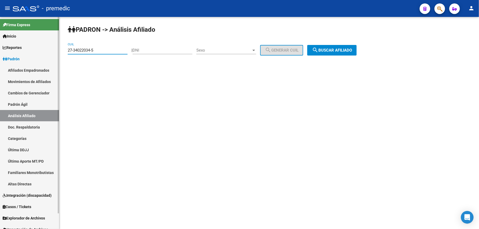
drag, startPoint x: 115, startPoint y: 51, endPoint x: 44, endPoint y: 51, distance: 70.9
click at [30, 49] on mat-sidenav-container "Firma Express Inicio Calendario SSS Instructivos Contacto OS Reportes Padrón Tr…" at bounding box center [239, 123] width 479 height 212
paste input "0867000-2"
type input "27-30867000-2"
click at [347, 49] on span "search Buscar afiliado" at bounding box center [332, 50] width 40 height 5
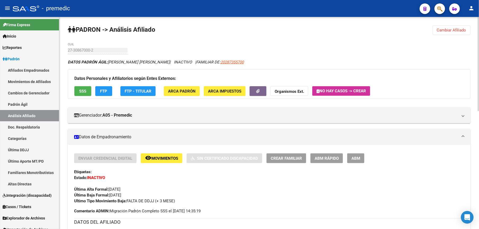
click at [444, 34] on button "Cambiar Afiliado" at bounding box center [451, 30] width 38 height 10
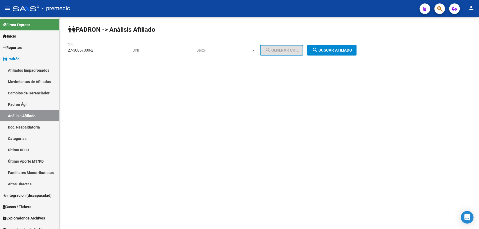
click at [95, 53] on div "27-30867000-2 CUIL" at bounding box center [98, 48] width 60 height 11
click at [98, 53] on div "27-30867000-2 CUIL" at bounding box center [98, 48] width 60 height 11
paste input
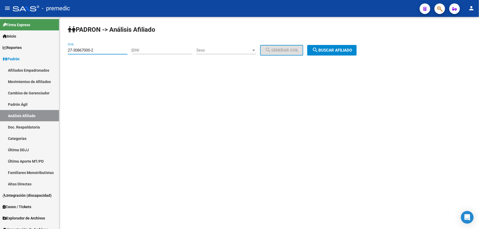
drag, startPoint x: 101, startPoint y: 50, endPoint x: -1, endPoint y: 52, distance: 101.3
click at [0, 52] on html "menu - premedic person Firma Express Inicio Calendario SSS Instructivos Contact…" at bounding box center [239, 114] width 479 height 229
paste input "3-31050697-4"
type input "23-31050697-4"
drag, startPoint x: 324, startPoint y: 50, endPoint x: 331, endPoint y: 50, distance: 7.4
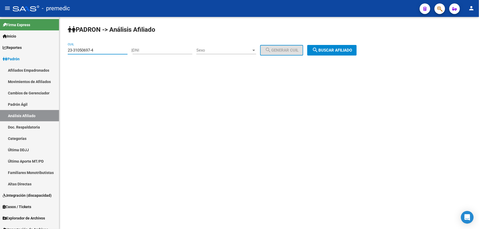
click at [331, 50] on span "search Buscar afiliado" at bounding box center [332, 50] width 40 height 5
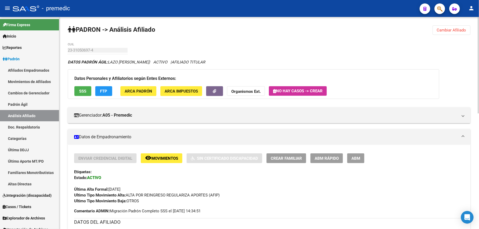
click at [324, 162] on button "ABM Rápido" at bounding box center [326, 158] width 33 height 10
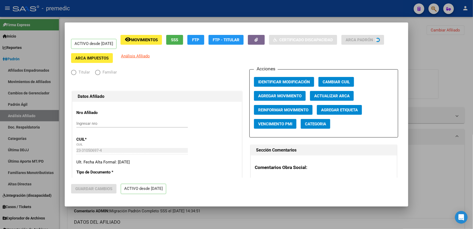
radio input "true"
type input "23-25772191-4"
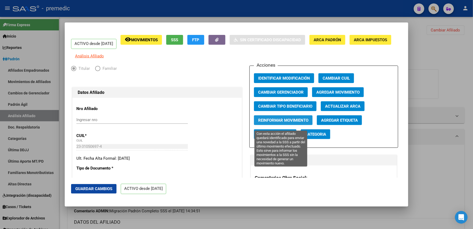
click at [281, 123] on span "Reinformar Movimiento" at bounding box center [283, 120] width 50 height 5
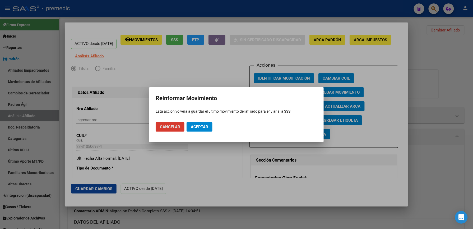
click at [164, 127] on span "Cancelar" at bounding box center [170, 127] width 20 height 5
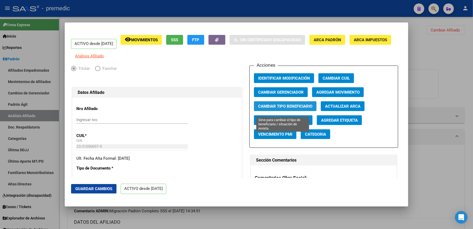
click at [292, 108] on span "Cambiar Tipo Beneficiario" at bounding box center [285, 106] width 54 height 5
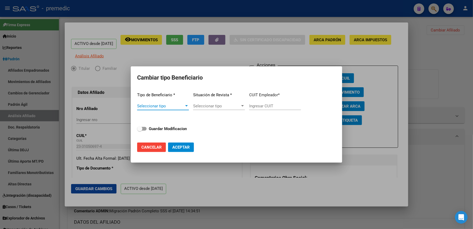
click at [176, 105] on span "Seleccionar tipo" at bounding box center [160, 106] width 47 height 5
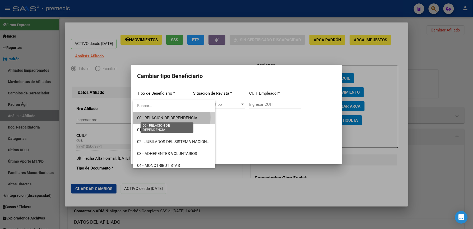
click at [170, 117] on span "00 - RELACION DE DEPENDENCIA" at bounding box center [167, 118] width 60 height 5
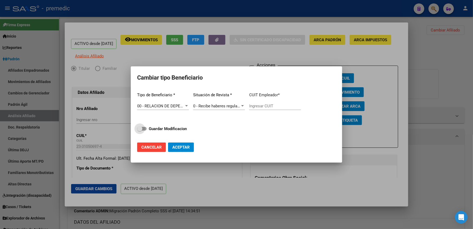
click at [165, 131] on strong "Guardar Modificacion" at bounding box center [168, 128] width 38 height 5
click at [140, 131] on input "Guardar Modificacion" at bounding box center [140, 131] width 0 height 0
checkbox input "true"
click at [187, 147] on span "Aceptar" at bounding box center [180, 147] width 17 height 5
type input "23-25772191-4"
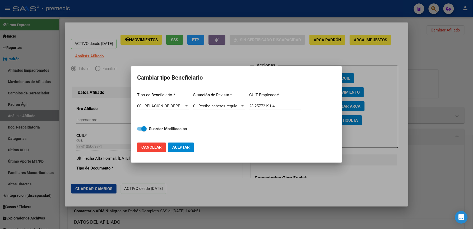
click at [180, 148] on span "Aceptar" at bounding box center [180, 147] width 17 height 5
checkbox input "false"
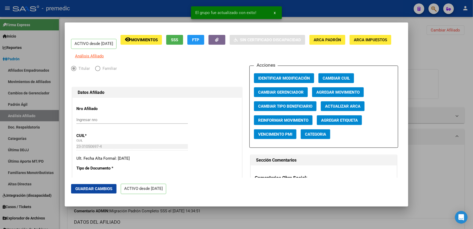
drag, startPoint x: 446, startPoint y: 56, endPoint x: 446, endPoint y: 50, distance: 6.1
click at [446, 52] on div at bounding box center [236, 114] width 473 height 229
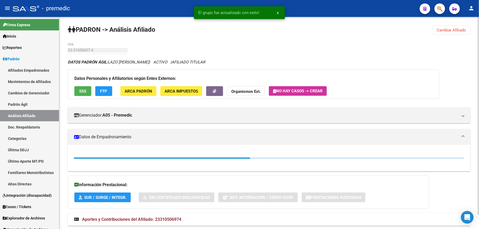
click at [446, 29] on span "Cambiar Afiliado" at bounding box center [451, 30] width 29 height 5
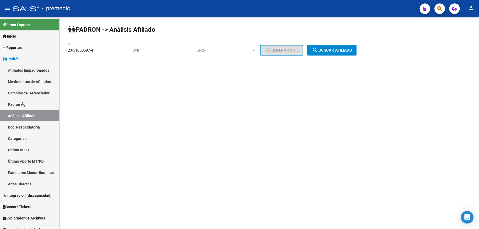
click at [113, 47] on div "23-31050697-4 CUIL" at bounding box center [98, 48] width 60 height 11
click at [113, 49] on input "23-31050697-4" at bounding box center [98, 50] width 60 height 5
paste input "0-38129229-1"
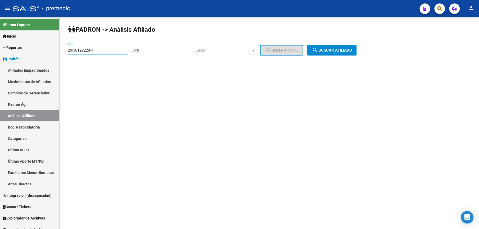
type input "20-38129229-1"
click at [332, 46] on button "search Buscar afiliado" at bounding box center [331, 50] width 49 height 11
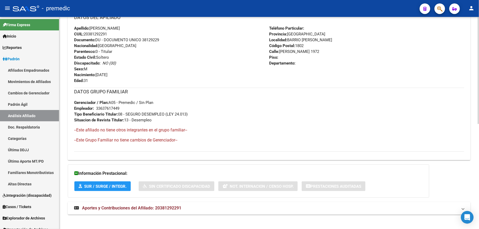
scroll to position [209, 0]
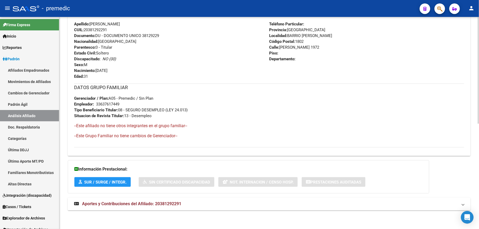
click at [143, 207] on mat-expansion-panel-header "Aportes y Contribuciones del Afiliado: 20381292291" at bounding box center [269, 204] width 402 height 13
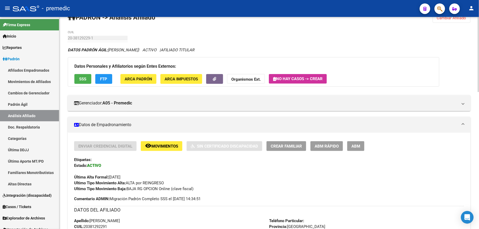
scroll to position [0, 0]
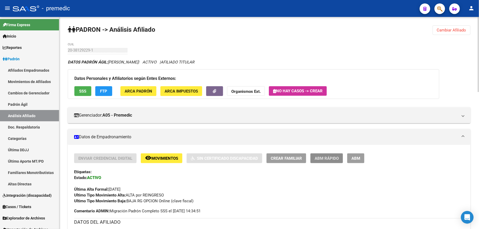
click at [341, 158] on button "ABM Rápido" at bounding box center [326, 158] width 33 height 10
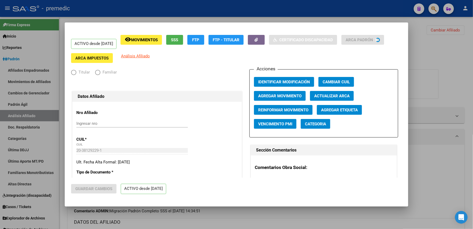
radio input "true"
type input "33-63761744-9"
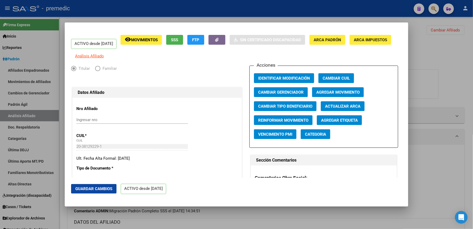
click at [342, 97] on button "Agregar Movimiento" at bounding box center [338, 92] width 52 height 10
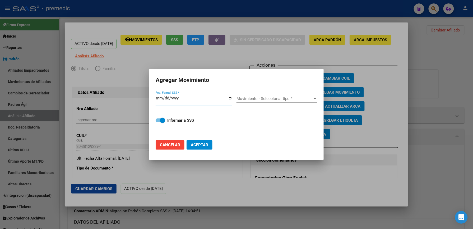
click at [159, 116] on div "Informar a SSS" at bounding box center [237, 123] width 162 height 25
click at [164, 147] on span "Cancelar" at bounding box center [170, 145] width 20 height 5
checkbox input "false"
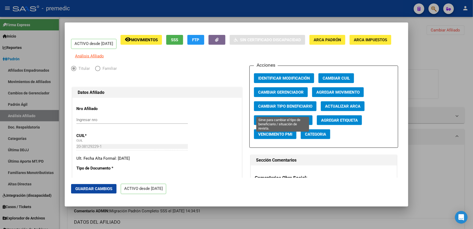
drag, startPoint x: 282, startPoint y: 122, endPoint x: 283, endPoint y: 111, distance: 10.9
click at [283, 112] on div "Acciones Identificar Modificación Cambiar CUIL Cambiar Gerenciador Agregar Movi…" at bounding box center [324, 107] width 149 height 82
click at [283, 109] on span "Cambiar Tipo Beneficiario" at bounding box center [285, 106] width 54 height 5
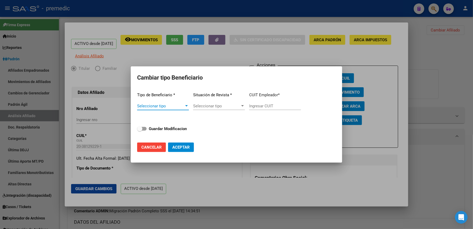
click at [155, 108] on span "Seleccionar tipo" at bounding box center [160, 106] width 47 height 5
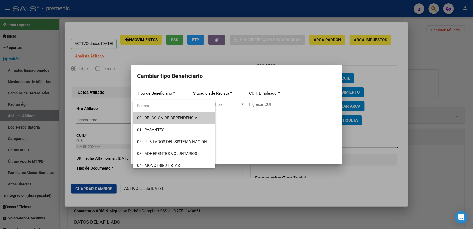
click at [172, 119] on span "00 - RELACION DE DEPENDENCIA" at bounding box center [167, 118] width 60 height 5
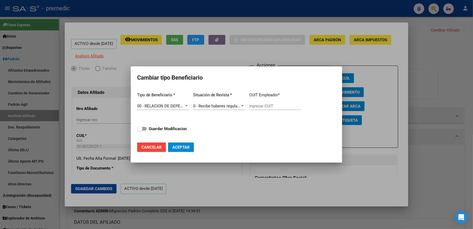
click at [168, 132] on div "Tipo de Beneficiario * 00 - RELACION DE DEPENDENCIA Seleccionar tipo Situación …" at bounding box center [236, 113] width 199 height 50
click at [171, 129] on strong "Guardar Modificacion" at bounding box center [168, 128] width 38 height 5
click at [140, 131] on input "Guardar Modificacion" at bounding box center [140, 131] width 0 height 0
checkbox input "true"
type input "30-71632916-6"
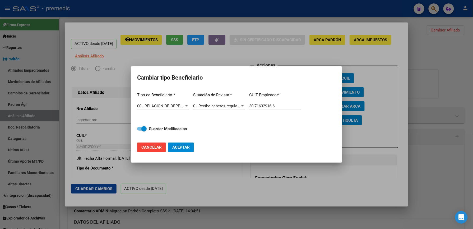
click at [194, 145] on mat-dialog-actions "Cancelar Aceptar" at bounding box center [236, 147] width 199 height 18
click at [192, 147] on button "Aceptar" at bounding box center [181, 148] width 26 height 10
type input "30-71632916-6"
checkbox input "false"
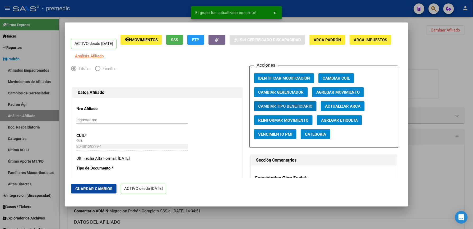
click at [459, 40] on div at bounding box center [236, 114] width 473 height 229
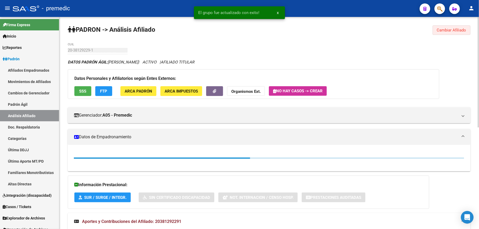
drag, startPoint x: 445, startPoint y: 28, endPoint x: 443, endPoint y: 32, distance: 4.4
click at [446, 29] on span "Cambiar Afiliado" at bounding box center [451, 30] width 29 height 5
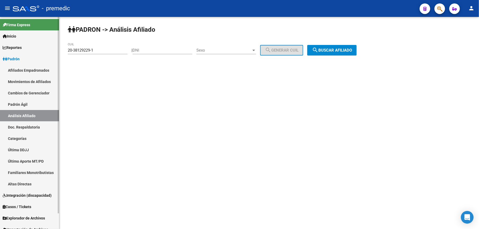
drag, startPoint x: 111, startPoint y: 48, endPoint x: 20, endPoint y: 43, distance: 90.8
click at [20, 43] on mat-sidenav-container "Firma Express Inicio Calendario SSS Instructivos Contacto OS Reportes Padrón Tr…" at bounding box center [239, 123] width 479 height 212
drag, startPoint x: 20, startPoint y: 43, endPoint x: 107, endPoint y: 47, distance: 87.1
click at [107, 47] on div "20-38129229-1 CUIL" at bounding box center [98, 48] width 60 height 11
click at [108, 52] on input "20-38129229-1" at bounding box center [98, 50] width 60 height 5
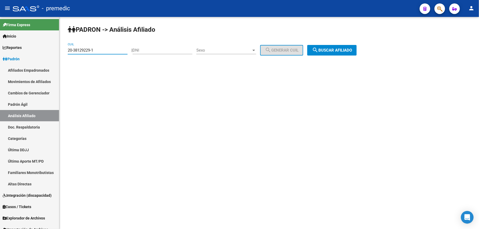
click at [108, 52] on input "20-38129229-1" at bounding box center [98, 50] width 60 height 5
click at [107, 52] on input "20-38129229-1" at bounding box center [98, 50] width 60 height 5
paste input "7-36249382-5"
click at [107, 52] on input "27-36249382-5" at bounding box center [98, 50] width 60 height 5
type input "27-36249382-5"
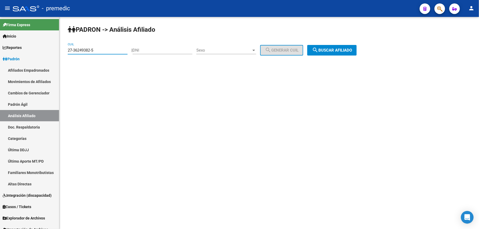
drag, startPoint x: 351, startPoint y: 58, endPoint x: 348, endPoint y: 44, distance: 14.4
click at [352, 58] on div "PADRON -> Análisis Afiliado 27-36249382-5 CUIL | DNI Sexo Sexo search Generar C…" at bounding box center [268, 45] width 419 height 56
click at [348, 44] on div "PADRON -> Análisis Afiliado 27-36249382-5 CUIL | DNI Sexo Sexo search Generar C…" at bounding box center [268, 45] width 419 height 56
click at [348, 47] on button "search Buscar afiliado" at bounding box center [331, 50] width 49 height 11
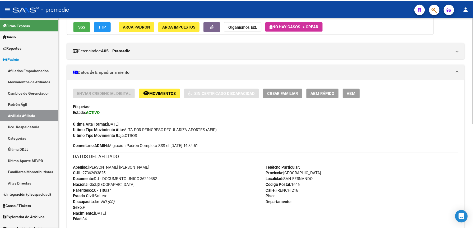
scroll to position [21, 0]
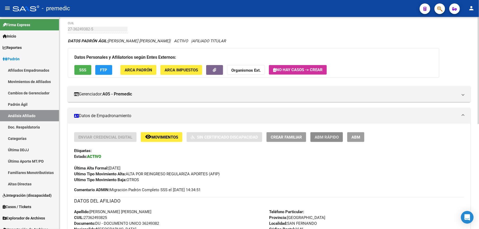
click at [322, 141] on button "ABM Rápido" at bounding box center [326, 137] width 33 height 10
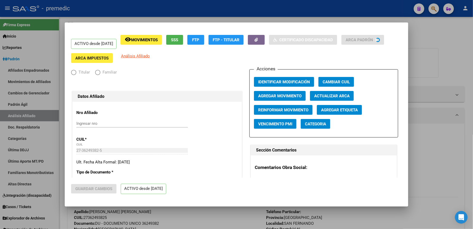
radio input "true"
type input "30-68857927-5"
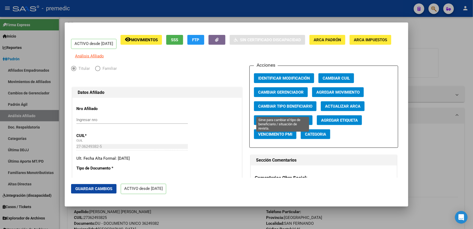
click at [287, 108] on span "Cambiar Tipo Beneficiario" at bounding box center [285, 106] width 54 height 5
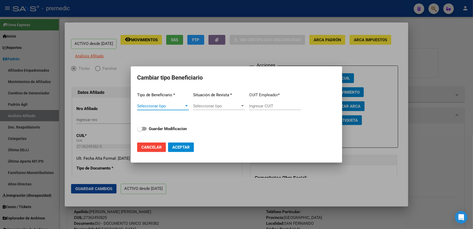
click at [173, 104] on span "Seleccionar tipo" at bounding box center [160, 106] width 47 height 5
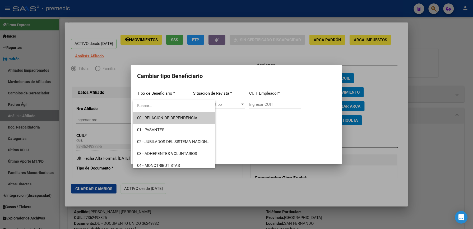
click at [162, 117] on span "00 - RELACION DE DEPENDENCIA" at bounding box center [167, 118] width 60 height 5
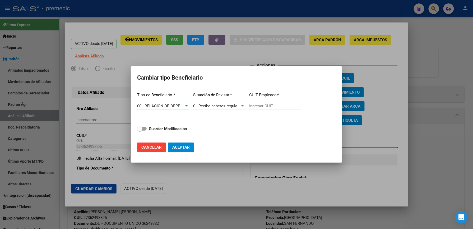
click at [162, 134] on div "Tipo de Beneficiario * 00 - RELACION DE DEPENDENCIA Seleccionar tipo Situación …" at bounding box center [236, 113] width 199 height 50
type input "30-68857927-5"
click at [176, 130] on strong "Guardar Modificacion" at bounding box center [168, 128] width 38 height 5
click at [140, 131] on input "Guardar Modificacion" at bounding box center [140, 131] width 0 height 0
click at [179, 143] on button "Aceptar" at bounding box center [181, 148] width 26 height 10
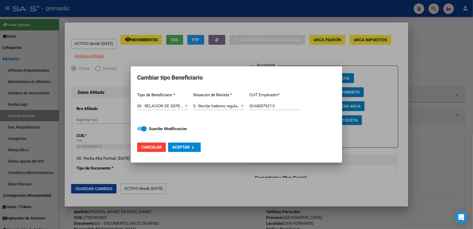
checkbox input "false"
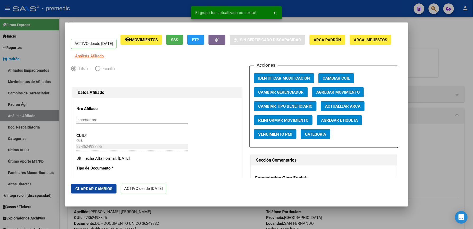
click at [436, 21] on div at bounding box center [236, 114] width 473 height 229
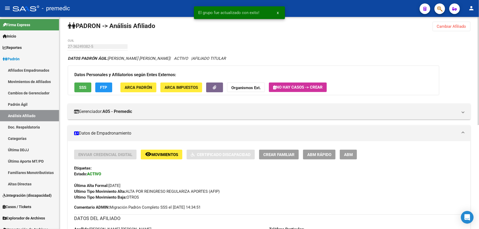
scroll to position [0, 0]
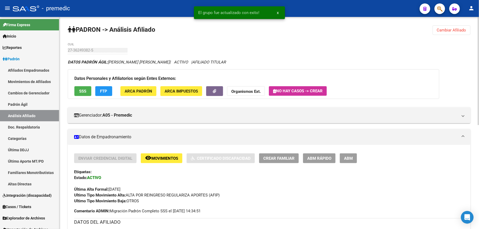
click at [463, 25] on button "Cambiar Afiliado" at bounding box center [451, 30] width 38 height 10
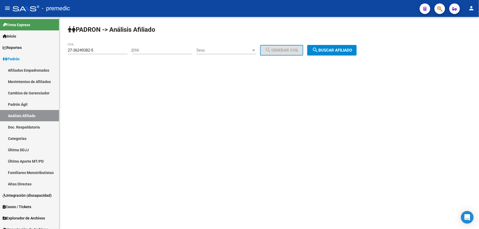
drag, startPoint x: 137, startPoint y: 48, endPoint x: 88, endPoint y: 49, distance: 49.2
click at [83, 50] on app-analisis-afiliado "PADRON -> Análisis Afiliado 27-36249382-5 CUIL | DNI Sexo Sexo search Generar C…" at bounding box center [214, 50] width 293 height 5
click at [88, 49] on input "27-36249382-5" at bounding box center [98, 50] width 60 height 5
paste input "0-50512846-0"
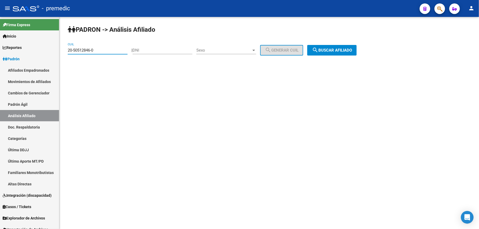
click at [88, 49] on input "20-50512846-0" at bounding box center [98, 50] width 60 height 5
click at [318, 52] on mat-icon "search" at bounding box center [315, 50] width 6 height 6
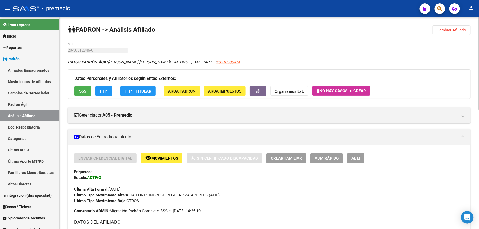
drag, startPoint x: 445, startPoint y: 20, endPoint x: 447, endPoint y: 28, distance: 8.0
click at [447, 28] on span "Cambiar Afiliado" at bounding box center [451, 30] width 29 height 5
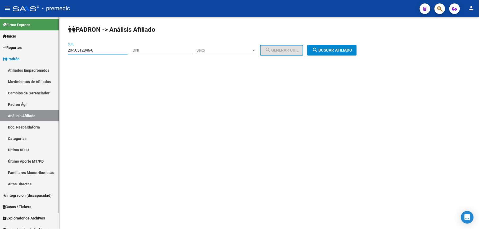
drag, startPoint x: 103, startPoint y: 52, endPoint x: 30, endPoint y: 49, distance: 73.6
click at [17, 48] on mat-sidenav-container "Firma Express Inicio Calendario SSS Instructivos Contacto OS Reportes Padrón Tr…" at bounding box center [239, 123] width 479 height 212
paste input "7-59187806-4"
click at [328, 52] on button "search Buscar afiliado" at bounding box center [331, 50] width 49 height 11
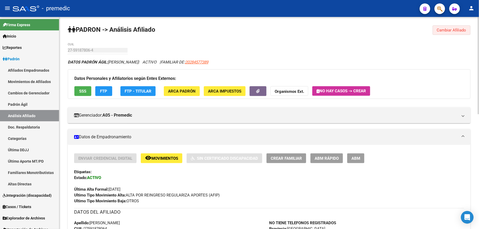
drag, startPoint x: 455, startPoint y: 29, endPoint x: 413, endPoint y: 41, distance: 44.2
click at [455, 29] on span "Cambiar Afiliado" at bounding box center [451, 30] width 29 height 5
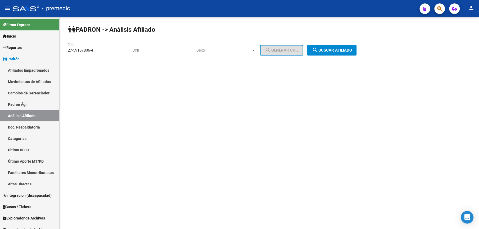
click at [122, 52] on input "27-59187806-4" at bounding box center [98, 50] width 60 height 5
paste input "0-28457738-9"
click at [122, 52] on input "27-59187806-4" at bounding box center [98, 50] width 60 height 5
click at [326, 45] on button "search Buscar afiliado" at bounding box center [331, 50] width 49 height 11
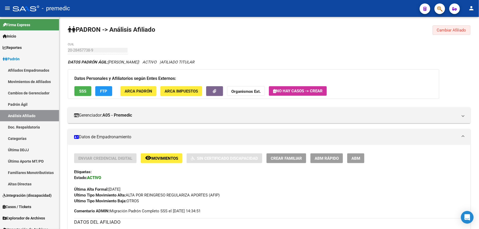
drag, startPoint x: 450, startPoint y: 33, endPoint x: 422, endPoint y: 34, distance: 27.3
click at [450, 33] on button "Cambiar Afiliado" at bounding box center [451, 30] width 38 height 10
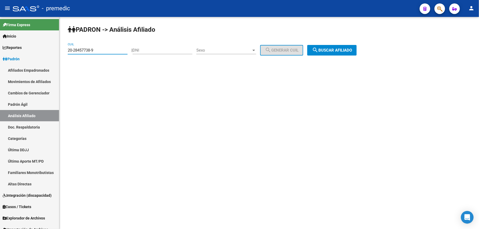
drag, startPoint x: 115, startPoint y: 51, endPoint x: 38, endPoint y: 40, distance: 77.7
click at [0, 39] on html "menu - premedic person Firma Express Inicio Calendario SSS Instructivos Contact…" at bounding box center [239, 114] width 479 height 229
paste input "42351349-8"
type input "20-42351349-8"
click at [347, 48] on span "search Buscar afiliado" at bounding box center [332, 50] width 40 height 5
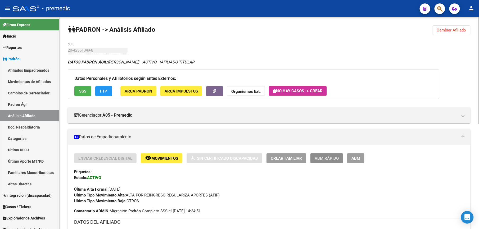
click at [323, 160] on span "ABM Rápido" at bounding box center [326, 158] width 24 height 5
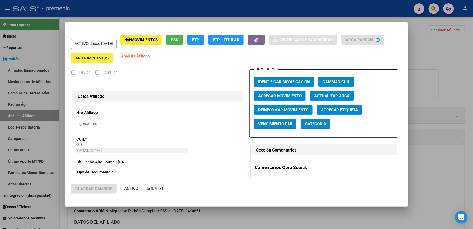
radio input "true"
type input "30-60823388-8"
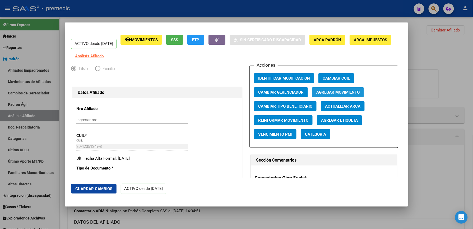
click at [328, 95] on span "Agregar Movimiento" at bounding box center [338, 92] width 43 height 5
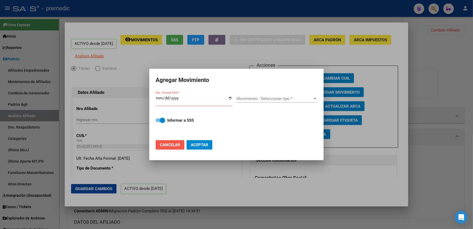
drag, startPoint x: 159, startPoint y: 149, endPoint x: 164, endPoint y: 147, distance: 5.2
click at [163, 148] on button "Cancelar" at bounding box center [170, 145] width 29 height 10
checkbox input "false"
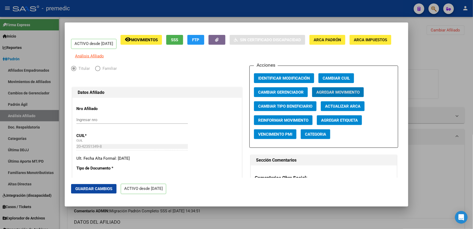
click at [168, 147] on div "20-42351349-8 CUIL" at bounding box center [132, 147] width 112 height 8
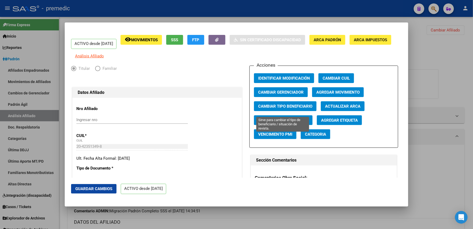
click at [281, 109] on span "Cambiar Tipo Beneficiario" at bounding box center [285, 106] width 54 height 5
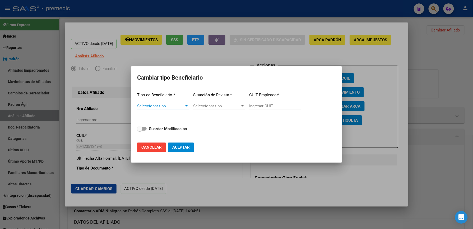
click at [163, 108] on span "Seleccionar tipo" at bounding box center [160, 106] width 47 height 5
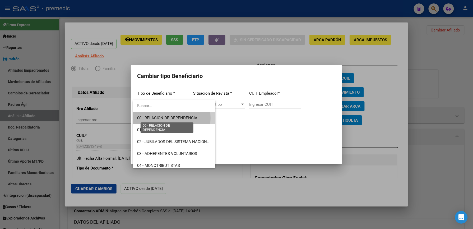
click at [162, 118] on span "00 - RELACION DE DEPENDENCIA" at bounding box center [167, 118] width 60 height 5
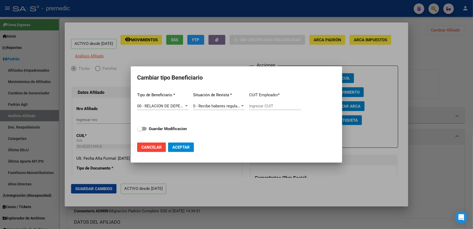
click at [167, 134] on div "Tipo de Beneficiario * 00 - RELACION DE DEPENDENCIA Seleccionar tipo Situación …" at bounding box center [236, 113] width 199 height 50
type input "30-60823388-8"
click at [172, 129] on strong "Guardar Modificacion" at bounding box center [168, 128] width 38 height 5
click at [140, 131] on input "Guardar Modificacion" at bounding box center [140, 131] width 0 height 0
click at [180, 149] on span "Aceptar" at bounding box center [180, 147] width 17 height 5
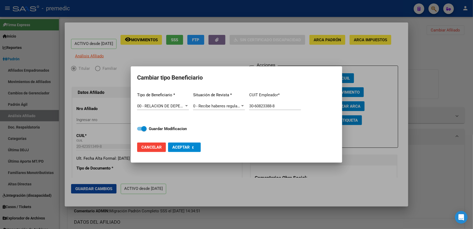
checkbox input "false"
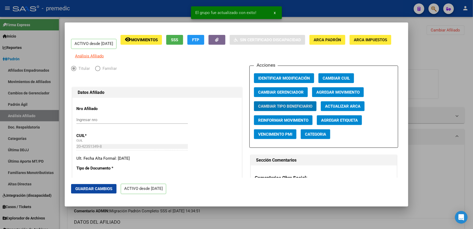
click at [424, 50] on div at bounding box center [236, 114] width 473 height 229
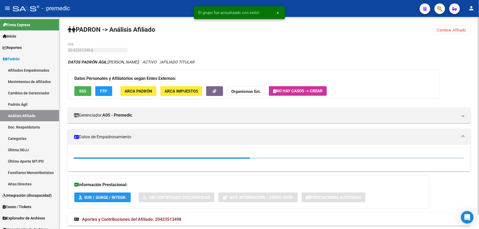
click at [445, 32] on span "Cambiar Afiliado" at bounding box center [451, 30] width 29 height 5
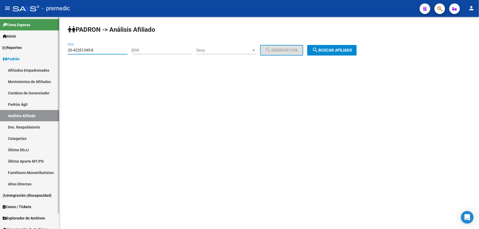
drag, startPoint x: 77, startPoint y: 47, endPoint x: 48, endPoint y: 46, distance: 29.4
click at [48, 46] on mat-sidenav-container "Firma Express Inicio Calendario SSS Instructivos Contacto OS Reportes Padrón Tr…" at bounding box center [239, 123] width 479 height 212
paste input "7-51068844-4"
type input "27-51068844-4"
drag, startPoint x: 351, startPoint y: 61, endPoint x: 356, endPoint y: 60, distance: 5.4
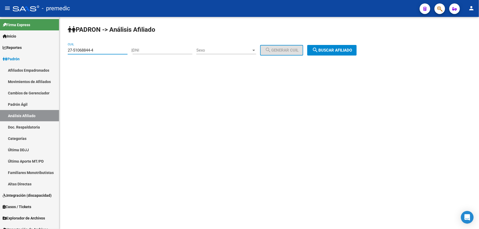
click at [356, 60] on div "PADRON -> Análisis Afiliado 27-51068844-4 CUIL | DNI Sexo Sexo search Generar C…" at bounding box center [268, 45] width 419 height 56
click at [352, 48] on span "search Buscar afiliado" at bounding box center [332, 50] width 40 height 5
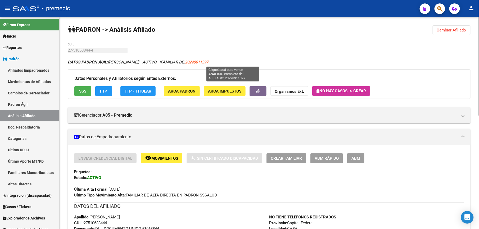
click at [208, 64] on span "20298911397" at bounding box center [196, 62] width 23 height 5
type textarea "20298911397"
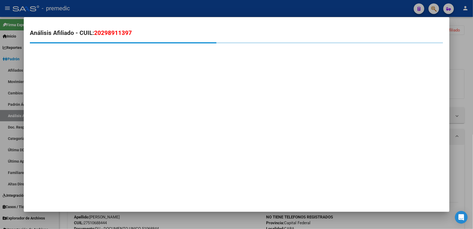
click at [114, 32] on span "20298911397" at bounding box center [113, 32] width 38 height 7
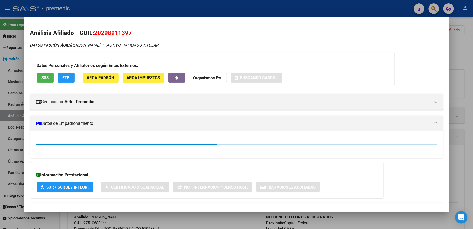
copy span "20298911397"
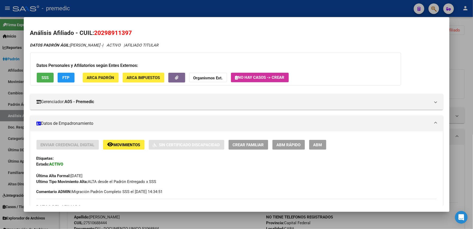
click at [281, 149] on button "ABM Rápido" at bounding box center [289, 145] width 33 height 10
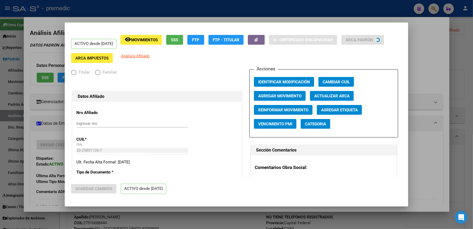
radio input "true"
type input "33-63761744-9"
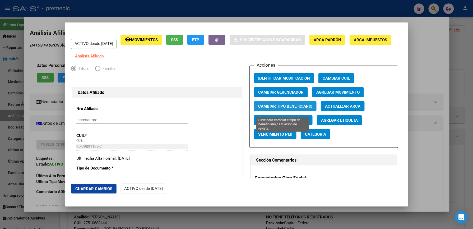
click at [290, 109] on span "Cambiar Tipo Beneficiario" at bounding box center [285, 106] width 54 height 5
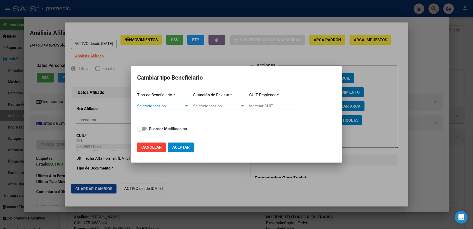
click at [166, 106] on span "Seleccionar tipo" at bounding box center [160, 106] width 47 height 5
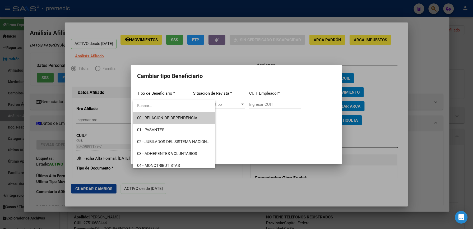
drag, startPoint x: 162, startPoint y: 118, endPoint x: 210, endPoint y: 182, distance: 80.3
click at [210, 182] on div "Análisis Afiliado - CUIL: 20298911397 DATOS PADRÓN ÁGIL: BARRETO CRISTIAN JOSE …" at bounding box center [236, 114] width 473 height 229
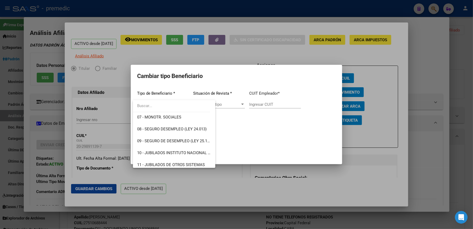
drag, startPoint x: 210, startPoint y: 182, endPoint x: 263, endPoint y: 184, distance: 52.6
click at [267, 184] on div at bounding box center [236, 114] width 473 height 229
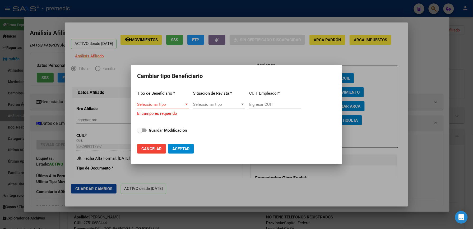
click at [157, 149] on span "Cancelar" at bounding box center [151, 149] width 20 height 5
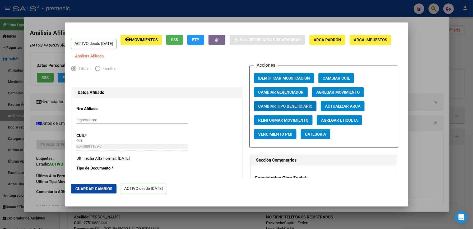
click at [342, 95] on span "Agregar Movimiento" at bounding box center [338, 92] width 43 height 5
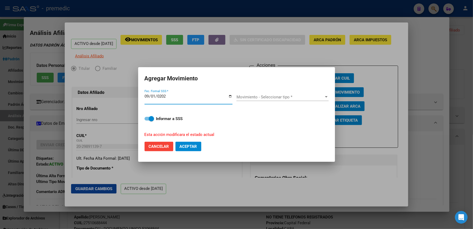
type input "[DATE]"
click at [243, 98] on span "Movimiento - Seleccionar tipo *" at bounding box center [281, 97] width 88 height 5
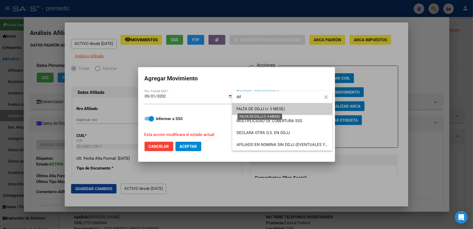
type input "dd"
click at [245, 107] on span "FALTA DE DDJJ (+ 3 MESE)" at bounding box center [261, 109] width 48 height 5
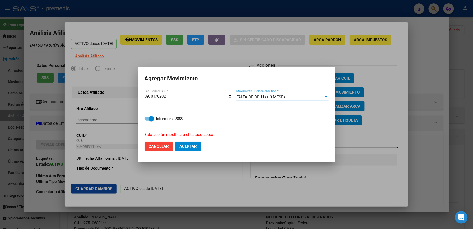
click at [180, 143] on button "Aceptar" at bounding box center [189, 147] width 26 height 10
checkbox input "false"
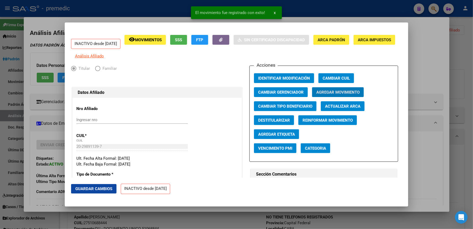
click at [435, 95] on div at bounding box center [236, 114] width 473 height 229
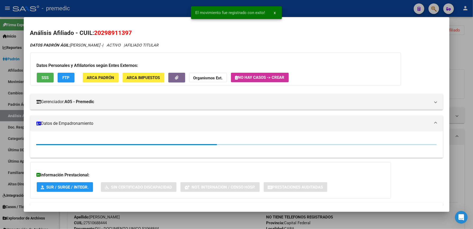
click at [453, 59] on div at bounding box center [236, 114] width 473 height 229
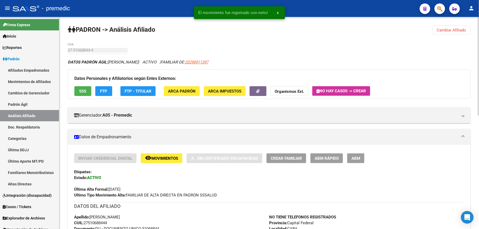
click at [443, 35] on button "Cambiar Afiliado" at bounding box center [451, 30] width 38 height 10
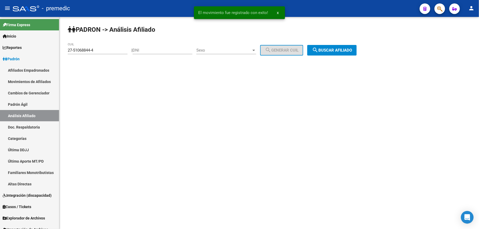
click at [443, 30] on div "PADRON -> Análisis Afiliado 27-51068844-4 CUIL | DNI Sexo Sexo search Generar C…" at bounding box center [268, 45] width 419 height 56
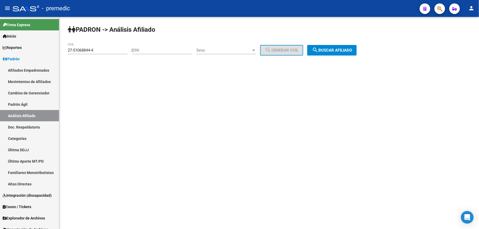
click at [121, 53] on div "27-51068844-4 CUIL" at bounding box center [98, 48] width 60 height 11
click at [120, 52] on input "27-51068844-4" at bounding box center [98, 50] width 60 height 5
paste input "2131163-6"
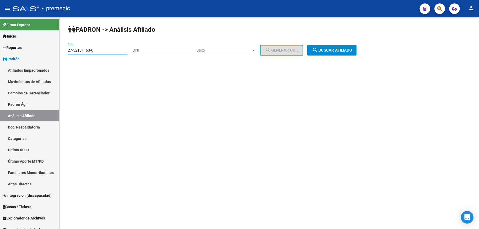
type input "27-52131163-6"
drag, startPoint x: 300, startPoint y: 59, endPoint x: 318, endPoint y: 54, distance: 18.3
click at [309, 54] on div "PADRON -> Análisis Afiliado 27-52131163-6 CUIL | DNI Sexo Sexo search Generar C…" at bounding box center [268, 45] width 419 height 56
click at [337, 52] on span "search Buscar afiliado" at bounding box center [332, 50] width 40 height 5
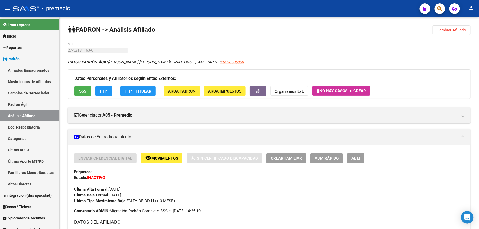
click at [323, 162] on button "ABM Rápido" at bounding box center [326, 158] width 33 height 10
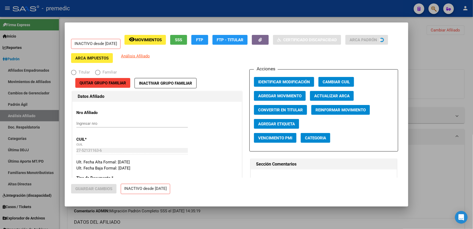
radio input "true"
type input "33-63761744-9"
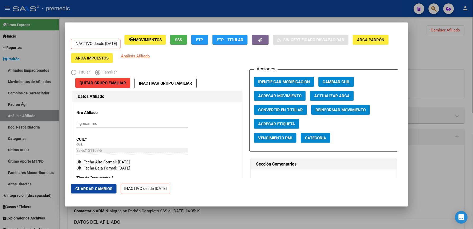
click at [435, 89] on div at bounding box center [236, 114] width 473 height 229
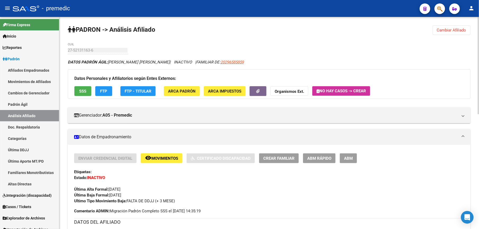
drag, startPoint x: 197, startPoint y: 55, endPoint x: 207, endPoint y: 57, distance: 10.8
click at [234, 60] on app-link-go-to "20296585859" at bounding box center [231, 62] width 23 height 6
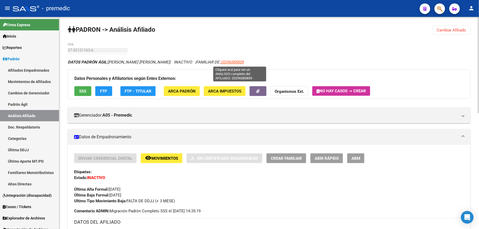
drag, startPoint x: 234, startPoint y: 60, endPoint x: 233, endPoint y: 63, distance: 3.7
click at [233, 63] on span "20296585859" at bounding box center [231, 62] width 23 height 5
copy span "202"
type textarea "20296585859"
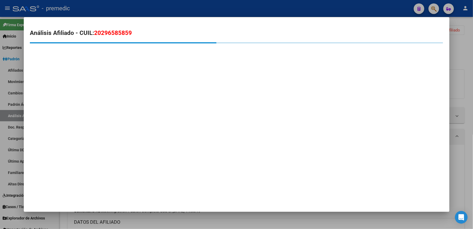
click at [117, 30] on span "20296585859" at bounding box center [113, 32] width 38 height 7
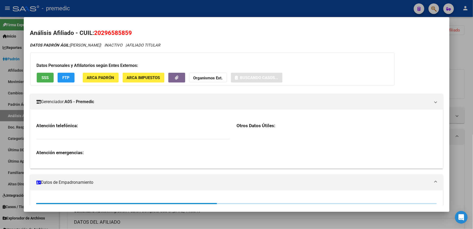
click at [117, 30] on span "20296585859" at bounding box center [113, 32] width 38 height 7
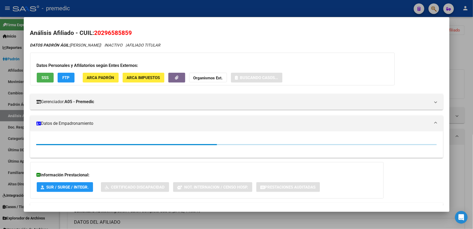
copy span "20296585859"
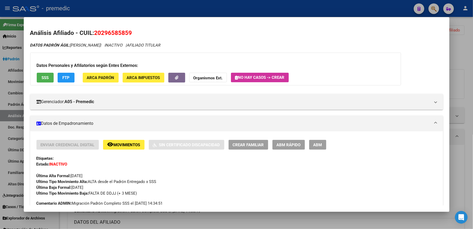
click at [281, 207] on mat-dialog-container "Análisis Afiliado - CUIL: 20296585859 DATOS PADRÓN ÁGIL: ROJAS MARCELO GABRIEL …" at bounding box center [237, 114] width 426 height 195
click at [299, 221] on div at bounding box center [236, 114] width 473 height 229
